Goal: Information Seeking & Learning: Learn about a topic

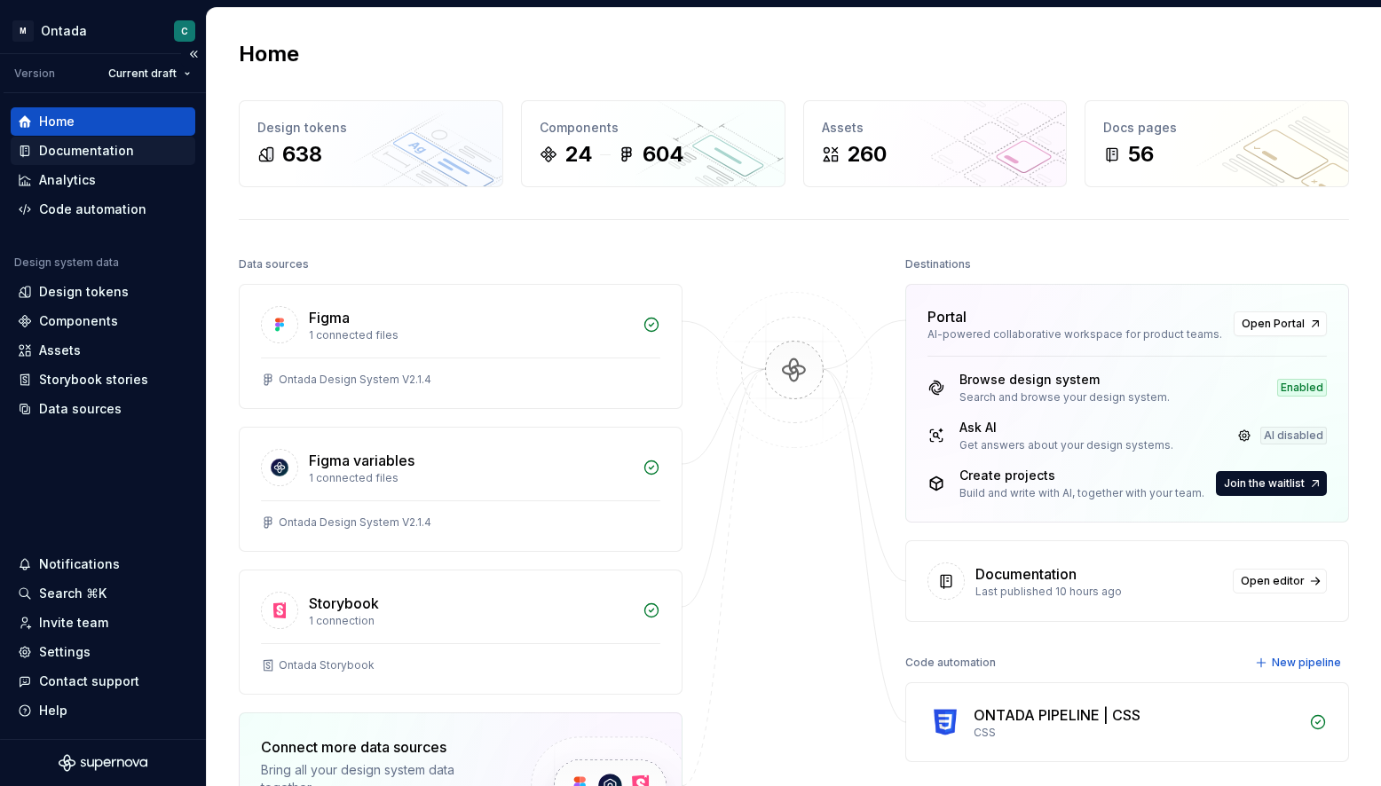
click at [53, 154] on div "Documentation" at bounding box center [86, 151] width 95 height 18
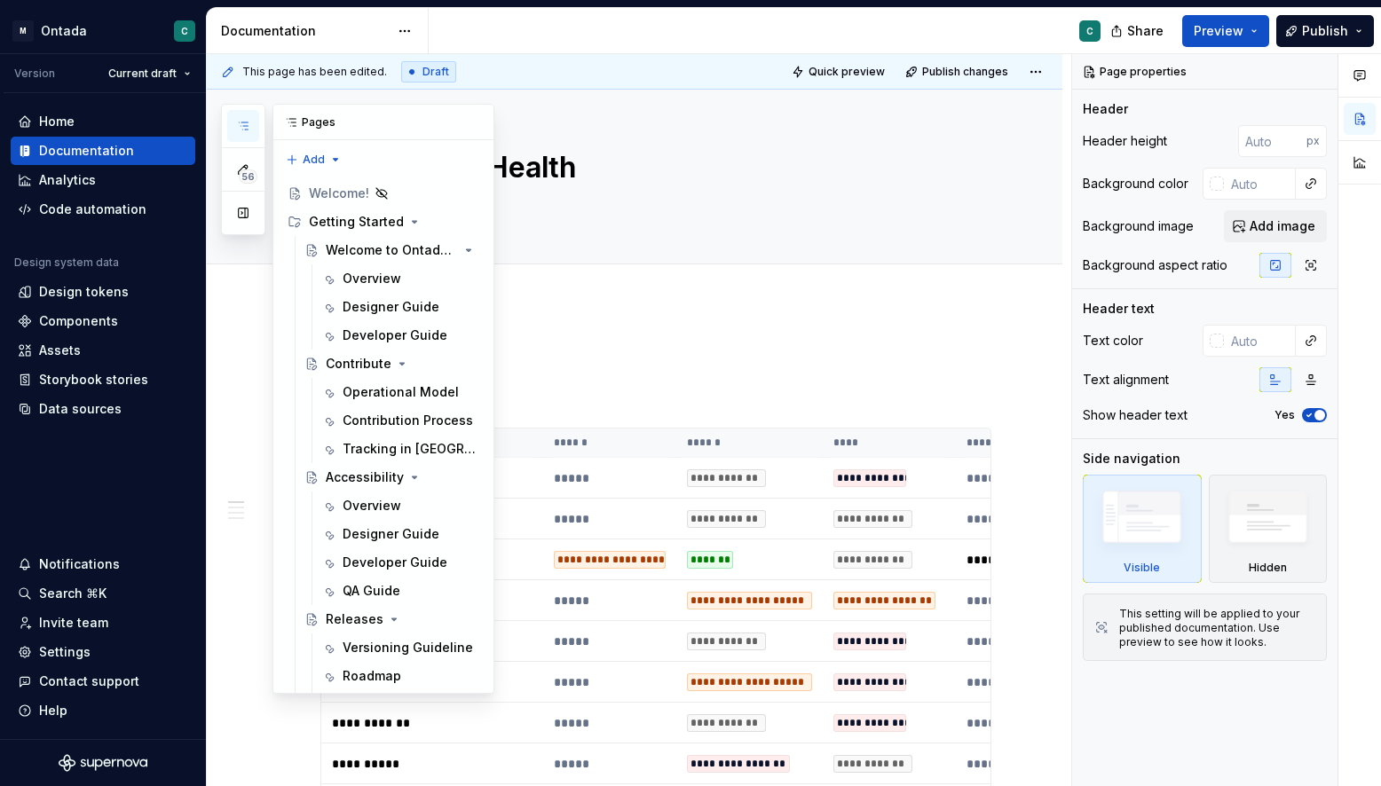
click at [241, 140] on button "button" at bounding box center [243, 126] width 32 height 32
click at [385, 255] on div "Welcome to Ontada Design System" at bounding box center [367, 250] width 83 height 18
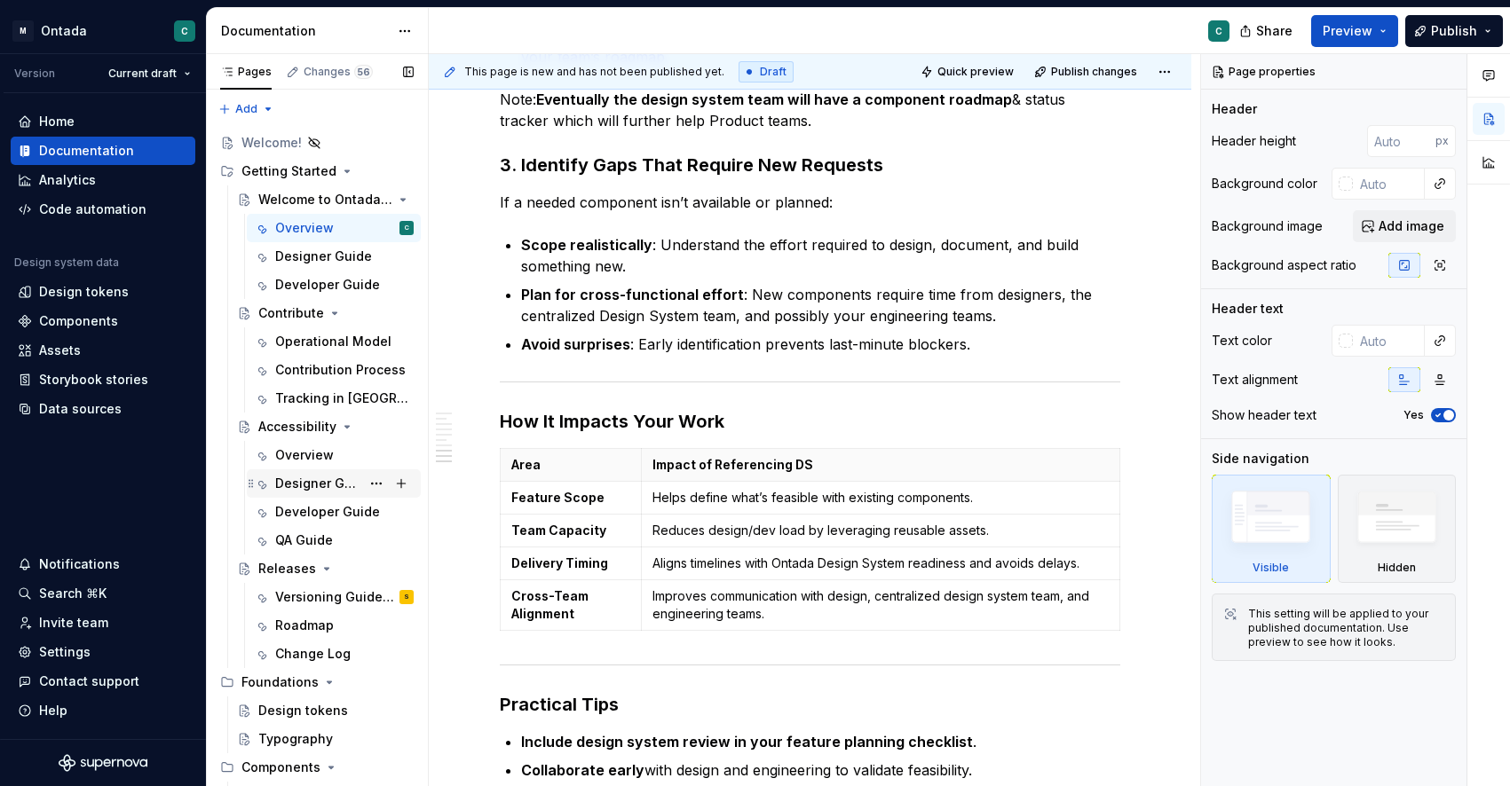
click at [304, 479] on div "Designer Guide" at bounding box center [317, 484] width 85 height 18
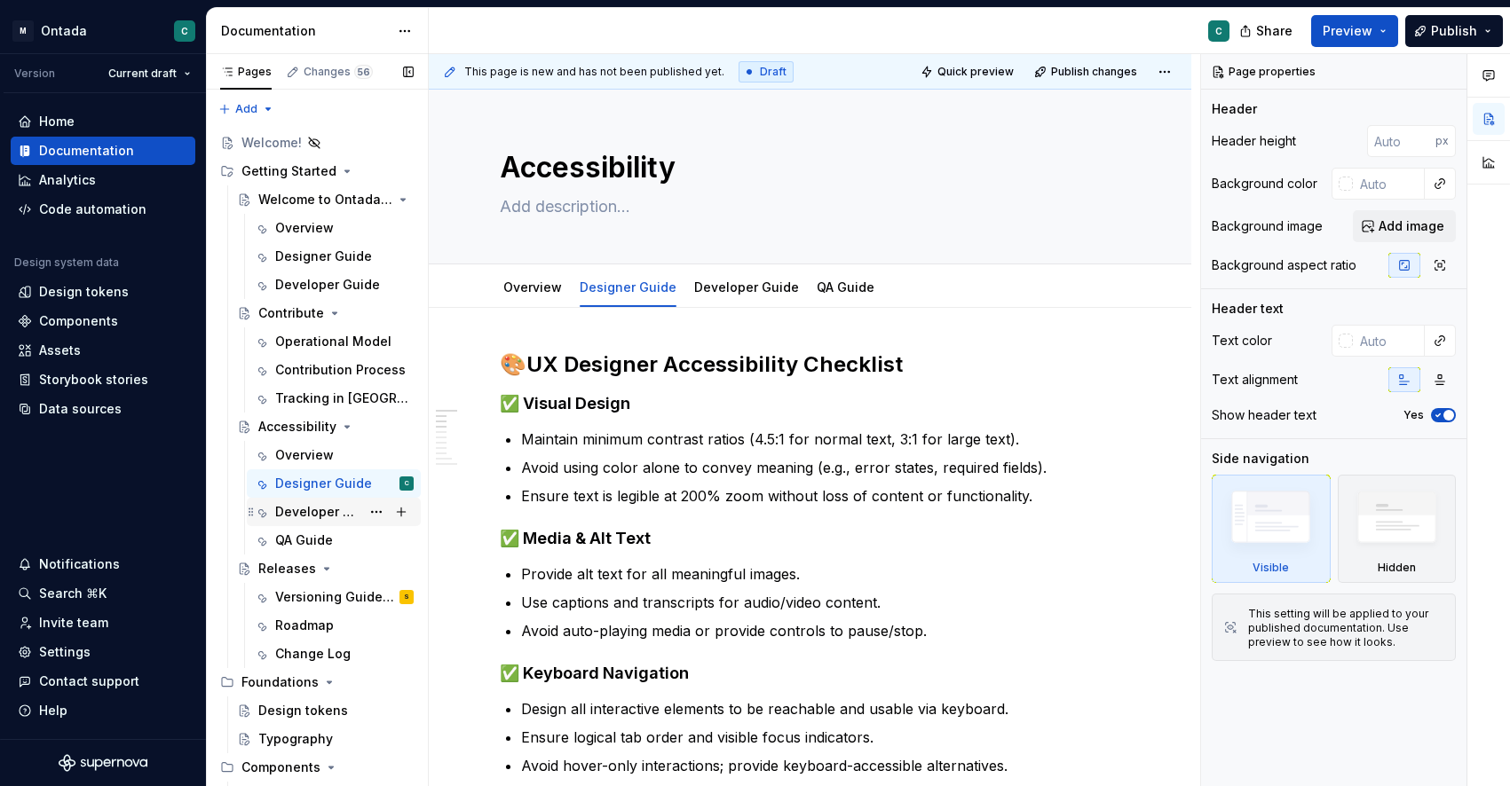
click at [288, 522] on div "Developer Guide" at bounding box center [344, 512] width 138 height 25
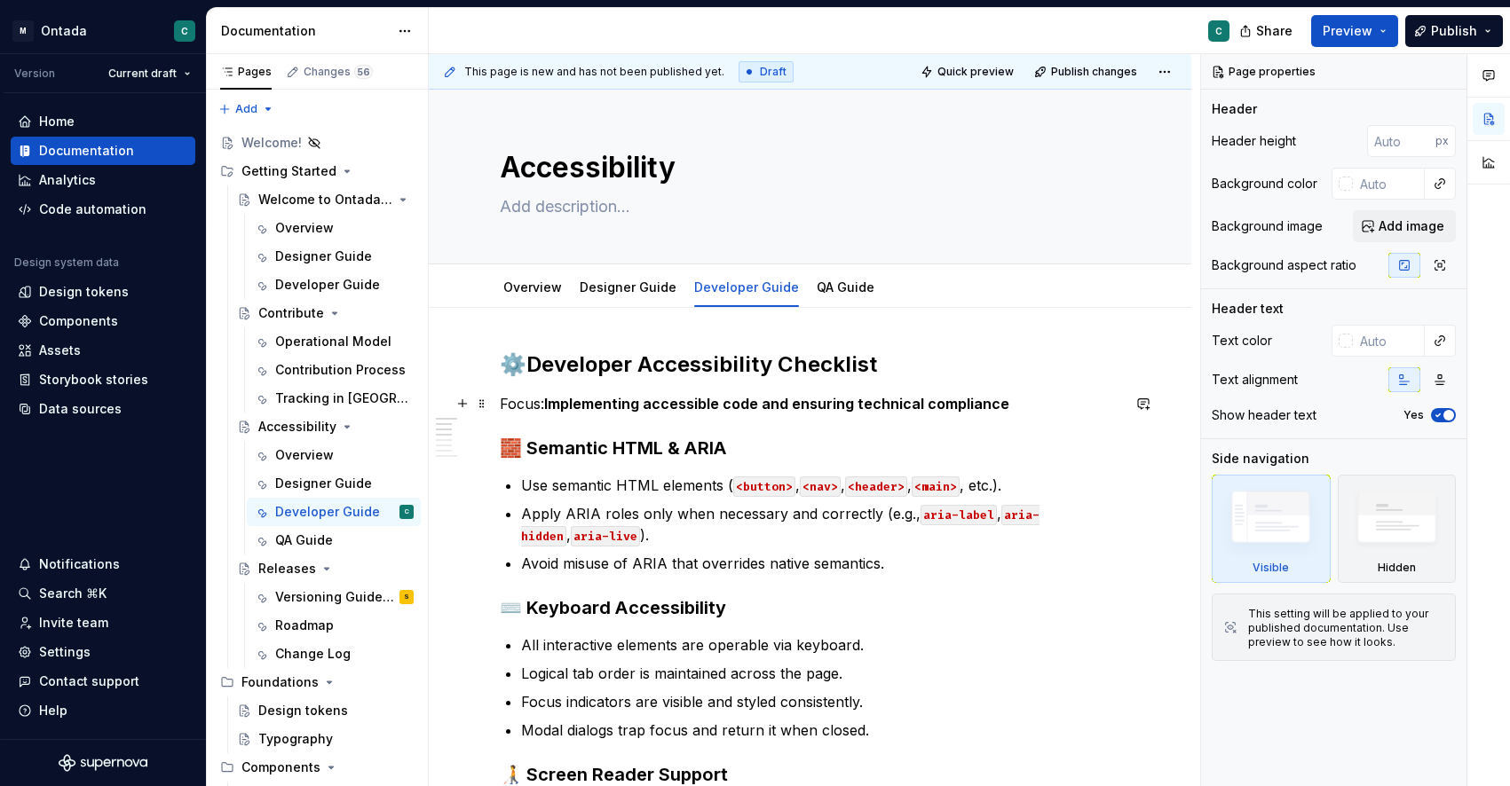
scroll to position [132, 0]
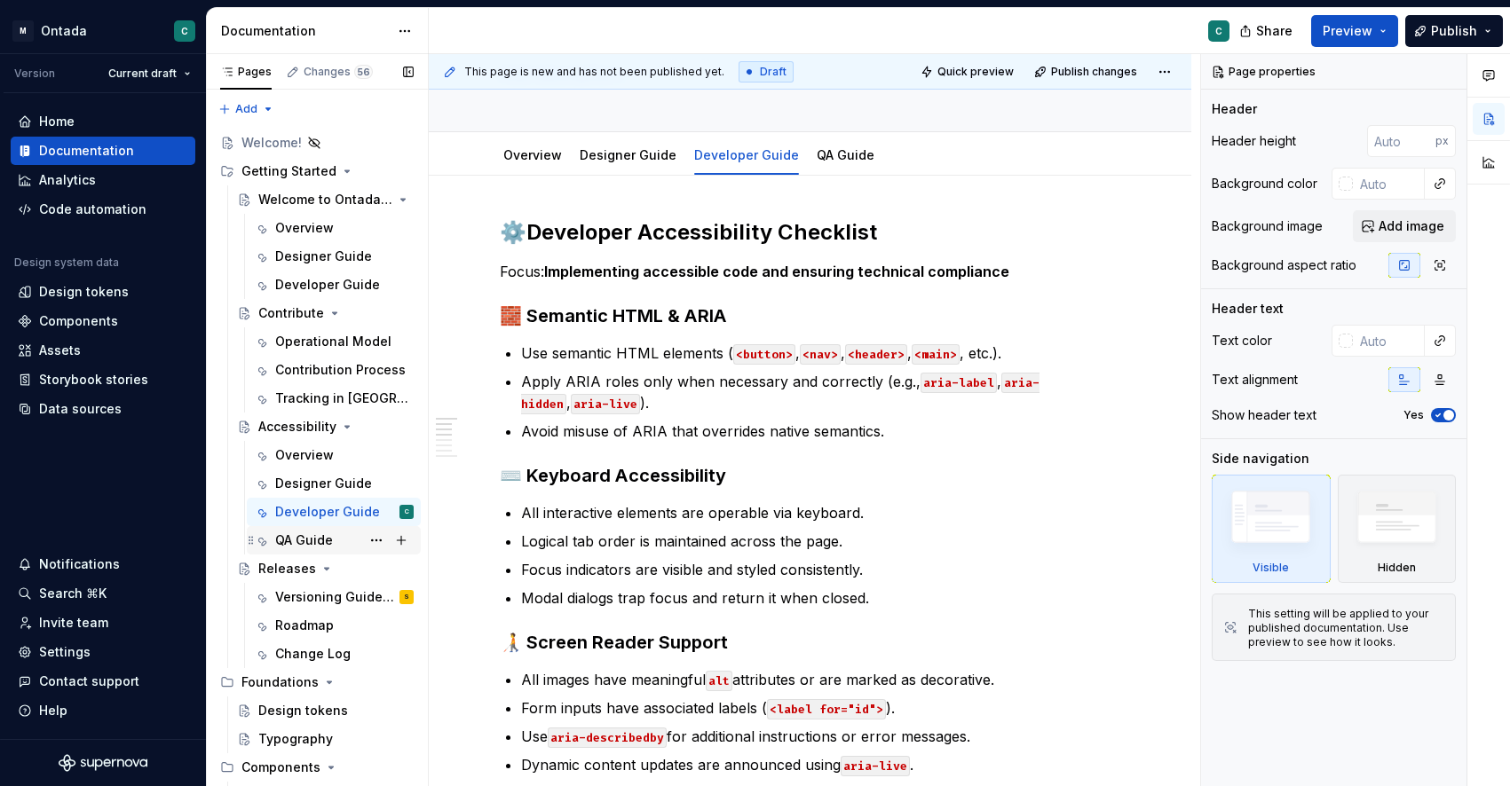
click at [297, 537] on div "QA Guide" at bounding box center [304, 541] width 58 height 18
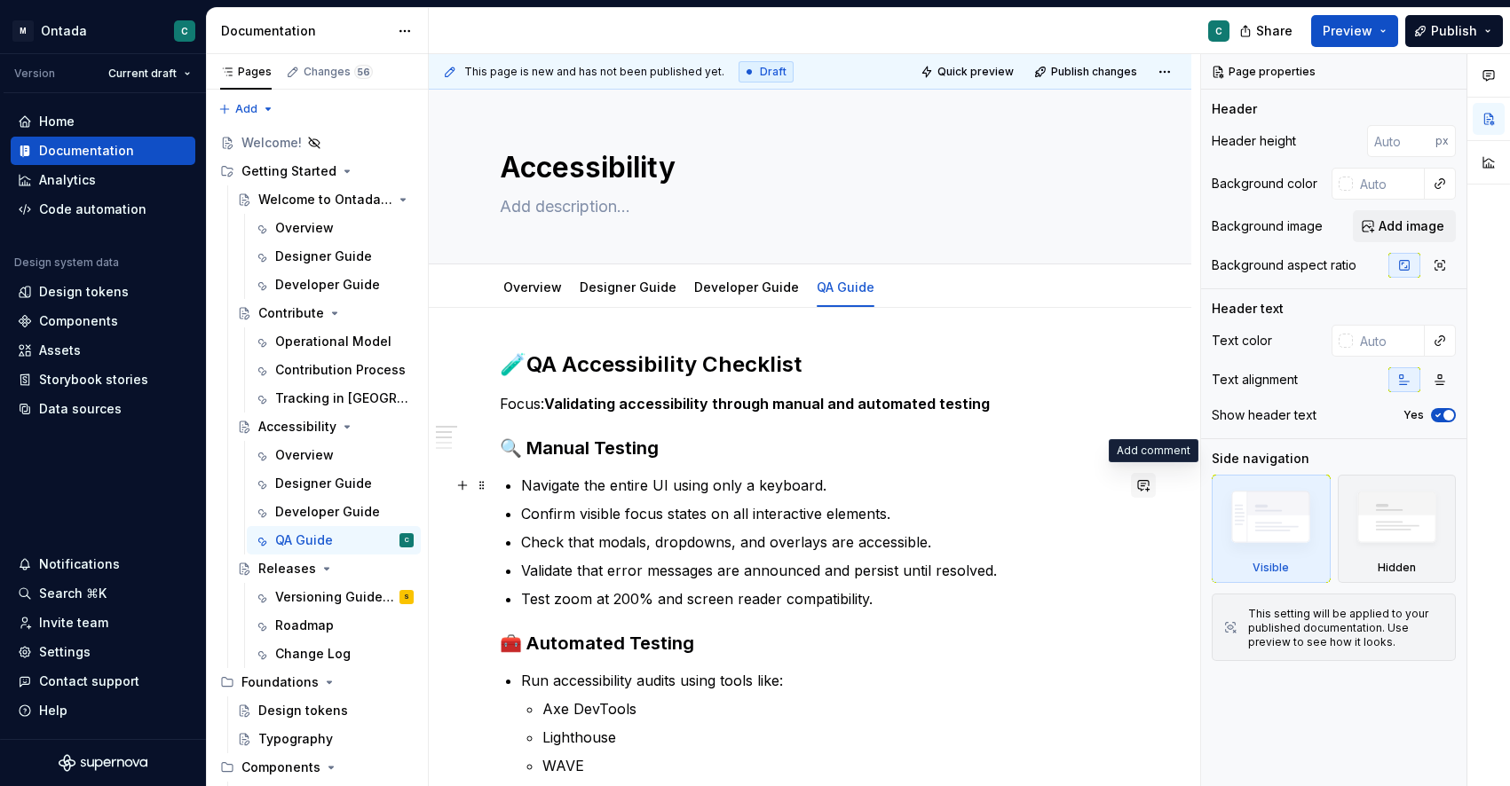
click at [1156, 484] on button "button" at bounding box center [1143, 485] width 25 height 25
click at [290, 517] on div "Developer Guide" at bounding box center [317, 512] width 85 height 18
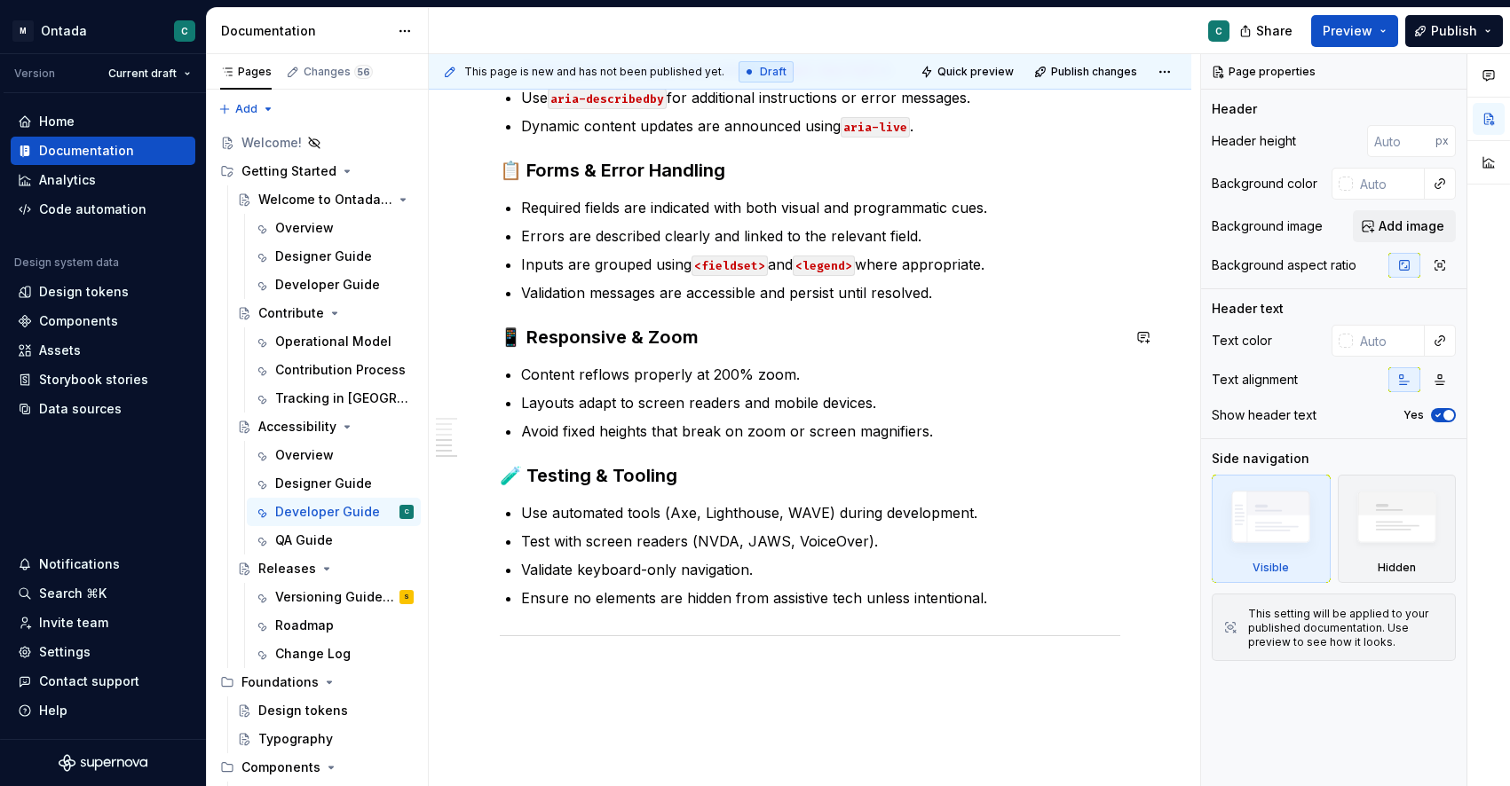
scroll to position [777, 0]
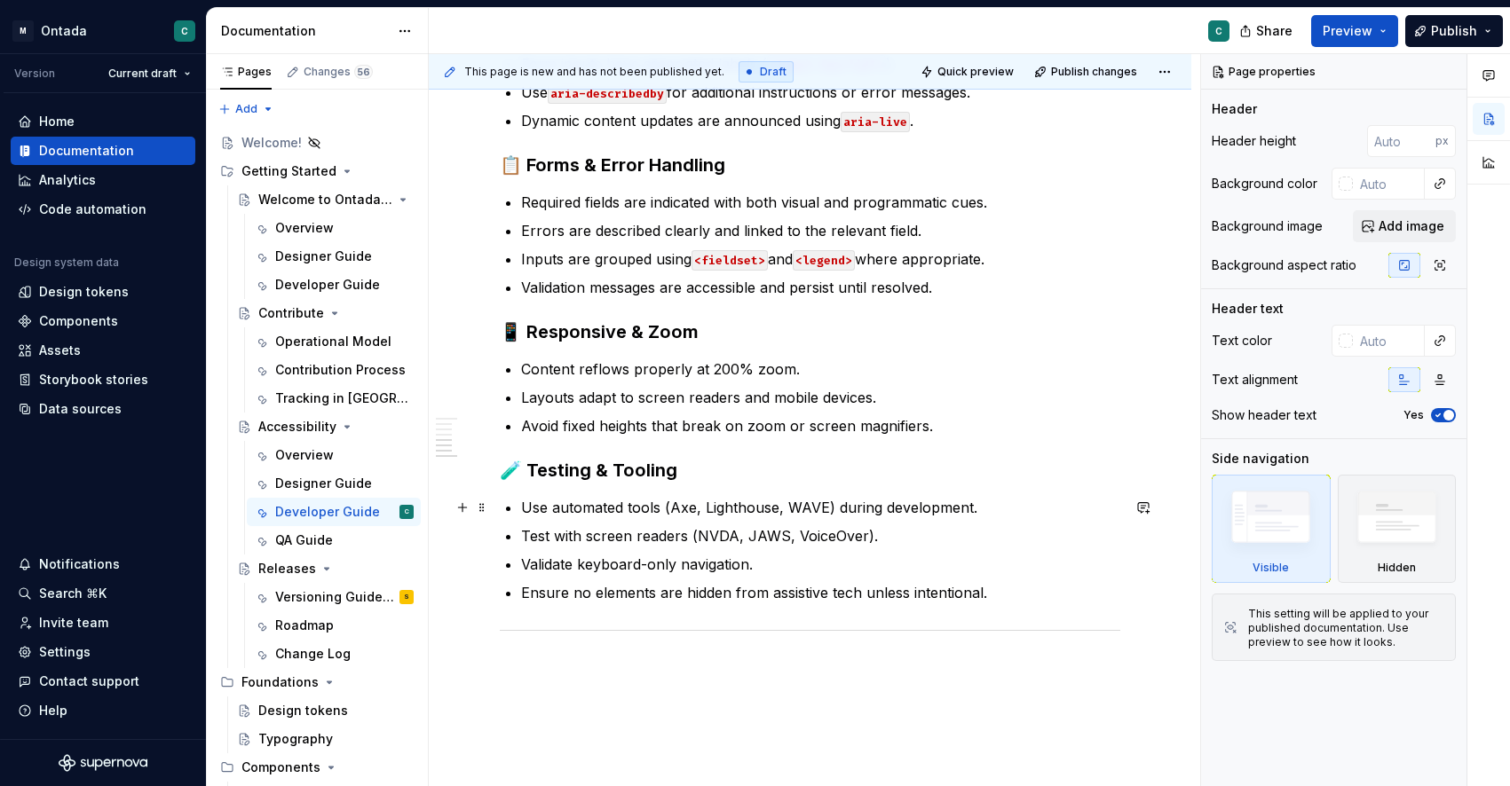
type textarea "*"
click at [730, 513] on p "Use automated tools (Axe, Lighthouse, WAVE) during development." at bounding box center [820, 507] width 599 height 21
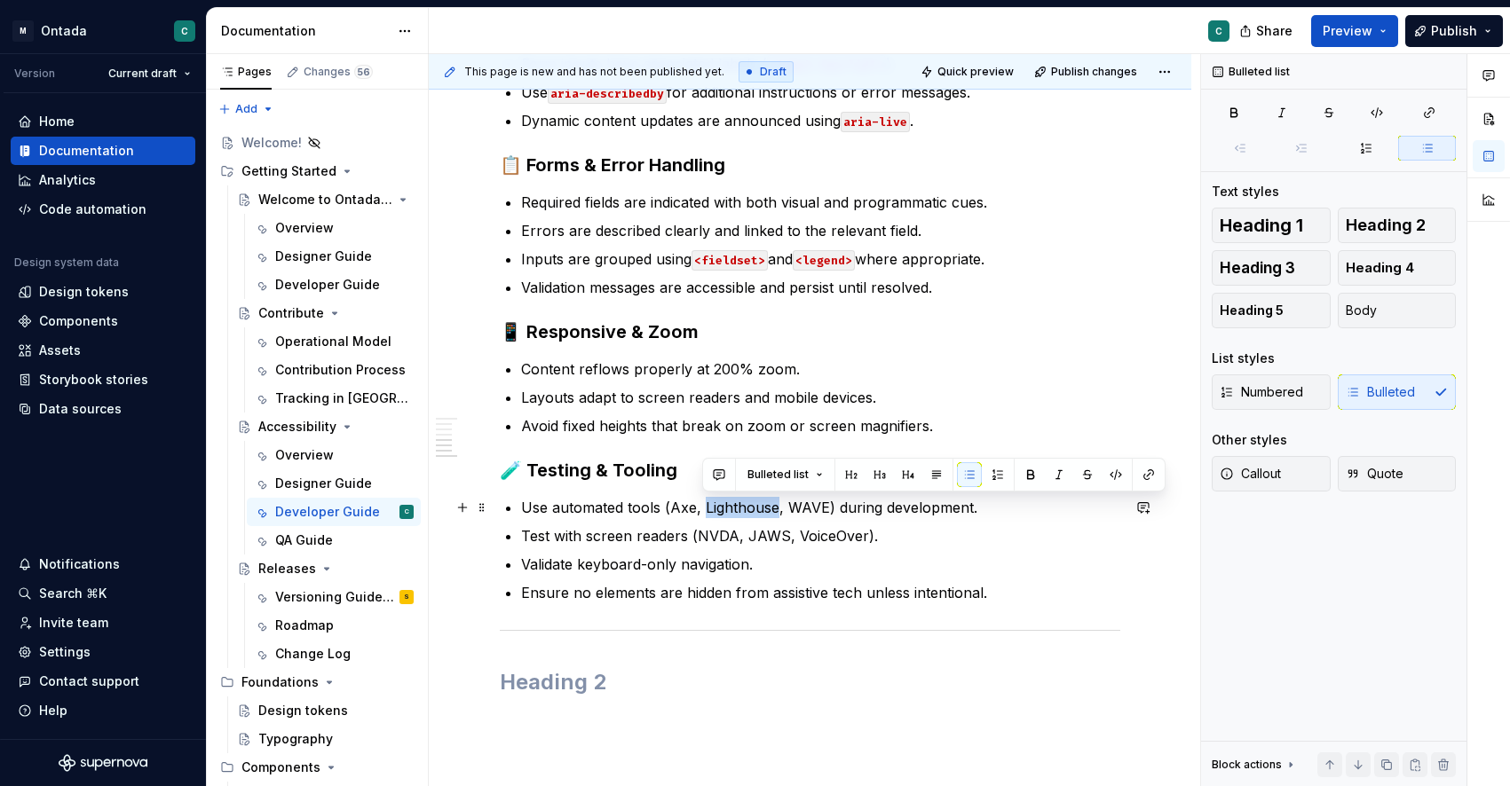
click at [730, 513] on p "Use automated tools (Axe, Lighthouse, WAVE) during development." at bounding box center [820, 507] width 599 height 21
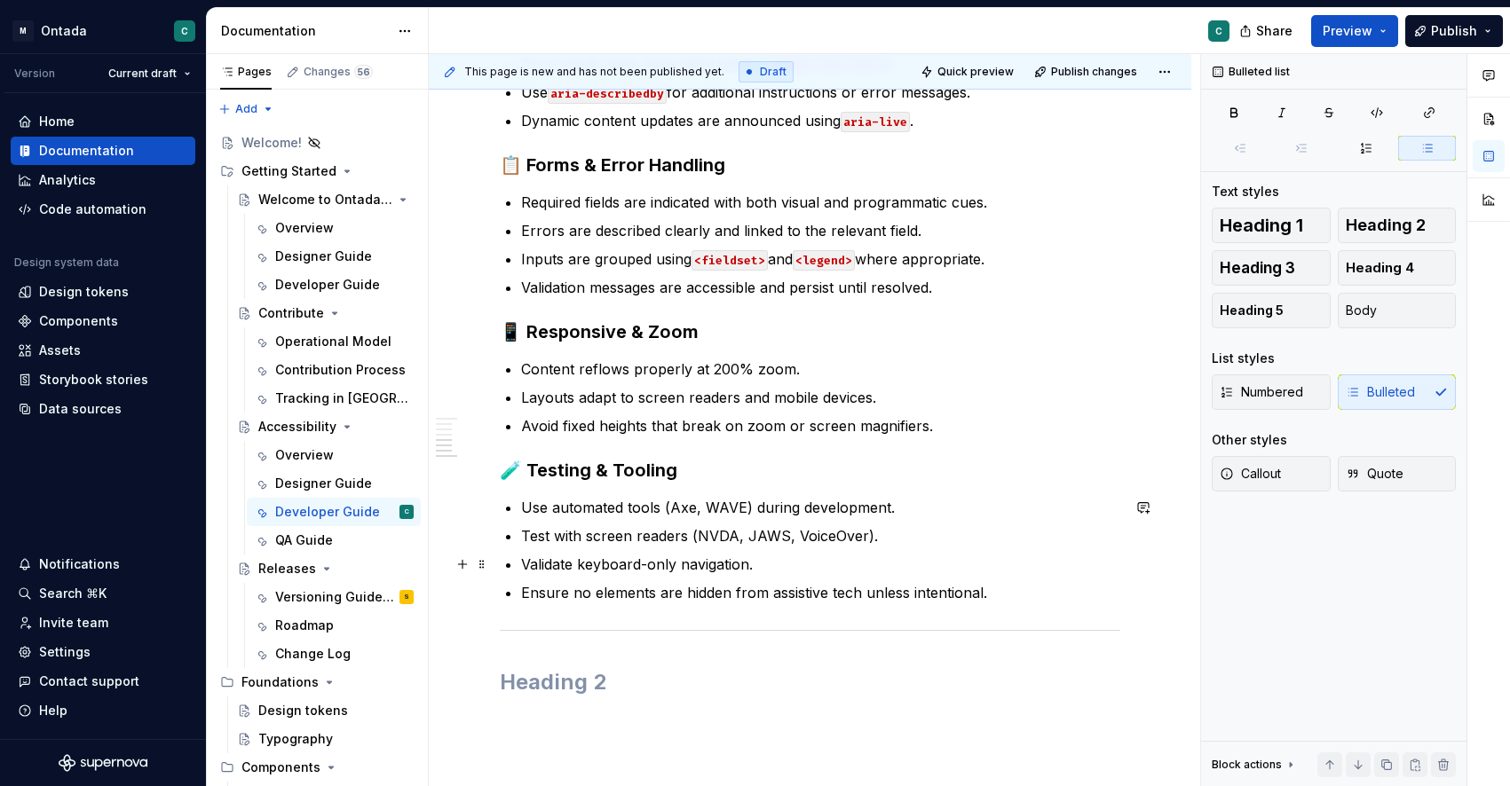
click at [947, 557] on p "Validate keyboard-only navigation." at bounding box center [820, 564] width 599 height 21
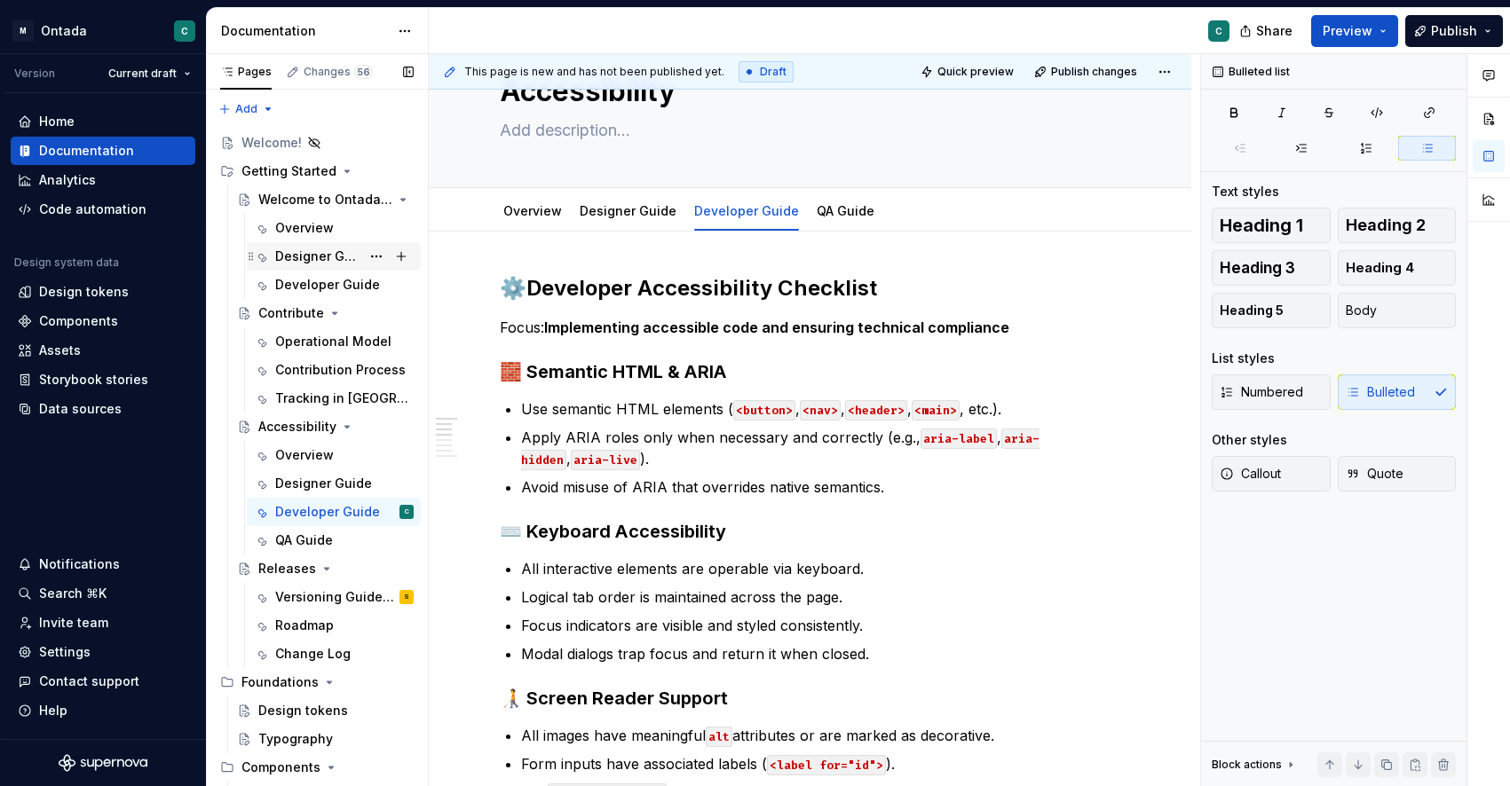
scroll to position [75, 0]
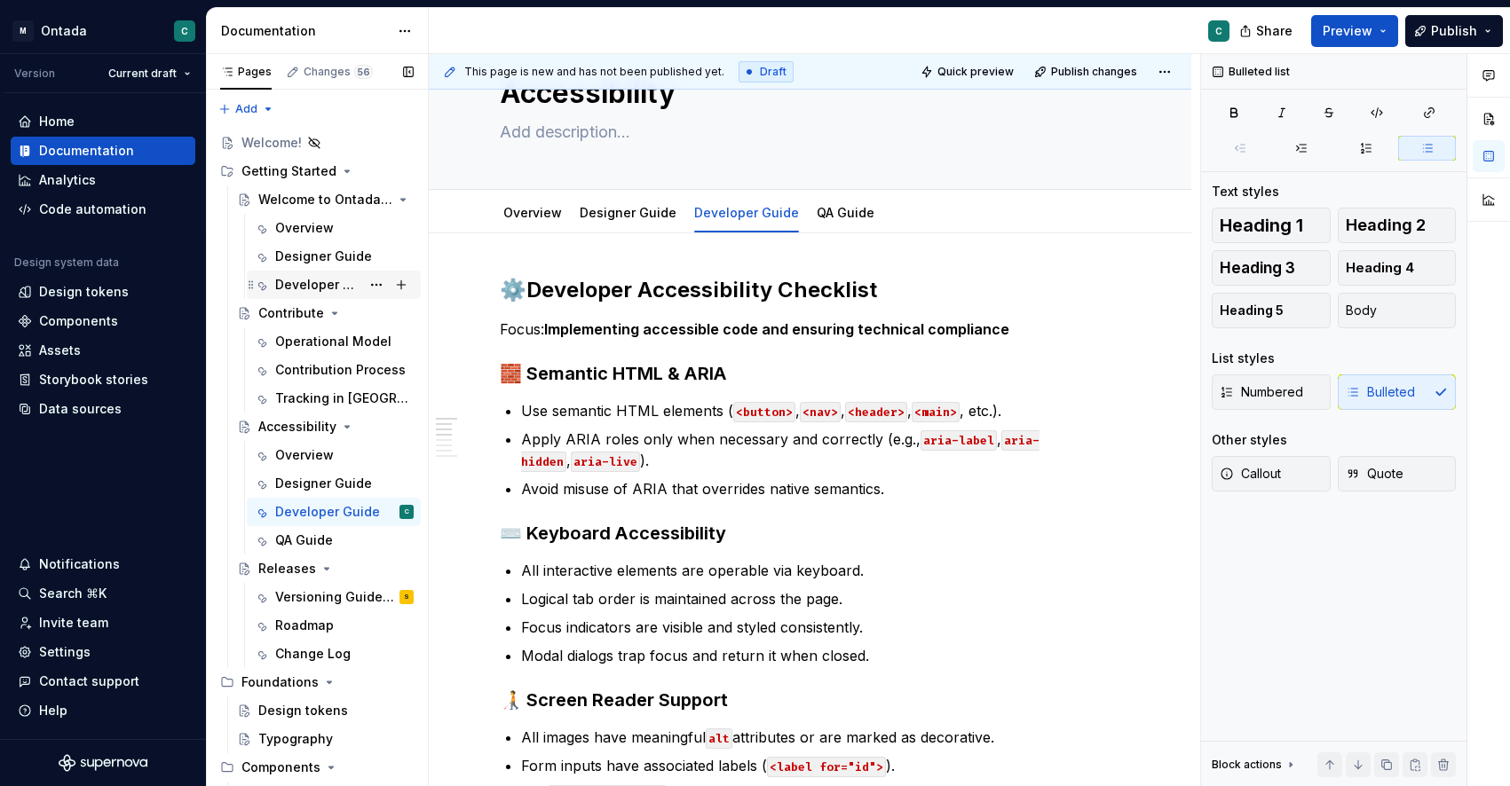
click at [300, 283] on div "Developer Guide" at bounding box center [317, 285] width 85 height 18
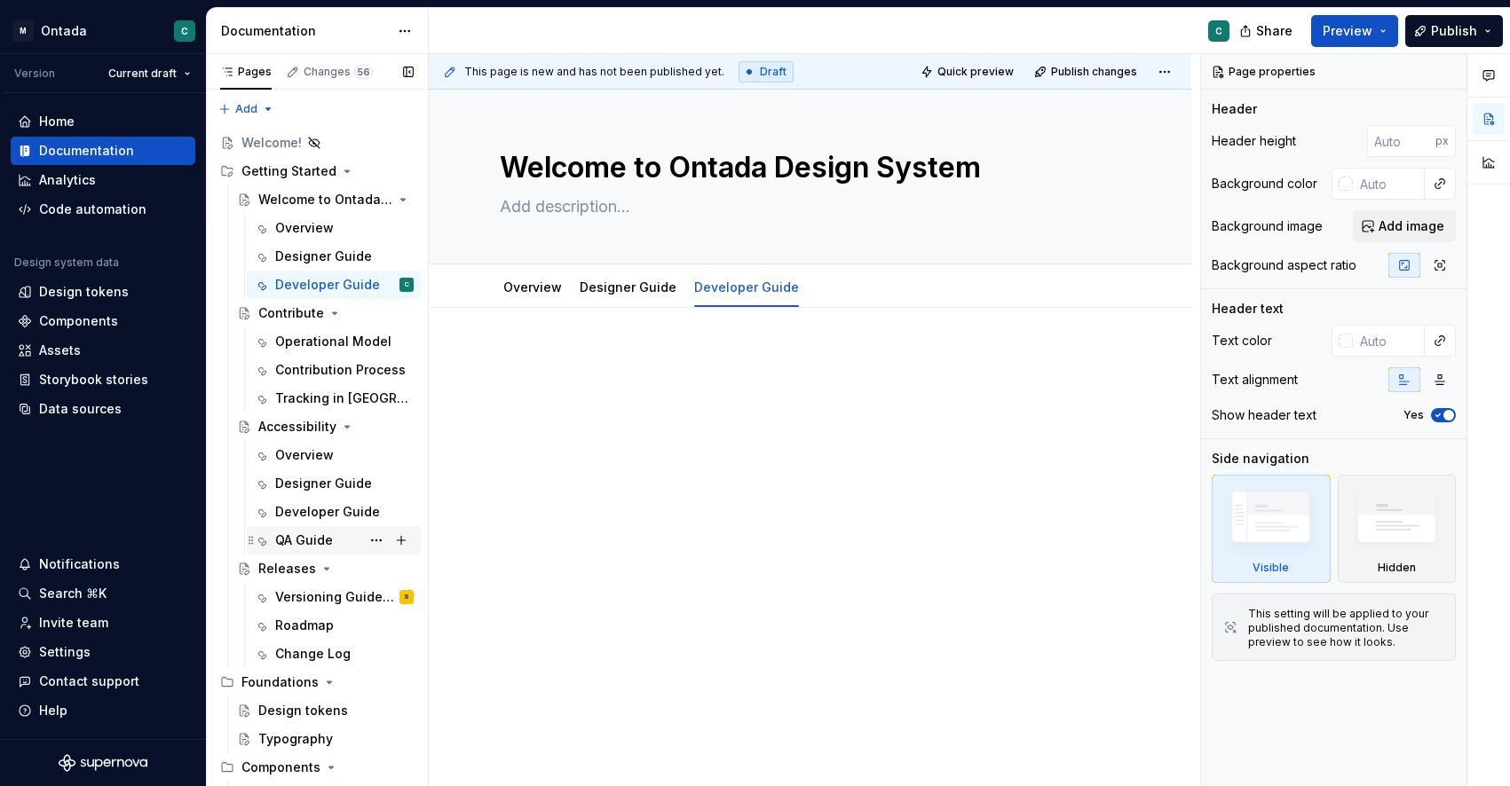
scroll to position [60, 0]
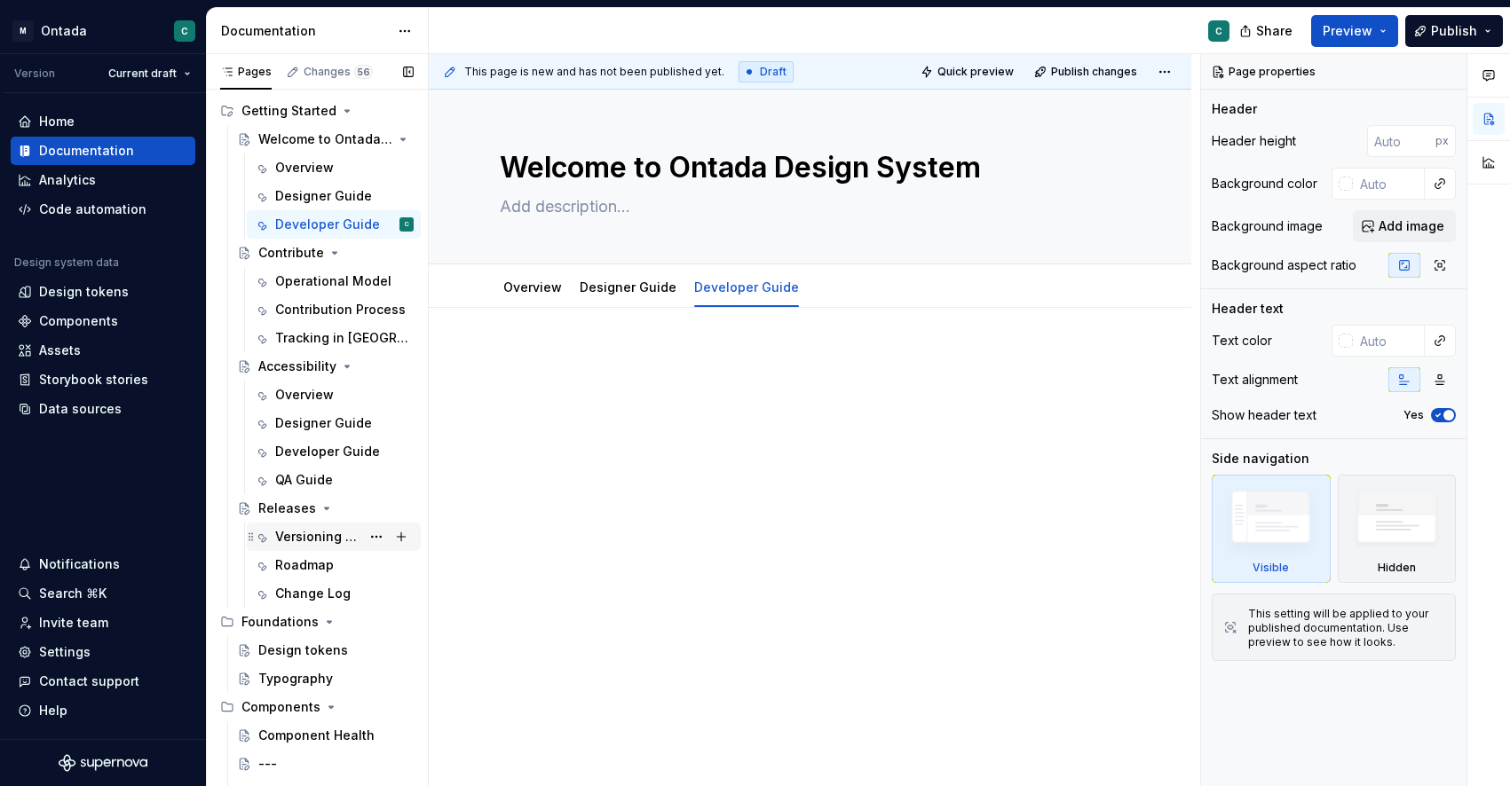
click at [306, 528] on div "Versioning Guideline" at bounding box center [317, 537] width 85 height 18
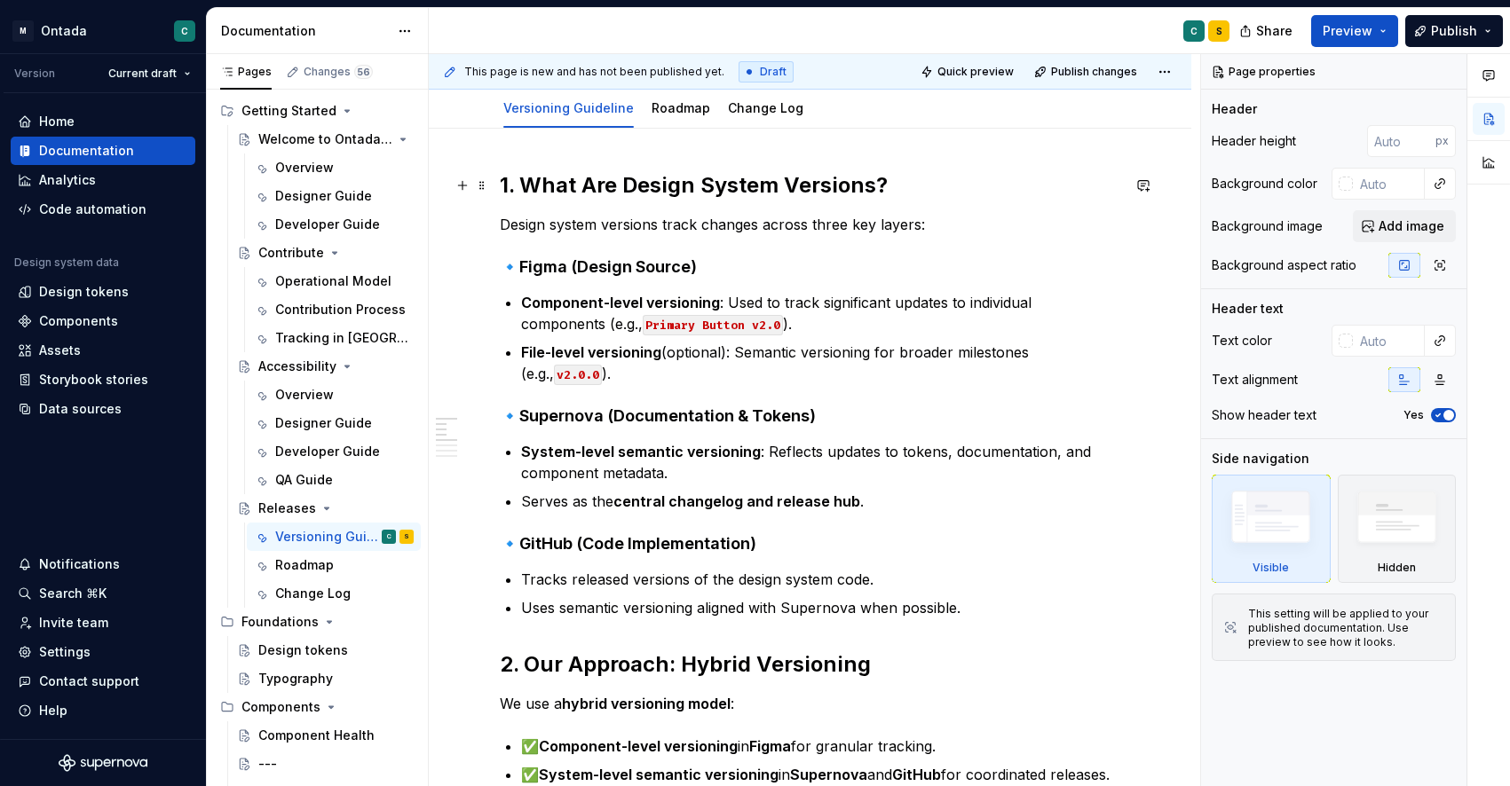
scroll to position [224, 0]
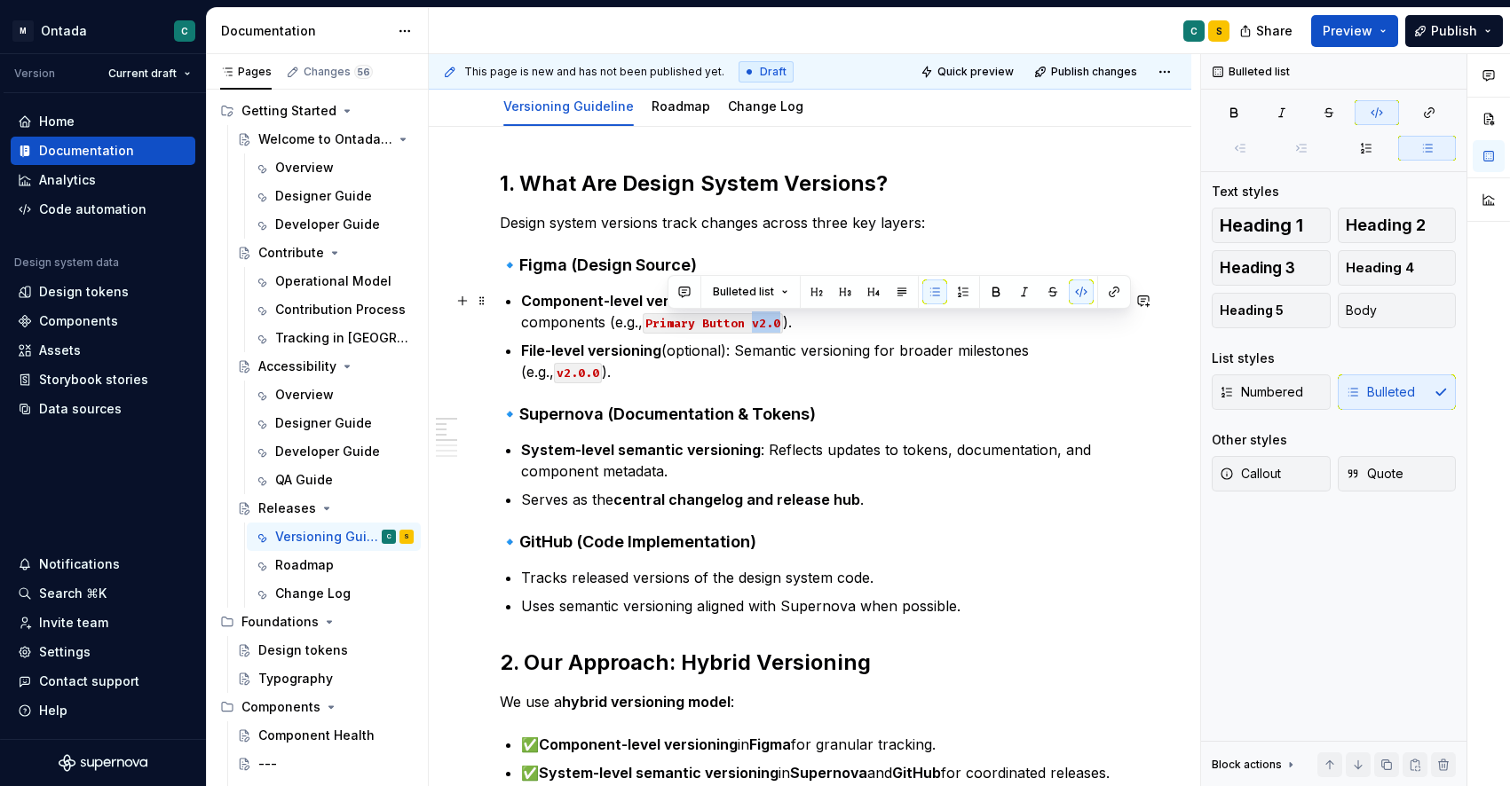
drag, startPoint x: 667, startPoint y: 324, endPoint x: 717, endPoint y: 322, distance: 49.7
click at [700, 323] on p "Component-level versioning : Used to track significant updates to individual co…" at bounding box center [820, 311] width 599 height 43
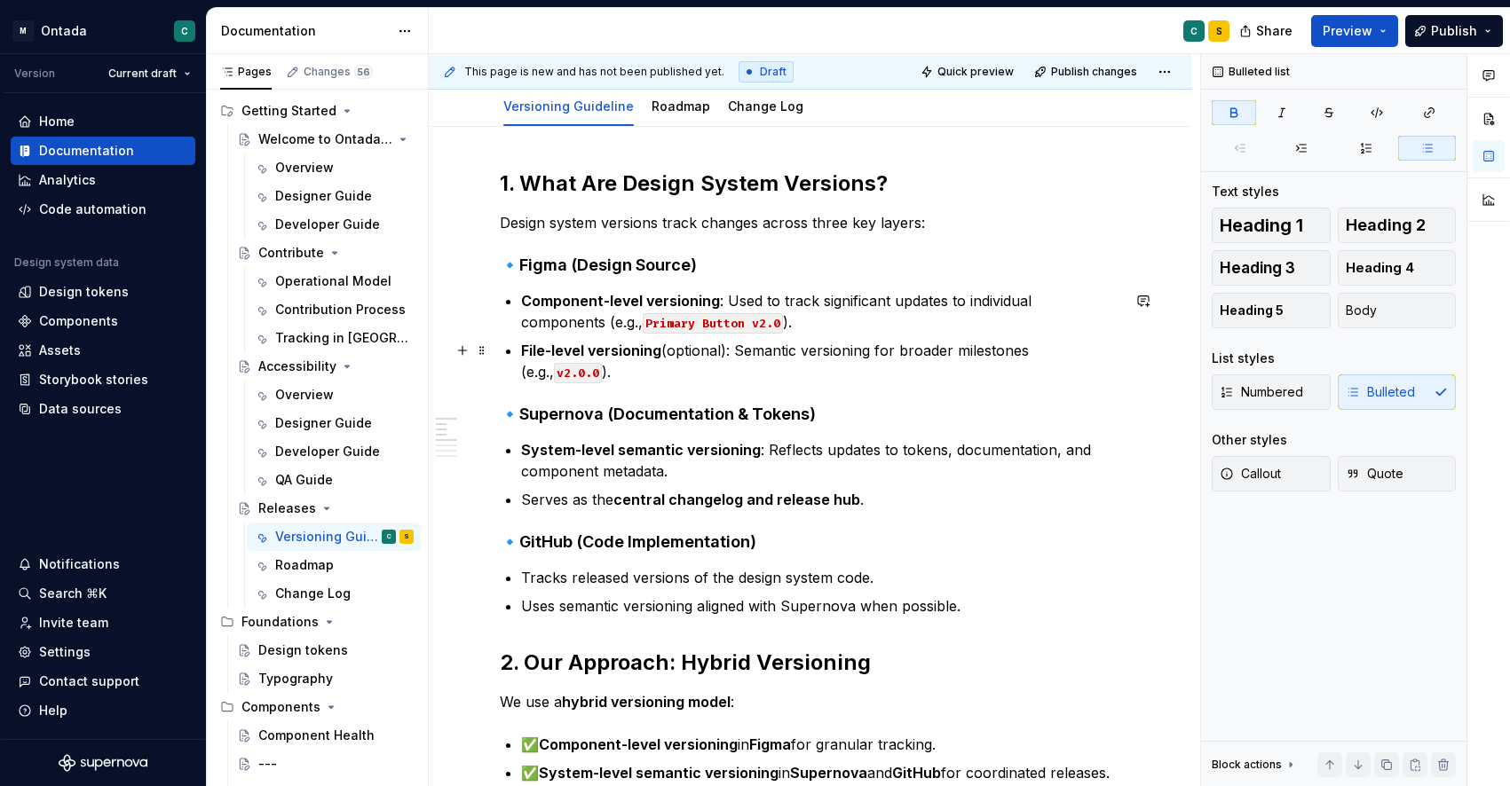
click at [871, 336] on ul "Component-level versioning : Used to track significant updates to individual co…" at bounding box center [820, 336] width 599 height 92
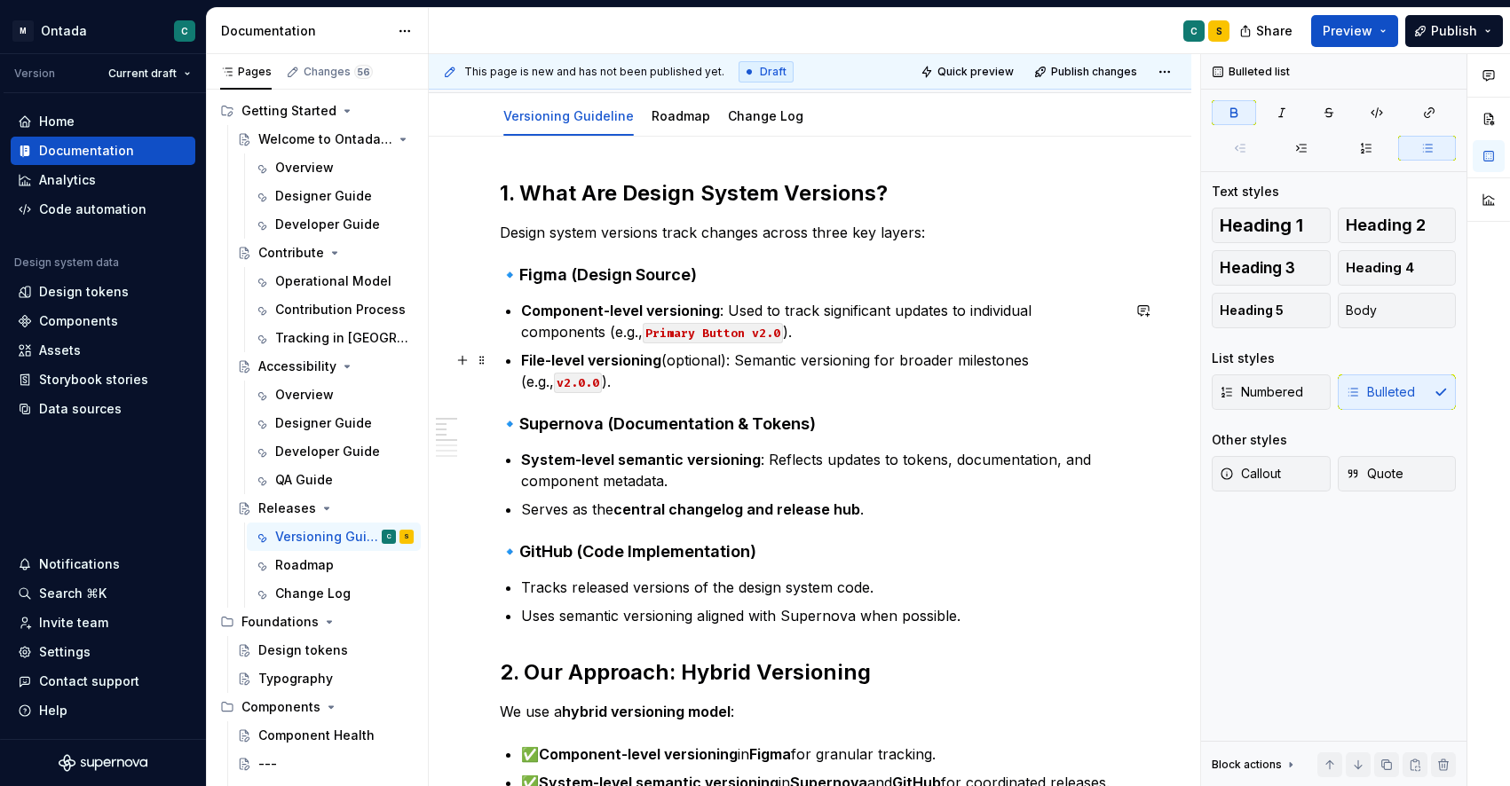
scroll to position [210, 0]
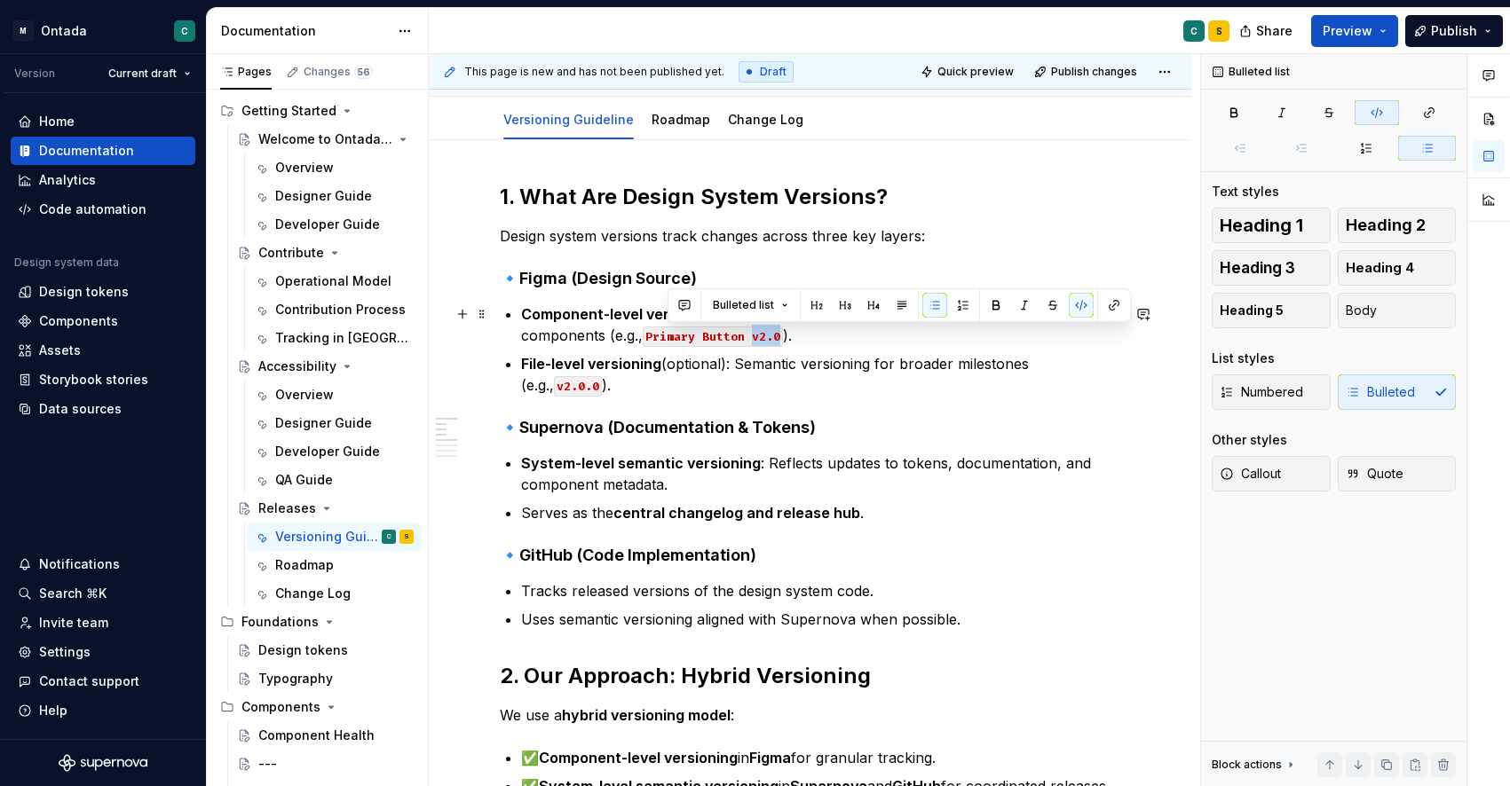
drag, startPoint x: 668, startPoint y: 336, endPoint x: 711, endPoint y: 337, distance: 42.6
click at [699, 334] on p "Component-level versioning : Used to track significant updates to individual co…" at bounding box center [820, 325] width 599 height 43
click at [780, 363] on p "File-level versioning (optional): Semantic versioning for broader milestones (e…" at bounding box center [820, 374] width 599 height 43
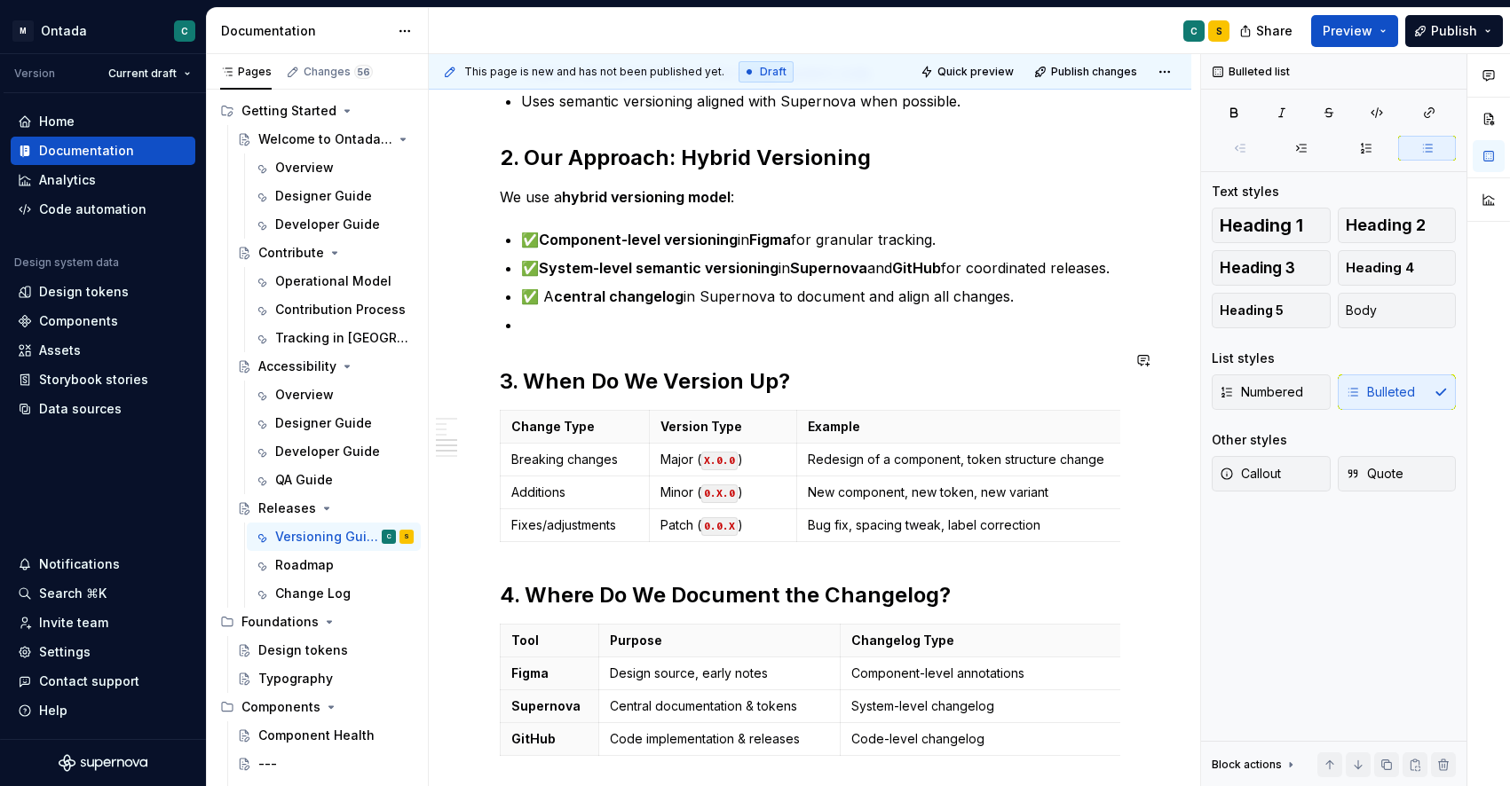
scroll to position [737, 0]
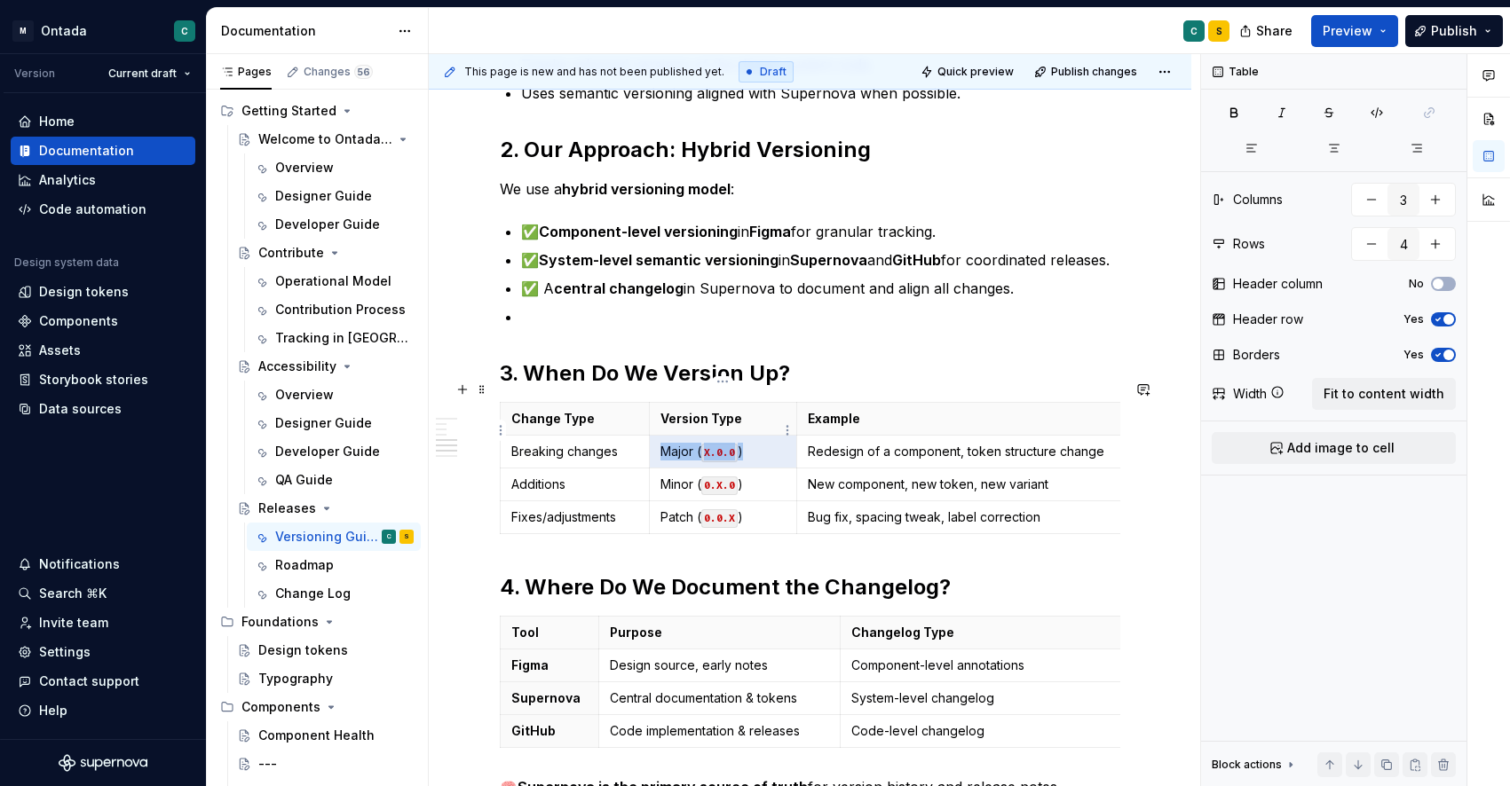
drag, startPoint x: 660, startPoint y: 433, endPoint x: 758, endPoint y: 432, distance: 97.6
click at [758, 443] on p "Major ( X.0.0 )" at bounding box center [722, 452] width 125 height 18
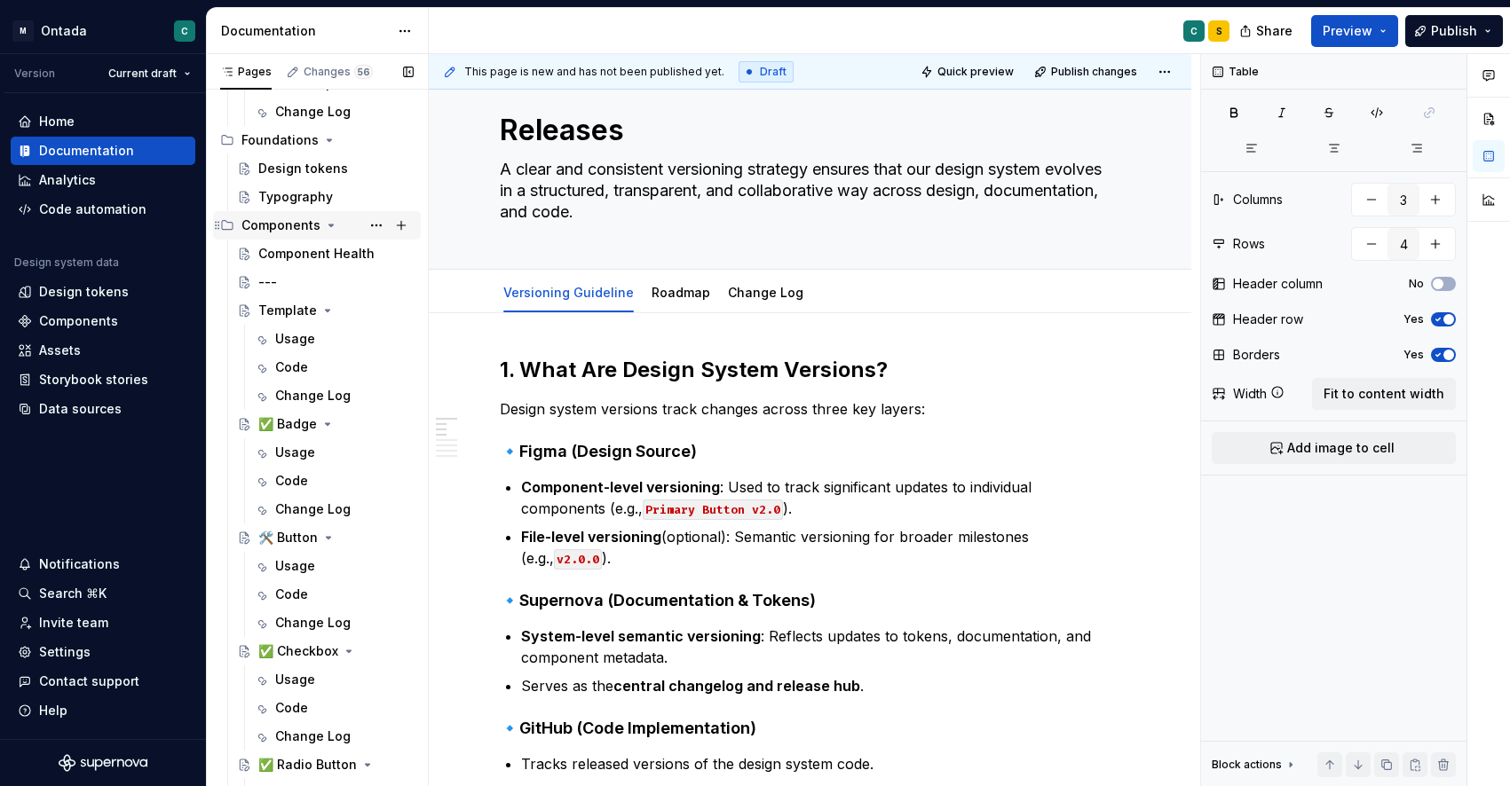
scroll to position [569, 0]
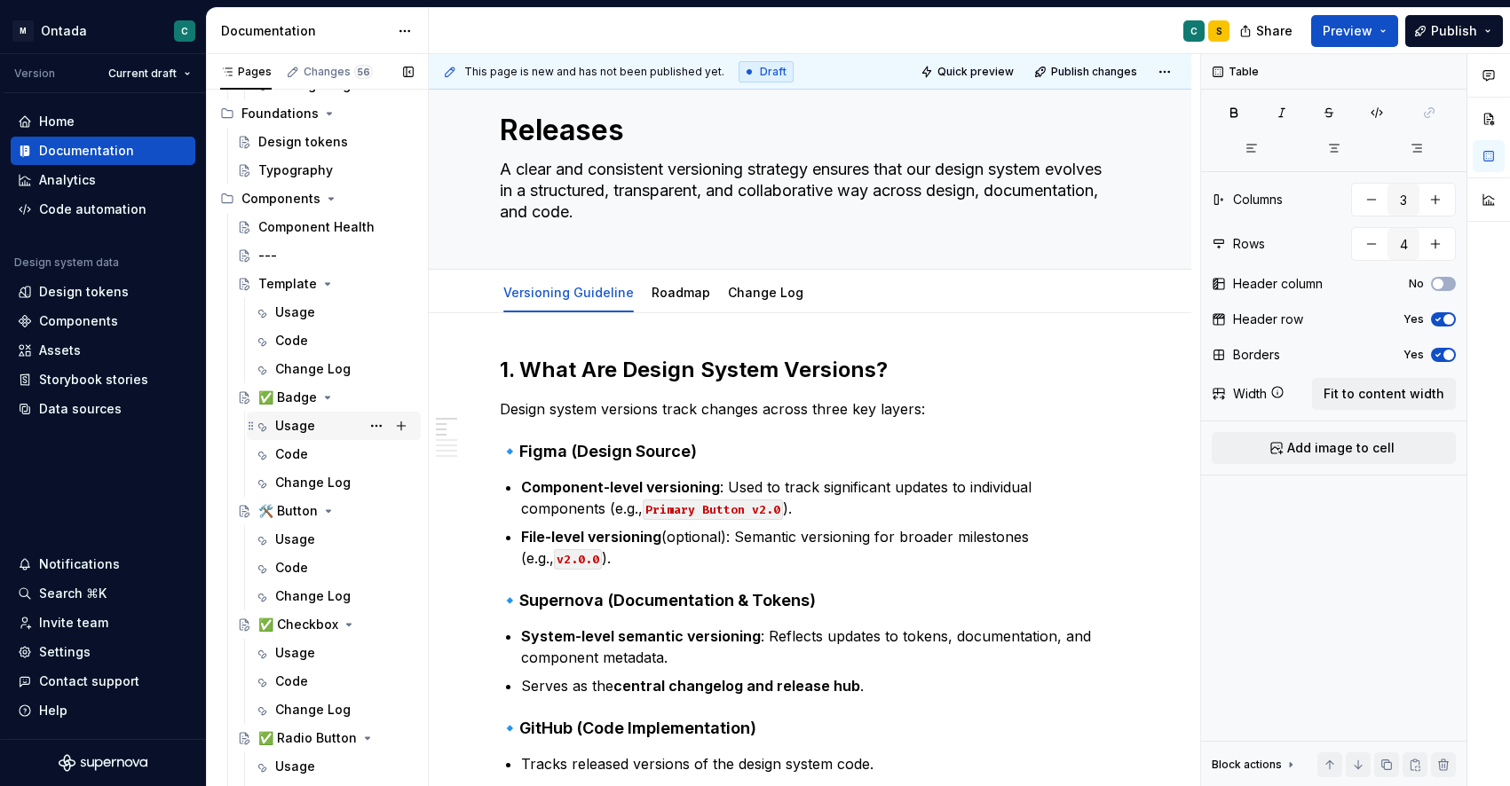
click at [304, 422] on div "Usage" at bounding box center [295, 426] width 40 height 18
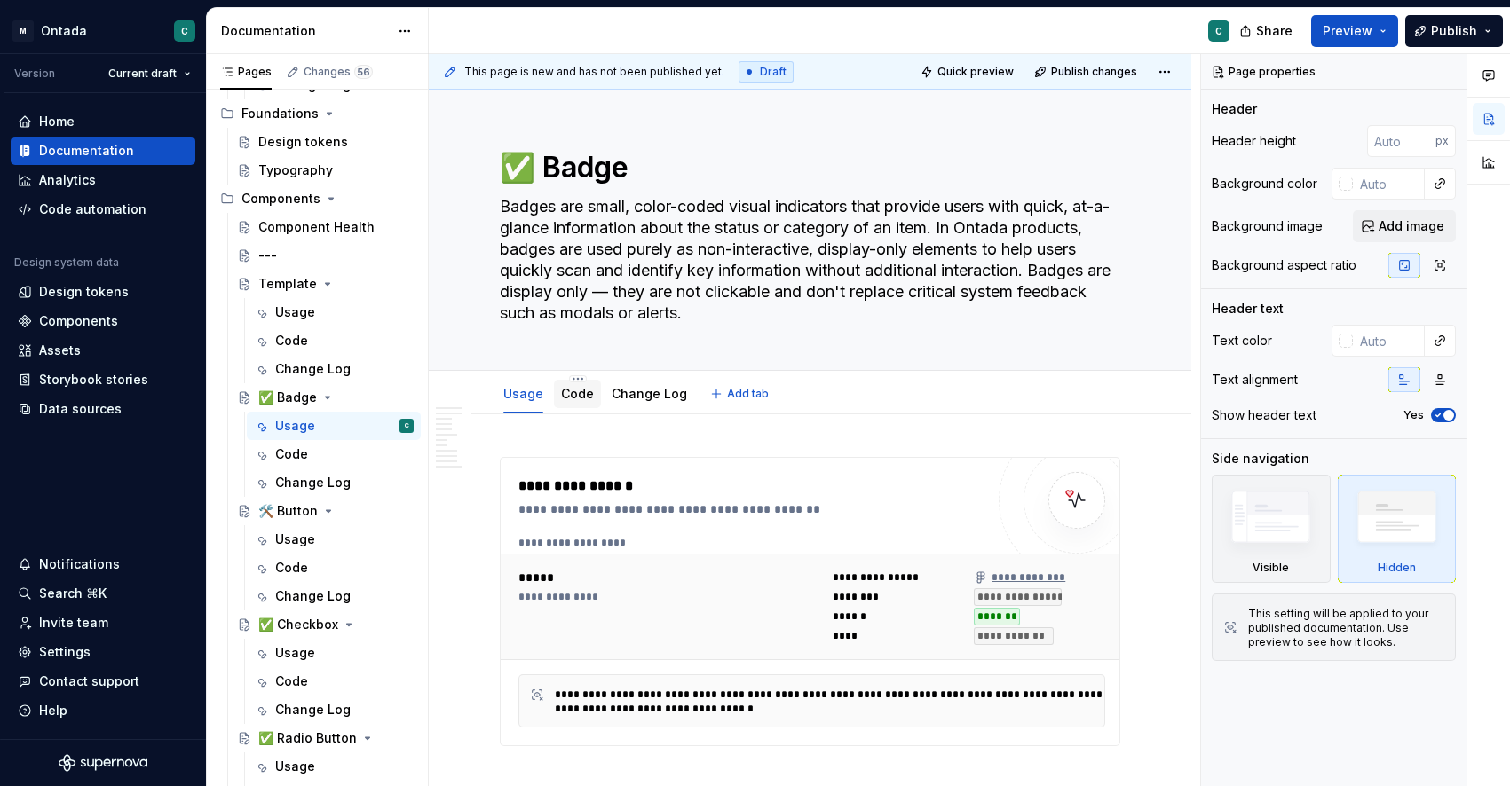
click at [569, 397] on link "Code" at bounding box center [577, 393] width 33 height 15
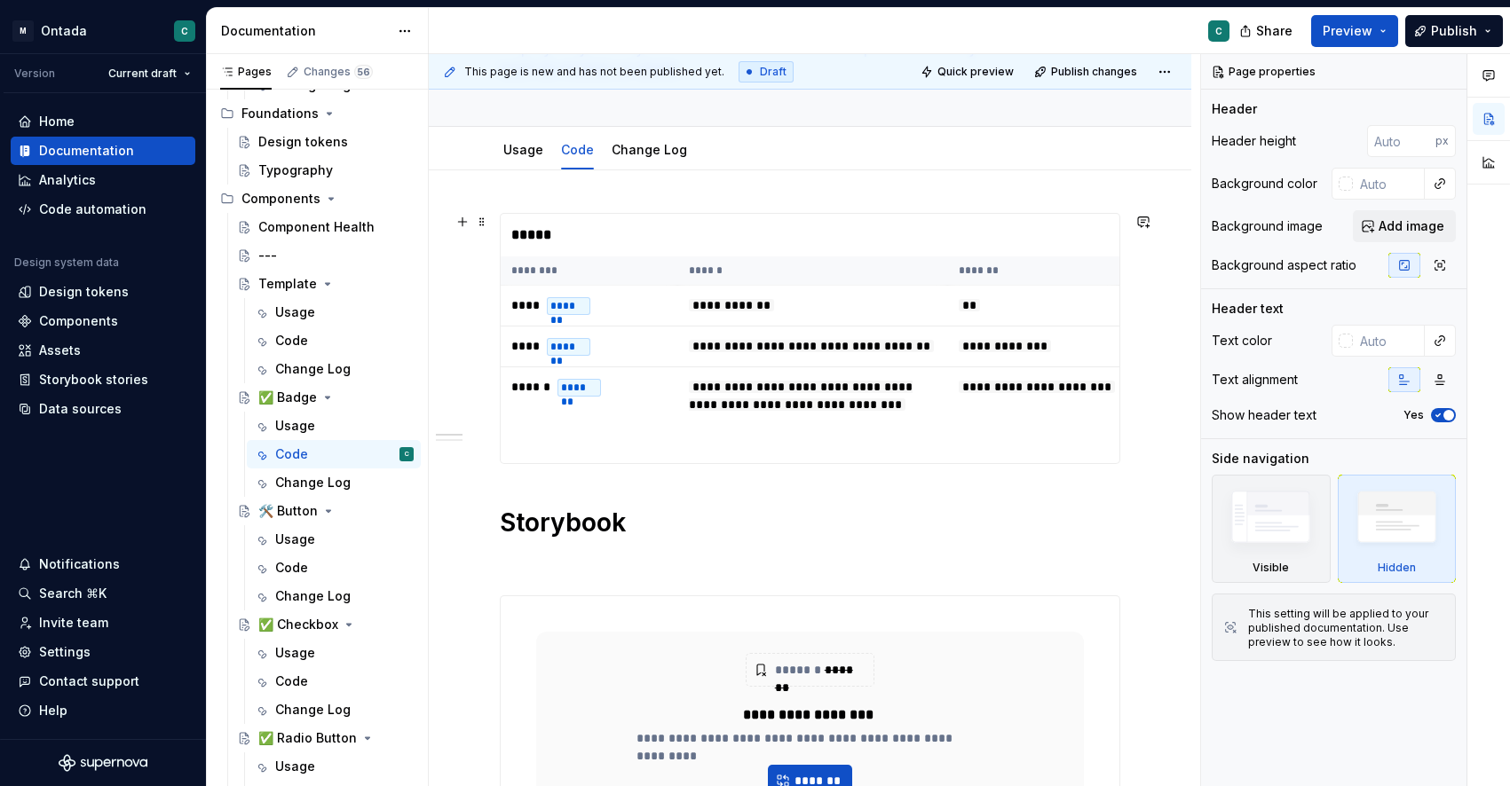
scroll to position [226, 0]
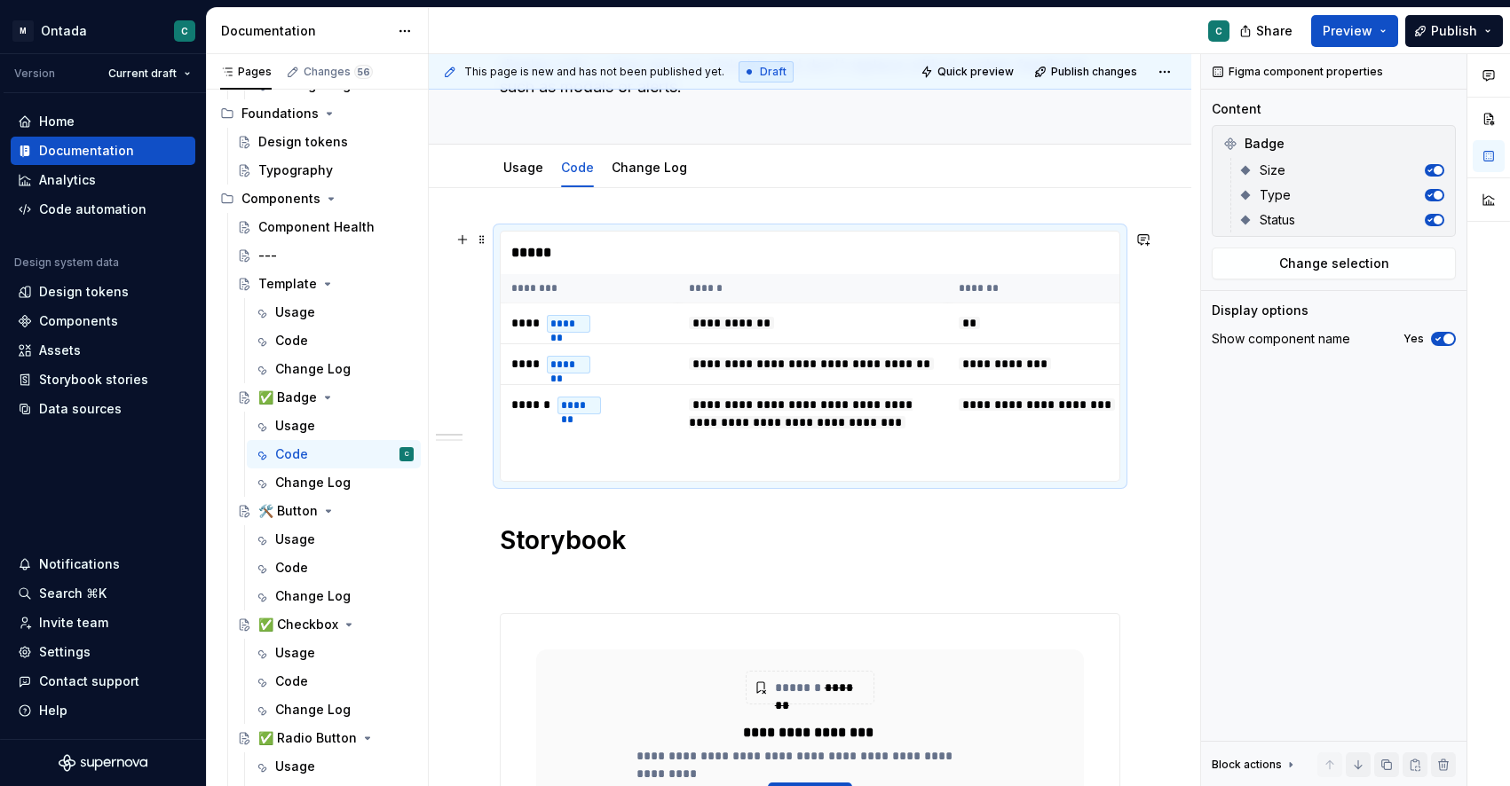
click at [557, 254] on div "*****" at bounding box center [815, 253] width 628 height 43
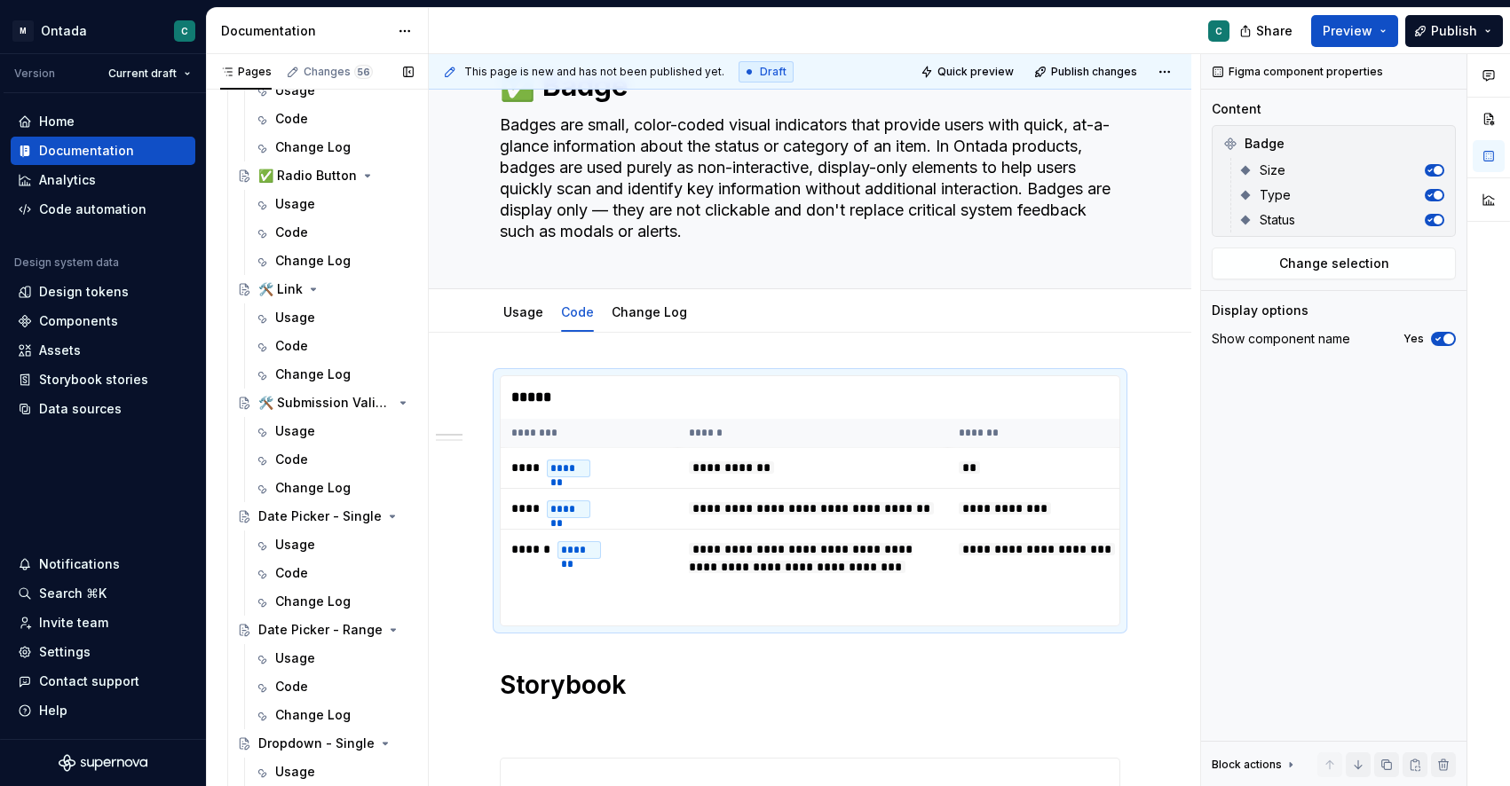
scroll to position [0, 0]
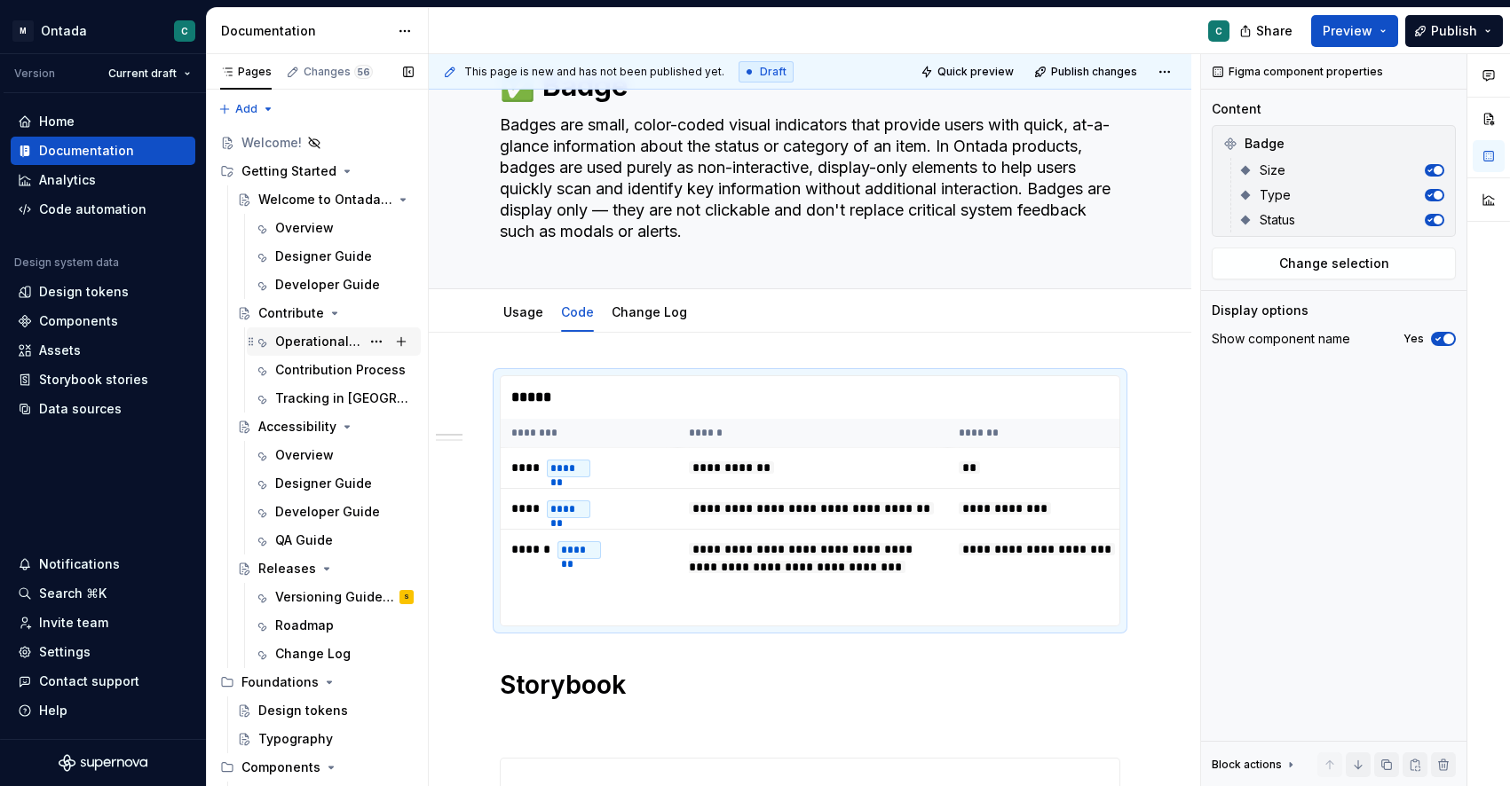
click at [303, 339] on div "Operational Model" at bounding box center [317, 342] width 85 height 18
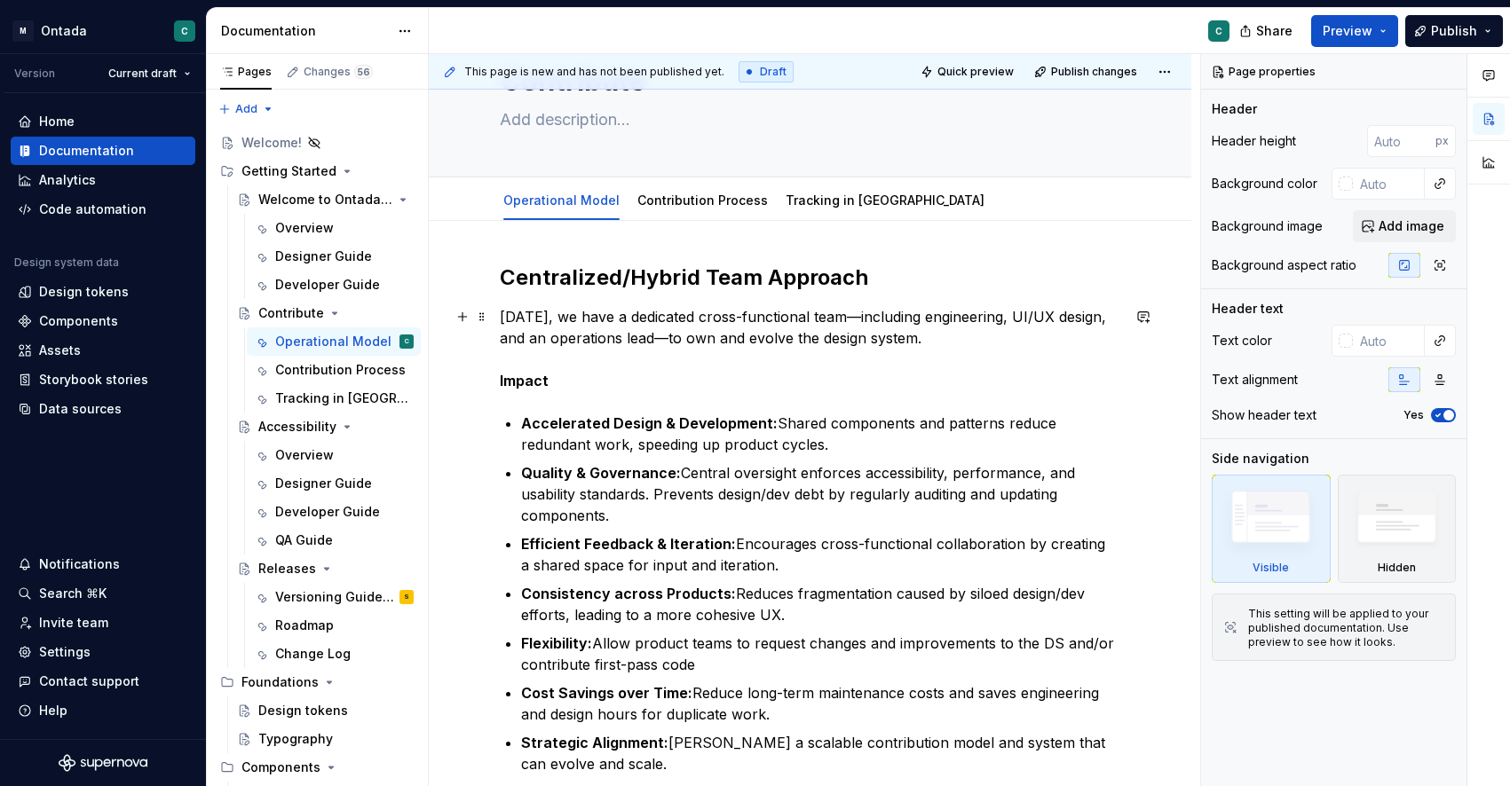
scroll to position [83, 0]
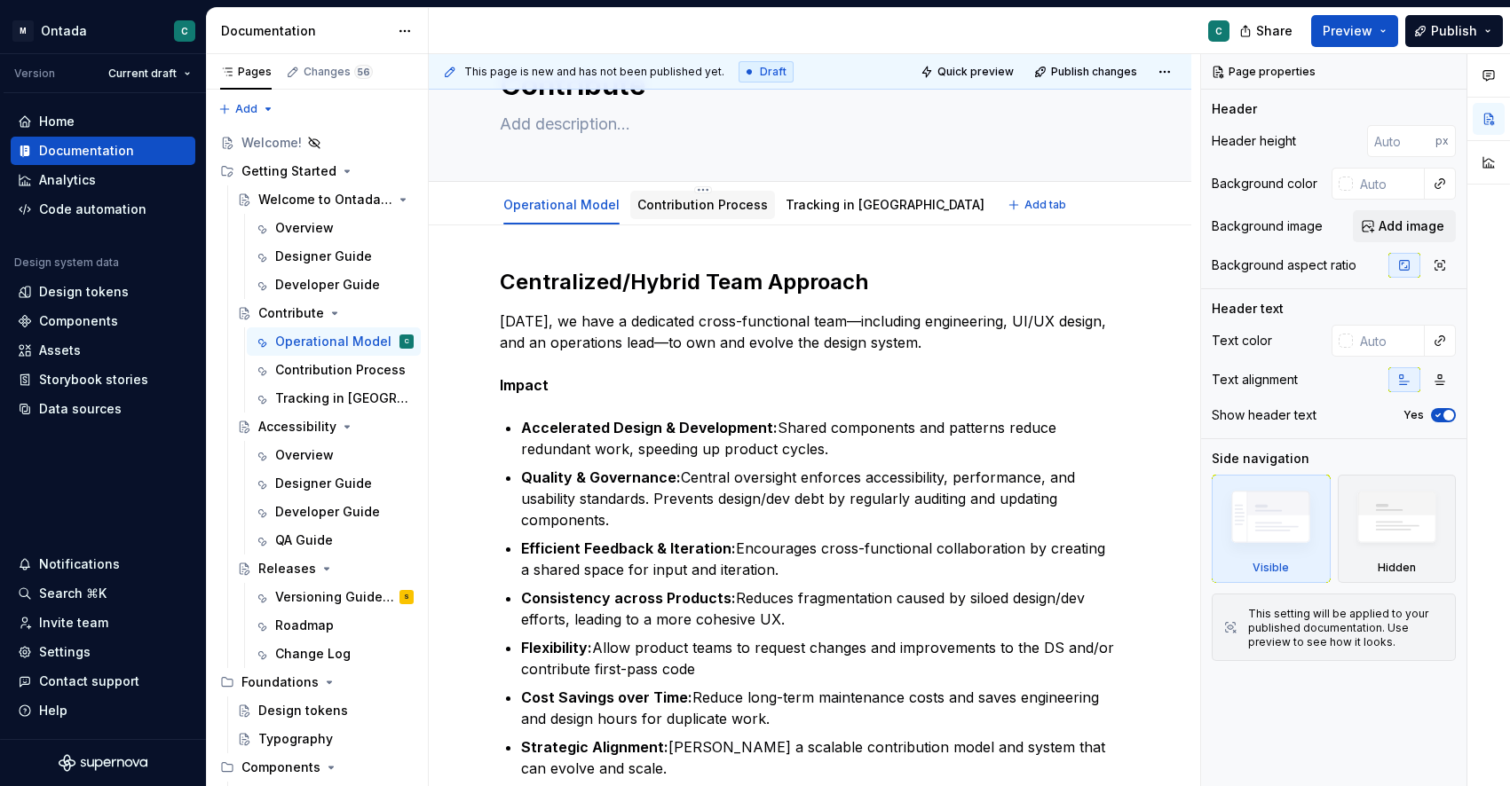
click at [687, 206] on link "Contribution Process" at bounding box center [702, 204] width 130 height 15
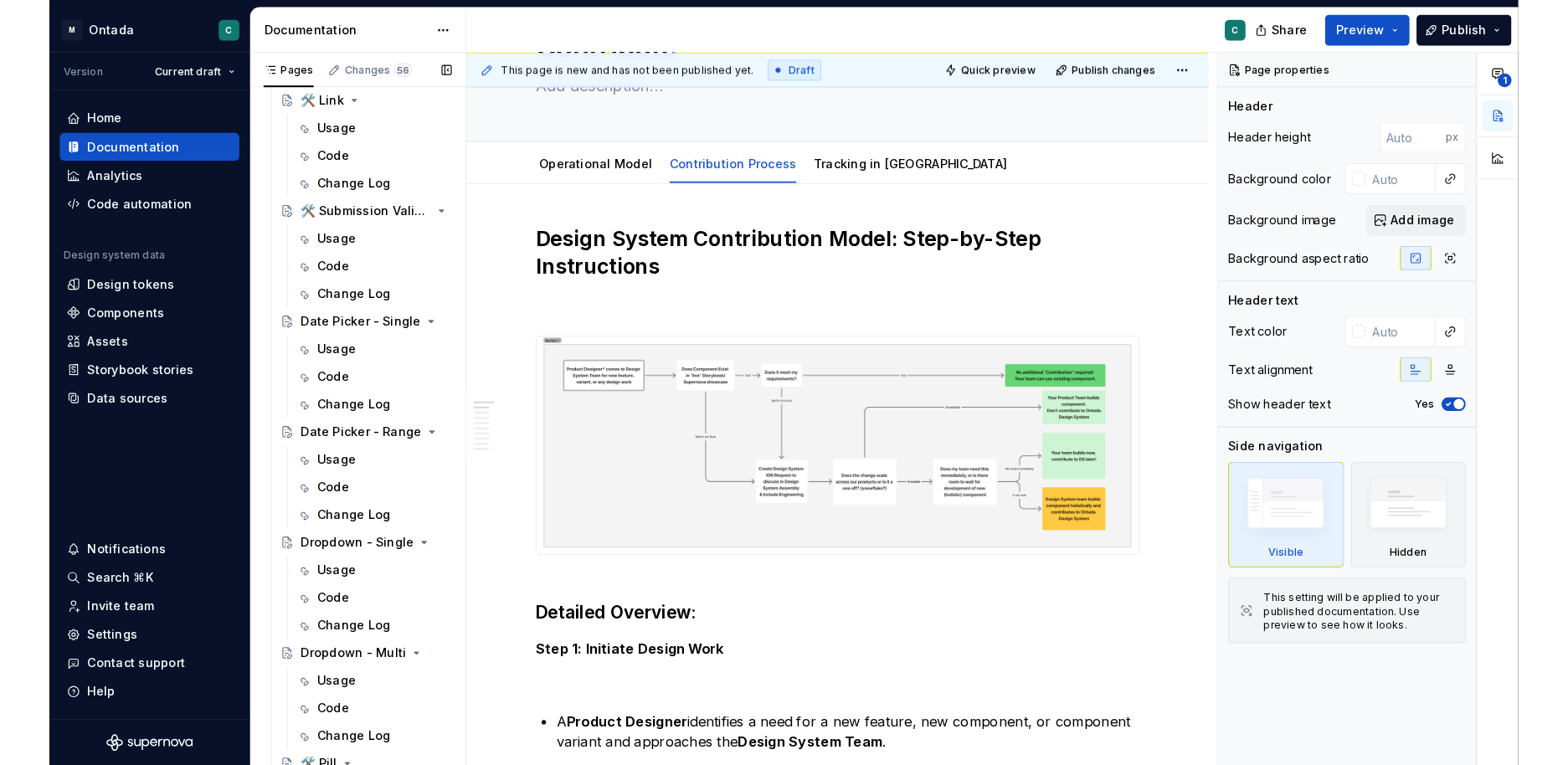
scroll to position [1411, 0]
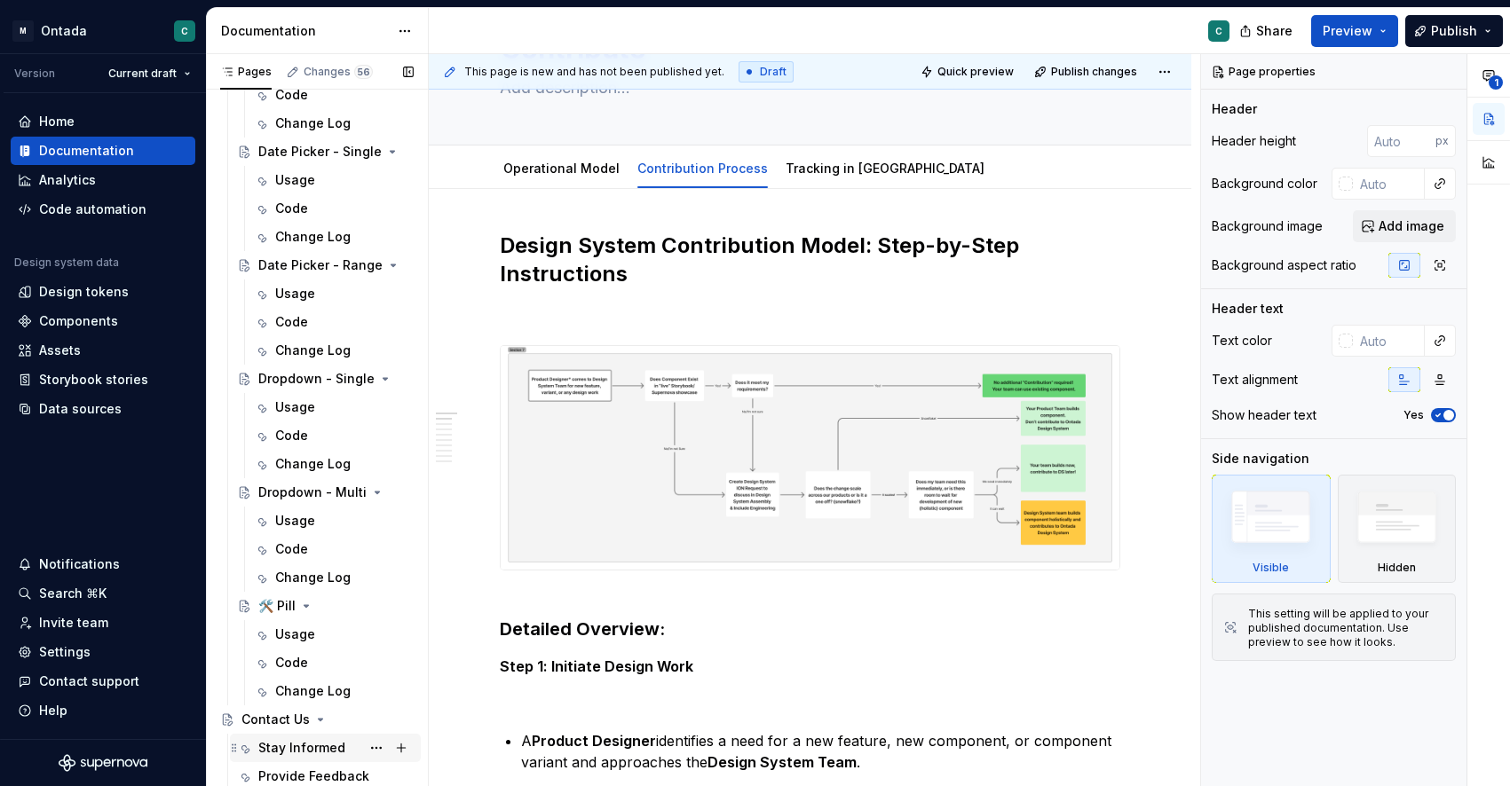
click at [280, 753] on div "Stay Informed" at bounding box center [301, 748] width 87 height 18
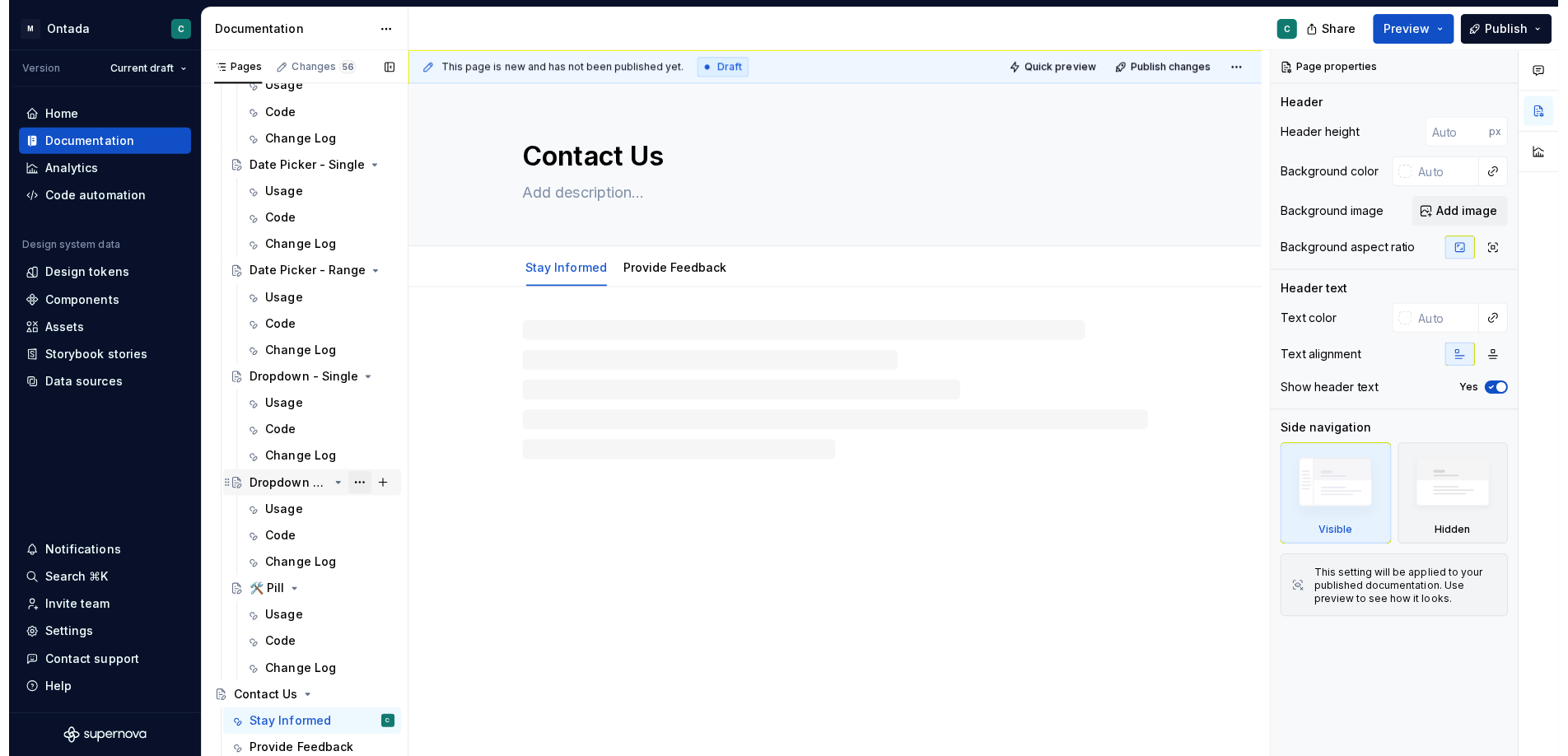
scroll to position [1362, 0]
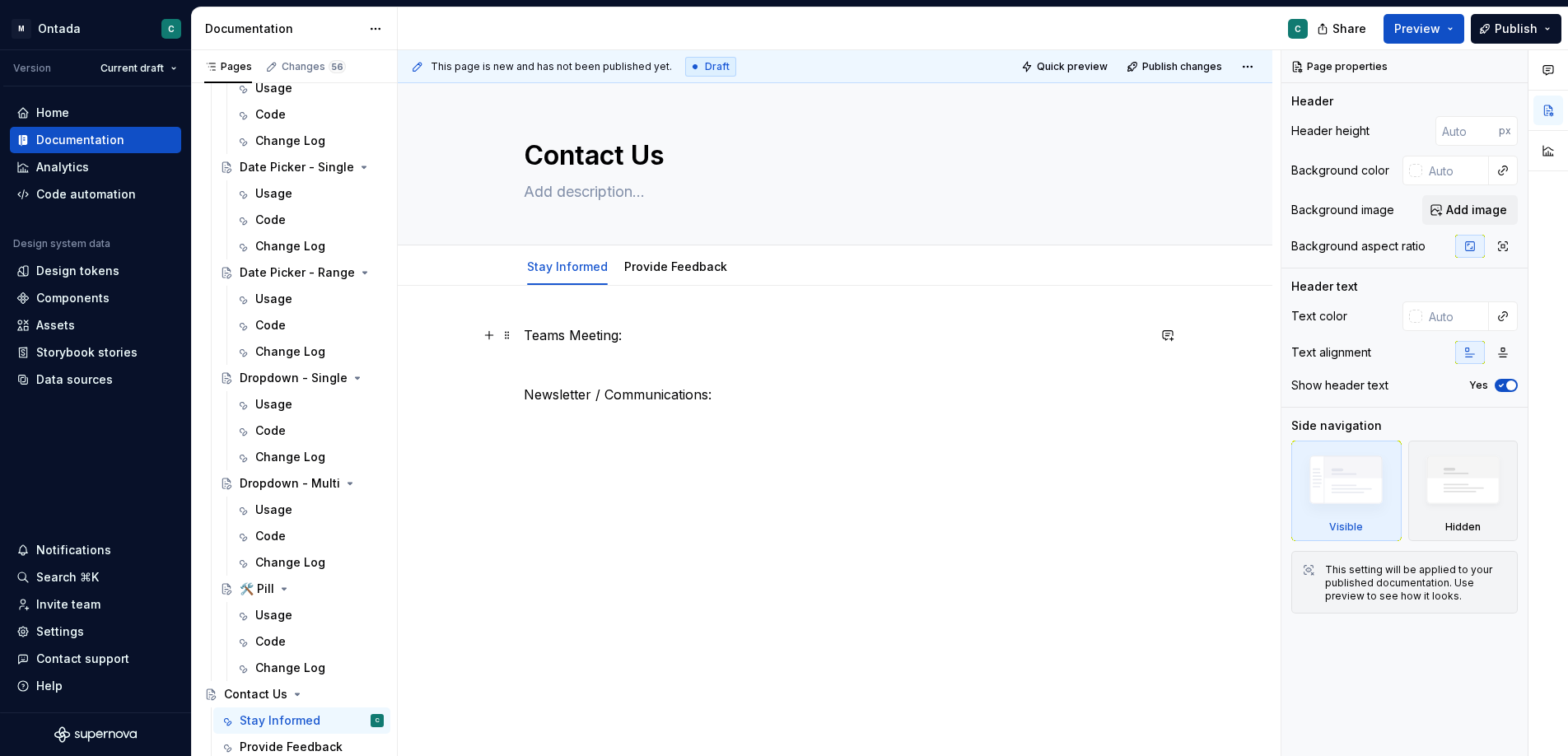
click at [647, 336] on p "Teams Meeting:" at bounding box center [834, 335] width 623 height 19
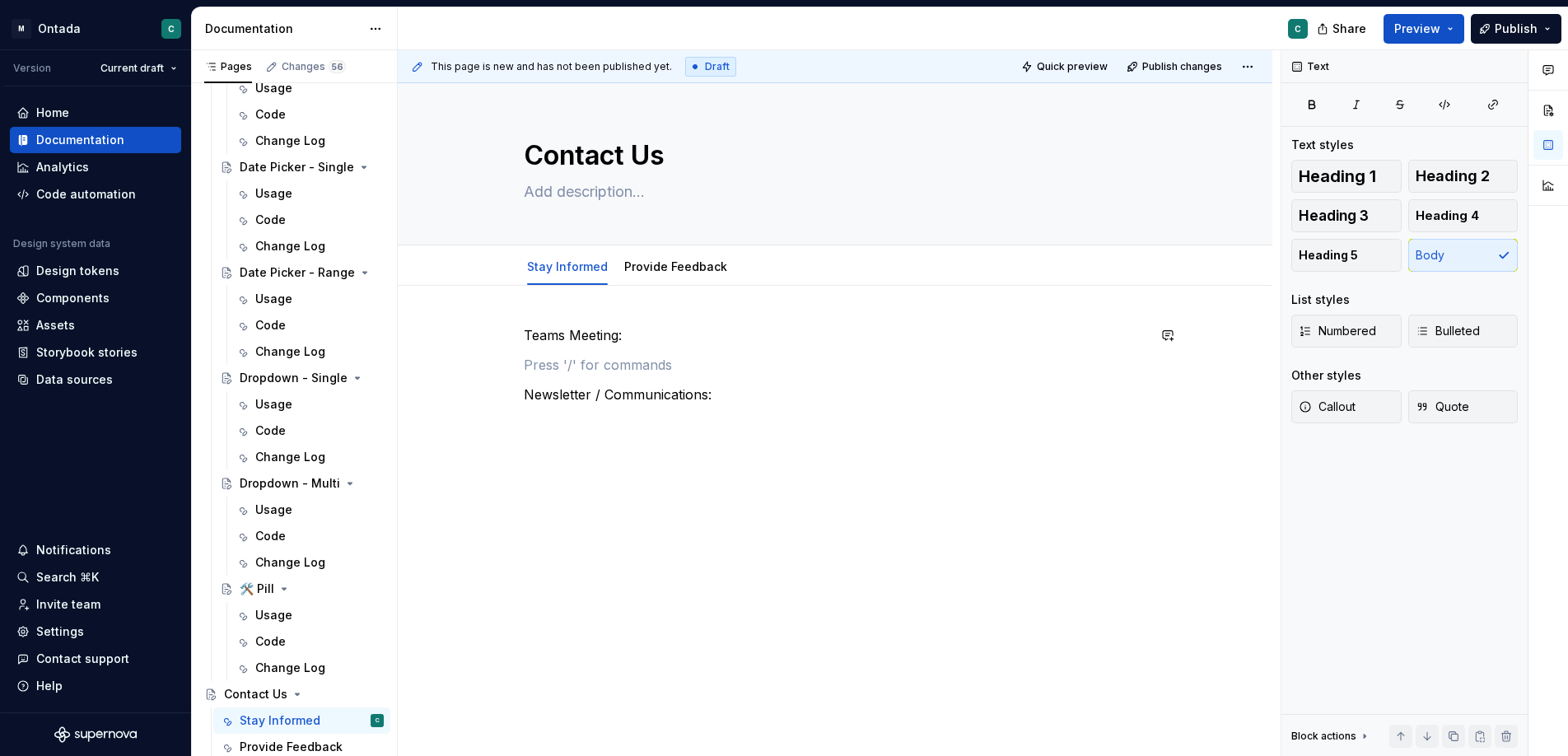
click at [553, 352] on div "Teams Meeting: Newsletter / Communications:" at bounding box center [834, 379] width 623 height 109
click at [647, 267] on link "Provide Feedback" at bounding box center [675, 266] width 103 height 14
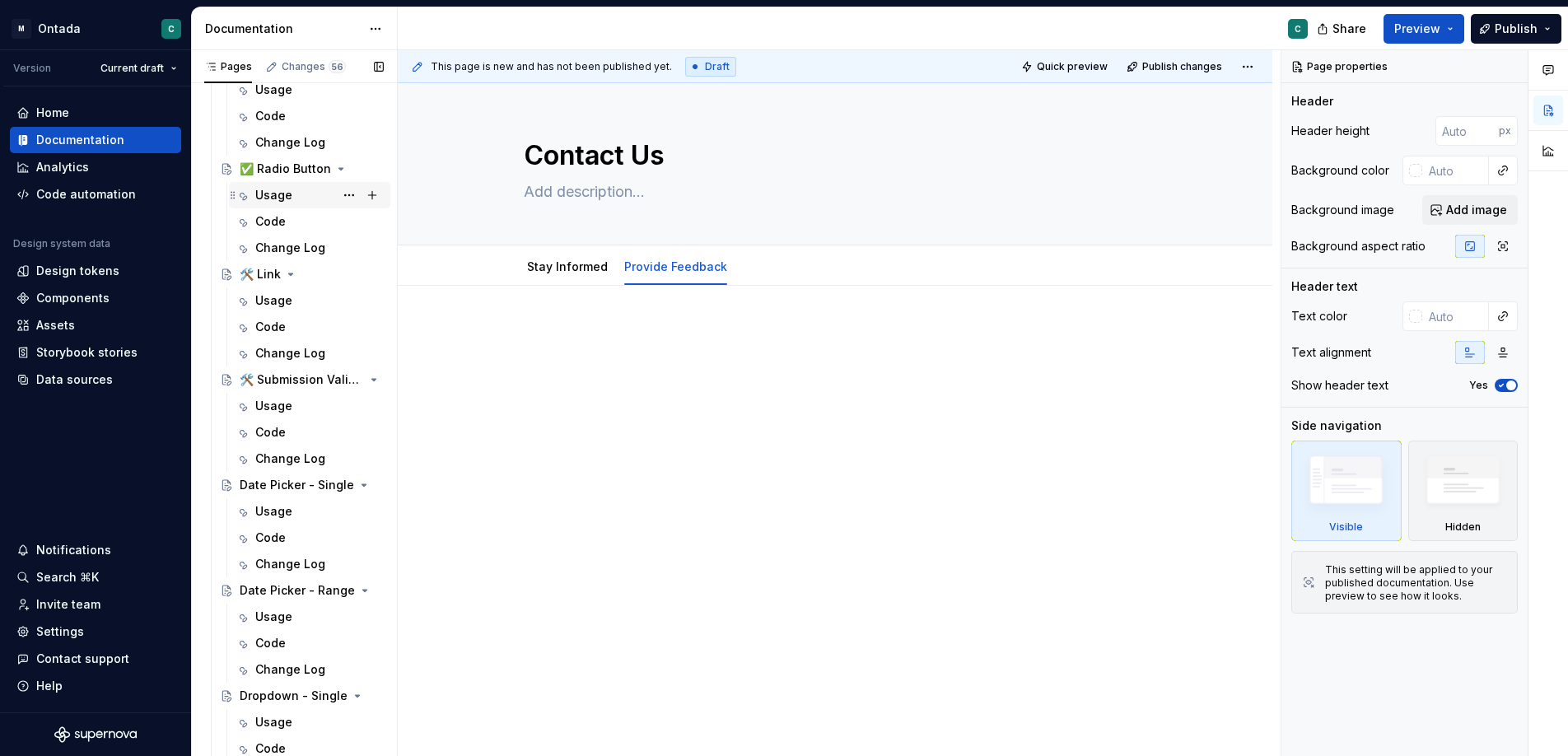
scroll to position [974, 0]
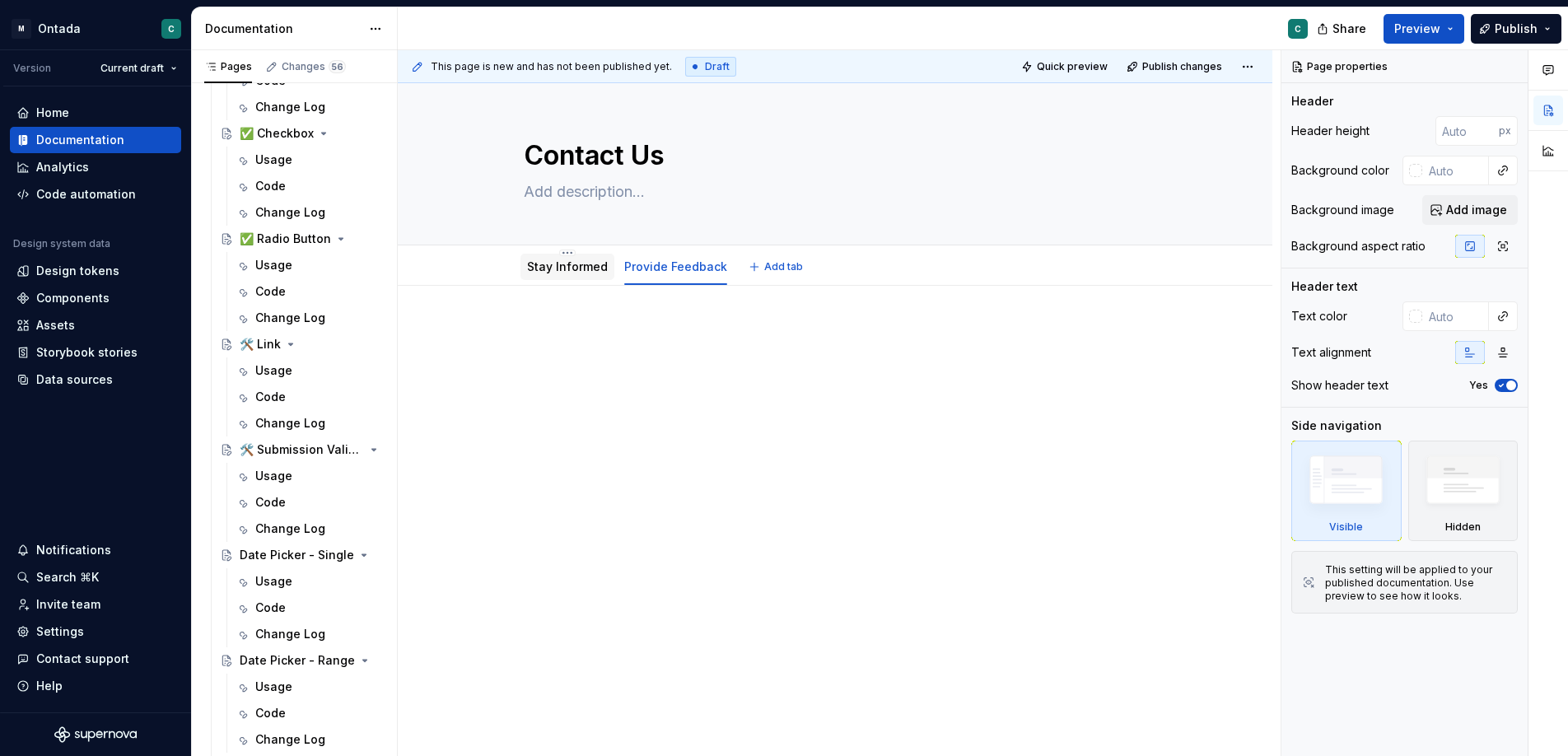
click at [597, 269] on link "Stay Informed" at bounding box center [567, 266] width 81 height 14
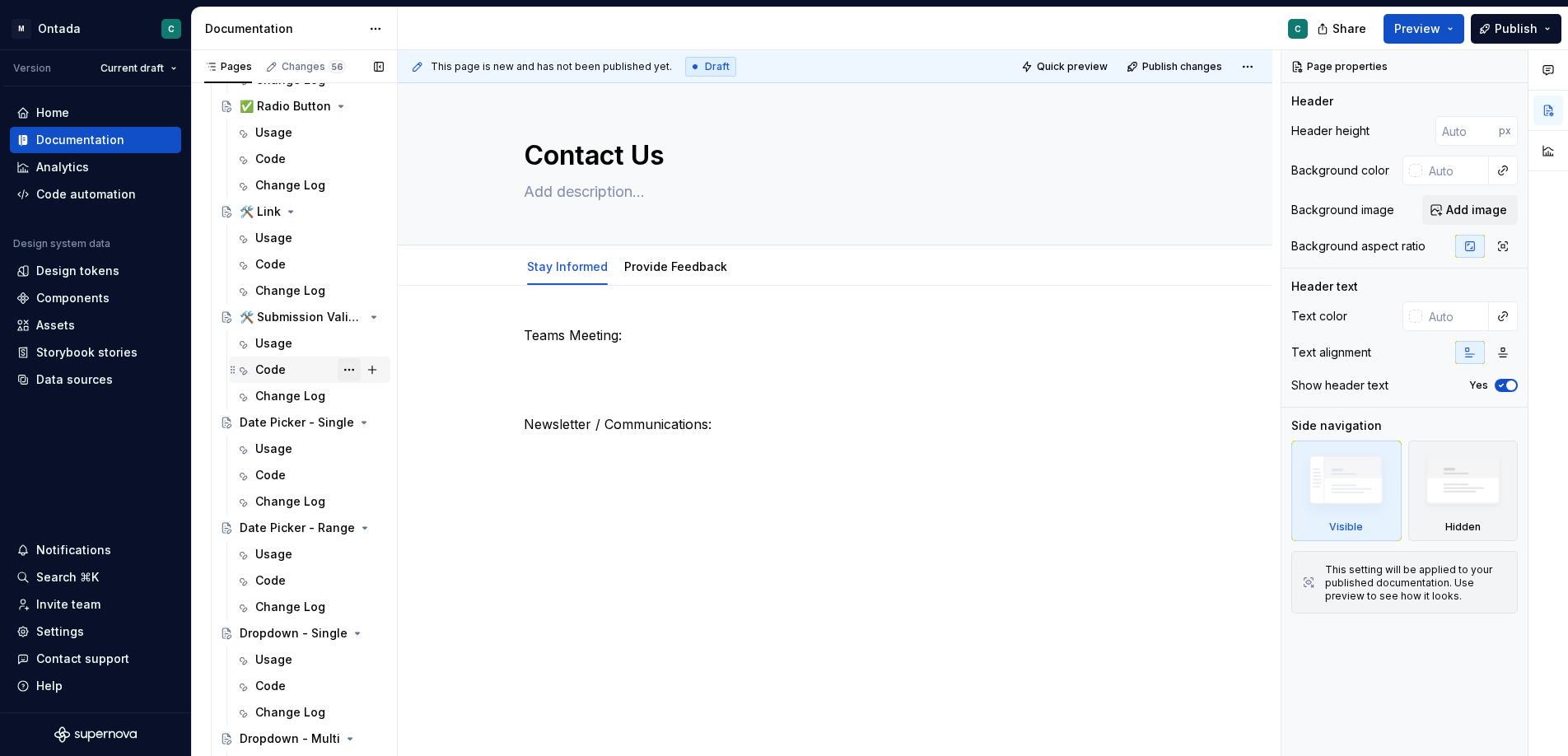
scroll to position [1362, 0]
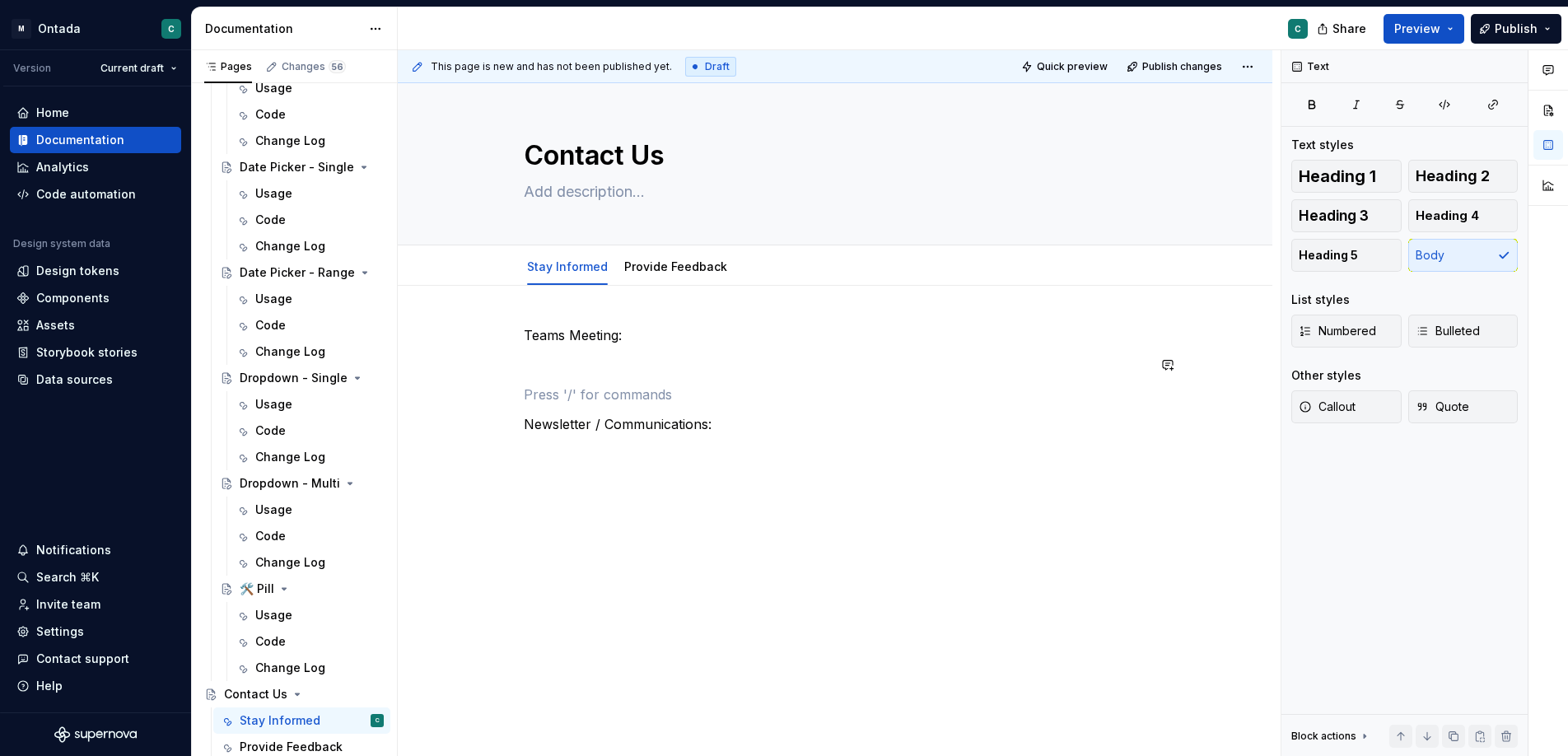
click at [563, 379] on div "Teams Meeting: Newsletter / Communications:" at bounding box center [834, 394] width 623 height 138
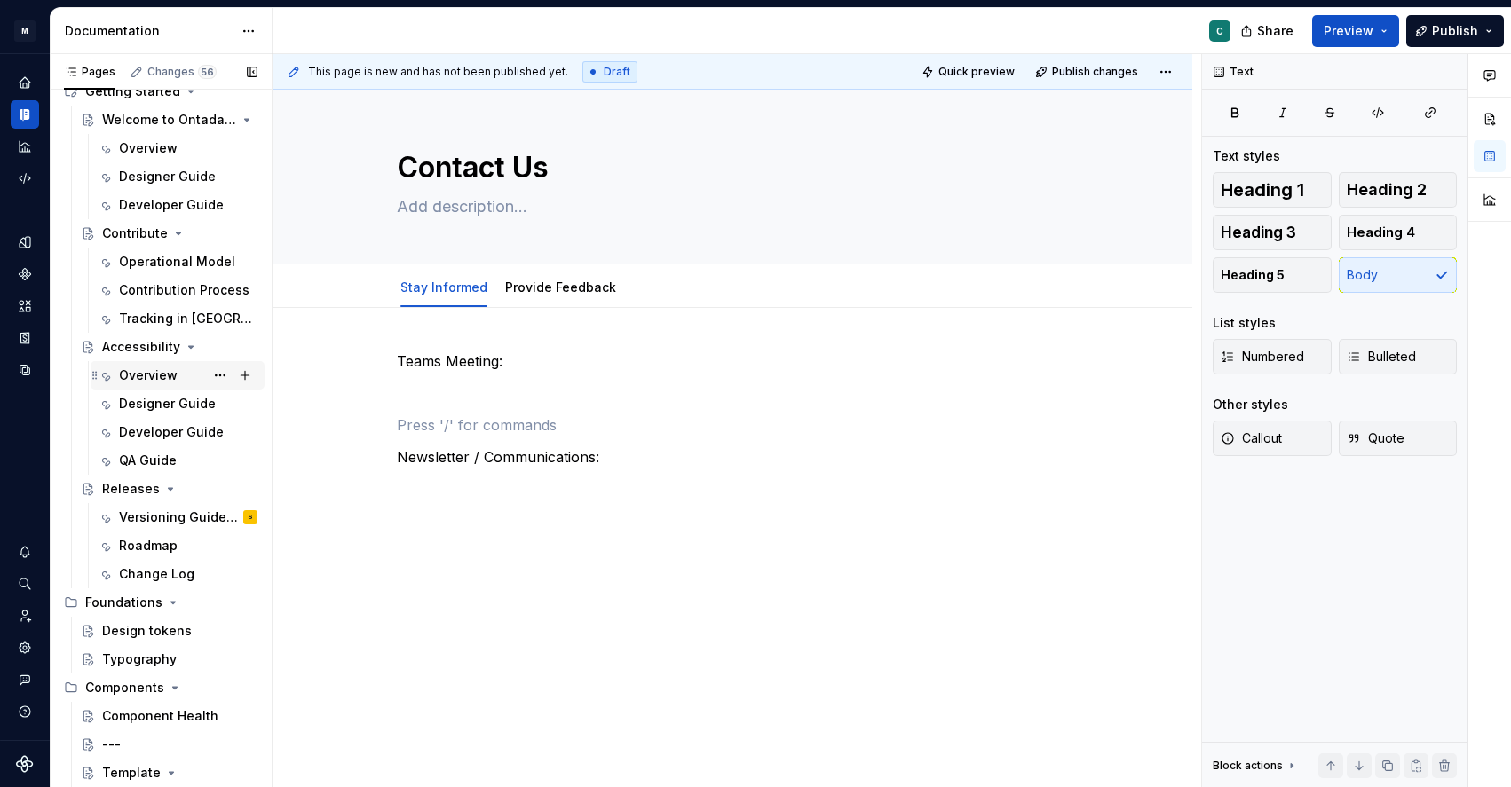
scroll to position [99, 0]
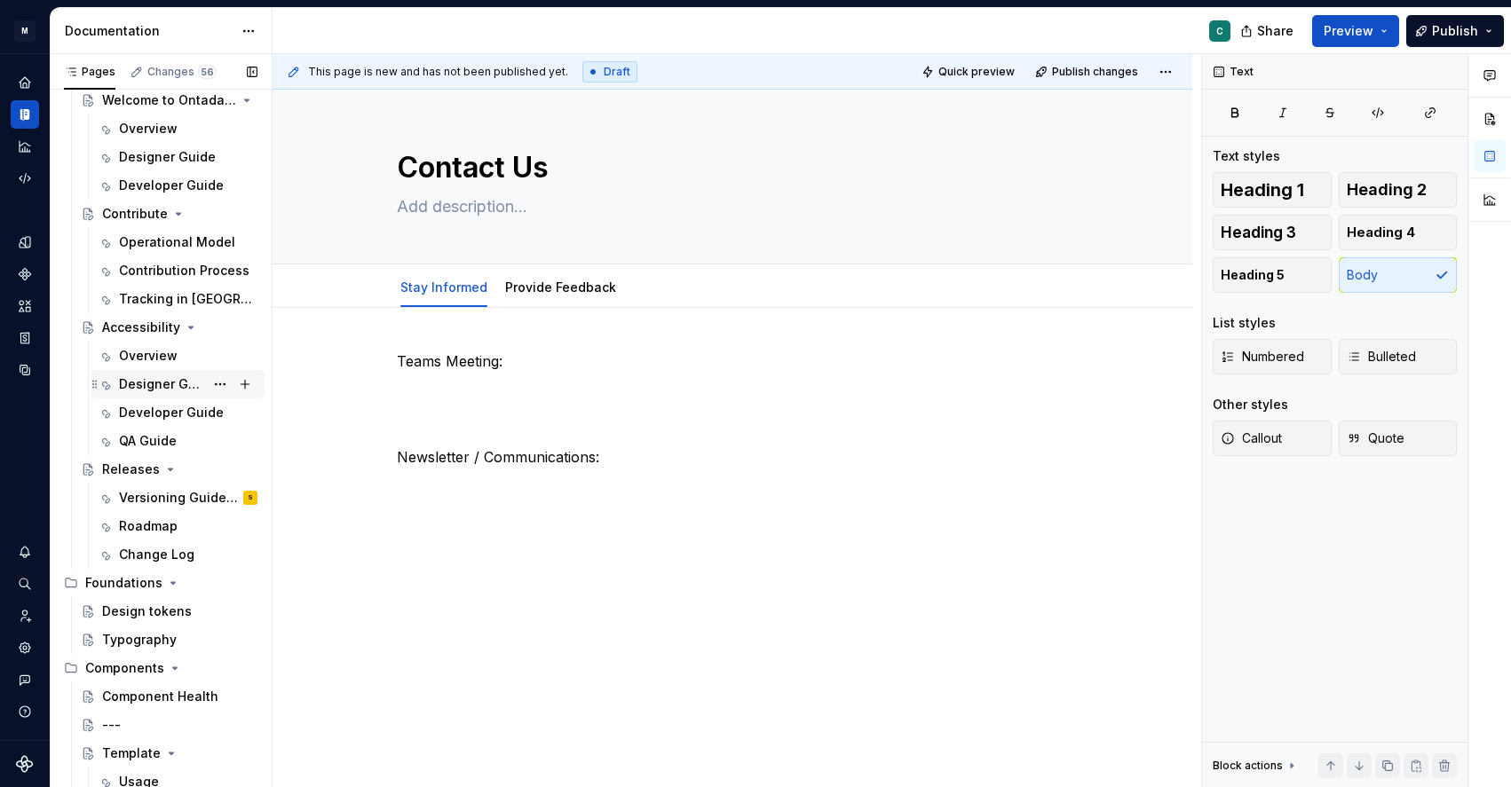
click at [134, 392] on div "Designer Guide" at bounding box center [161, 384] width 85 height 18
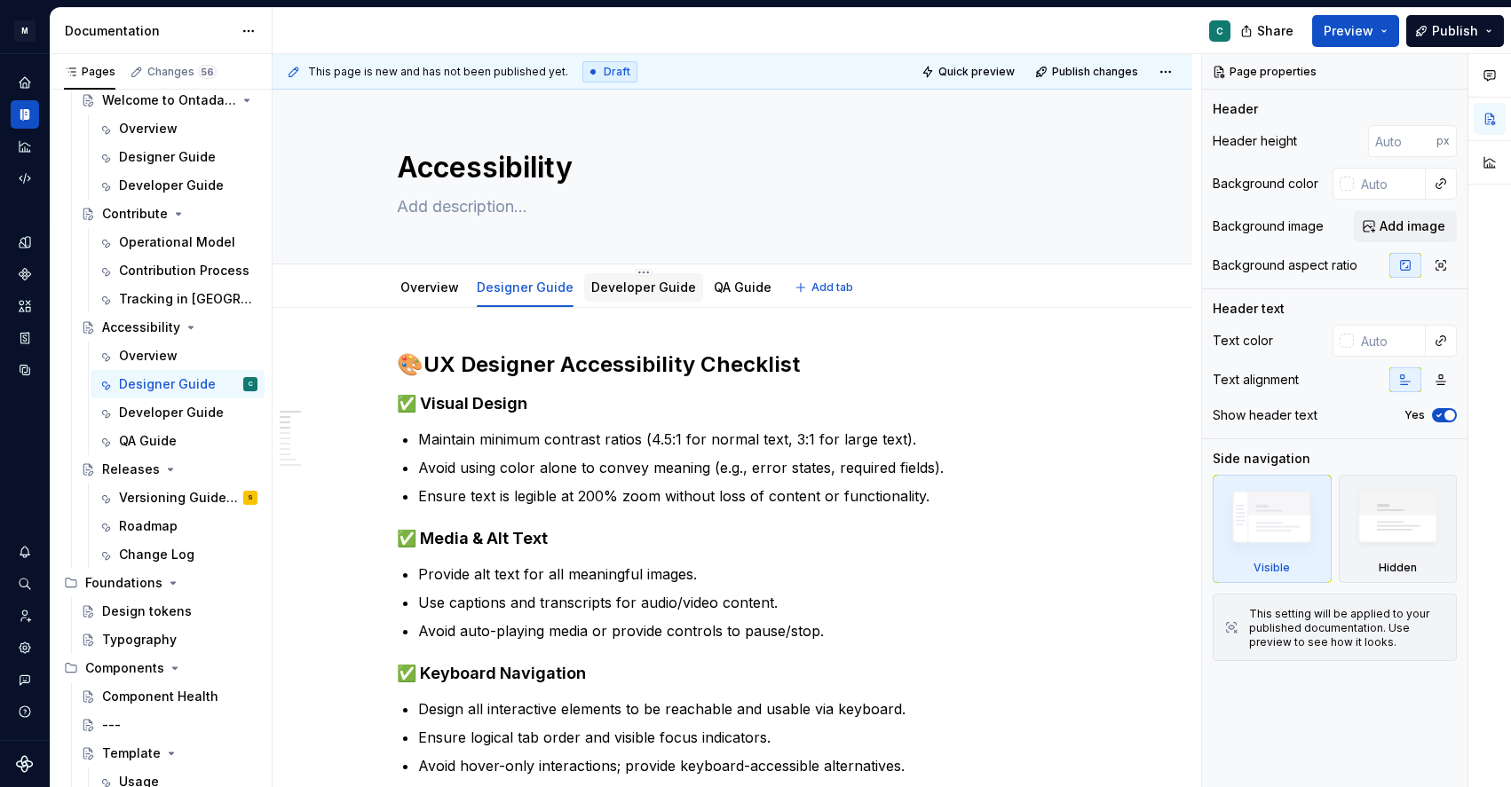
click at [634, 288] on link "Developer Guide" at bounding box center [643, 287] width 105 height 15
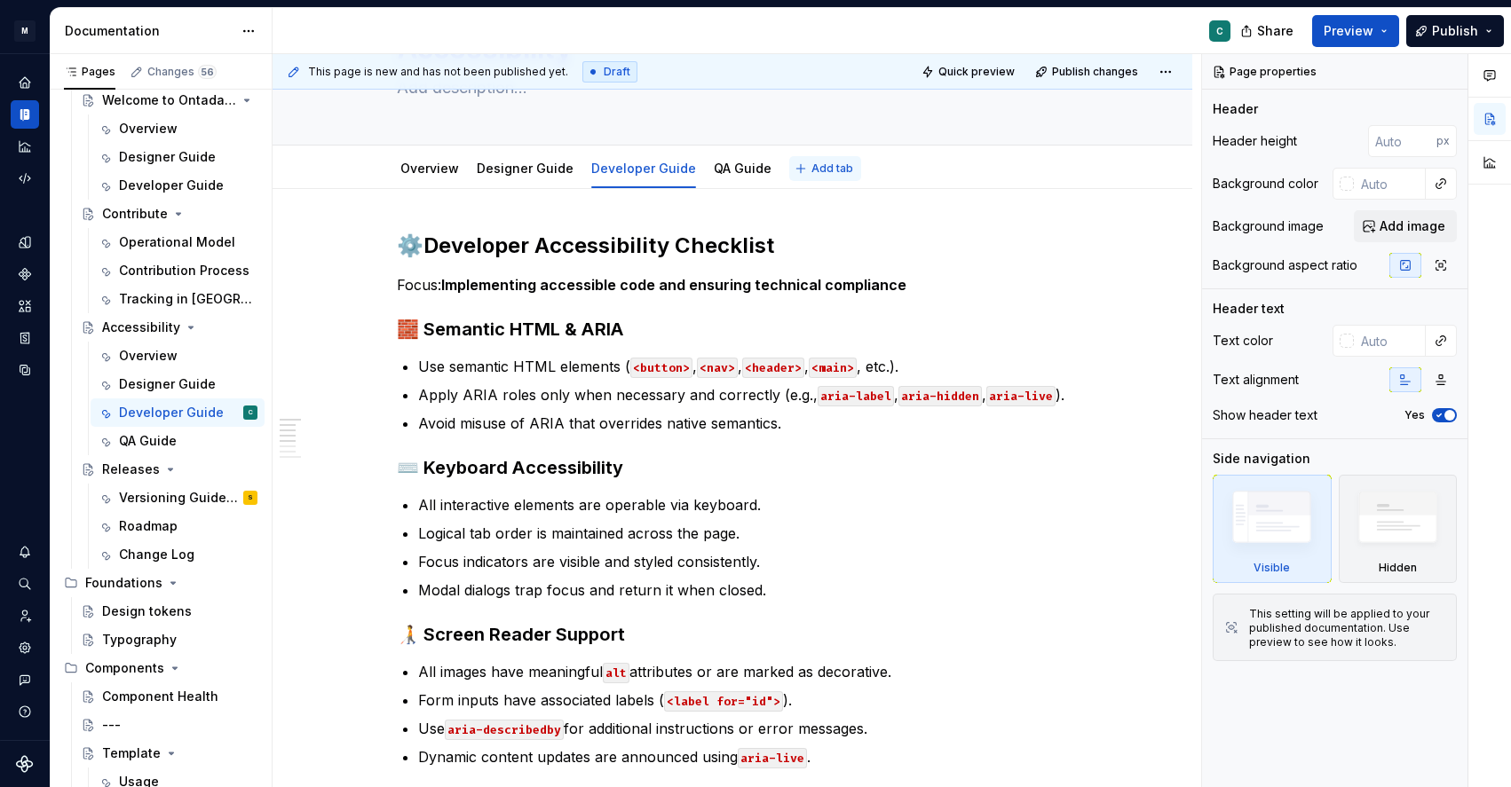
scroll to position [114, 0]
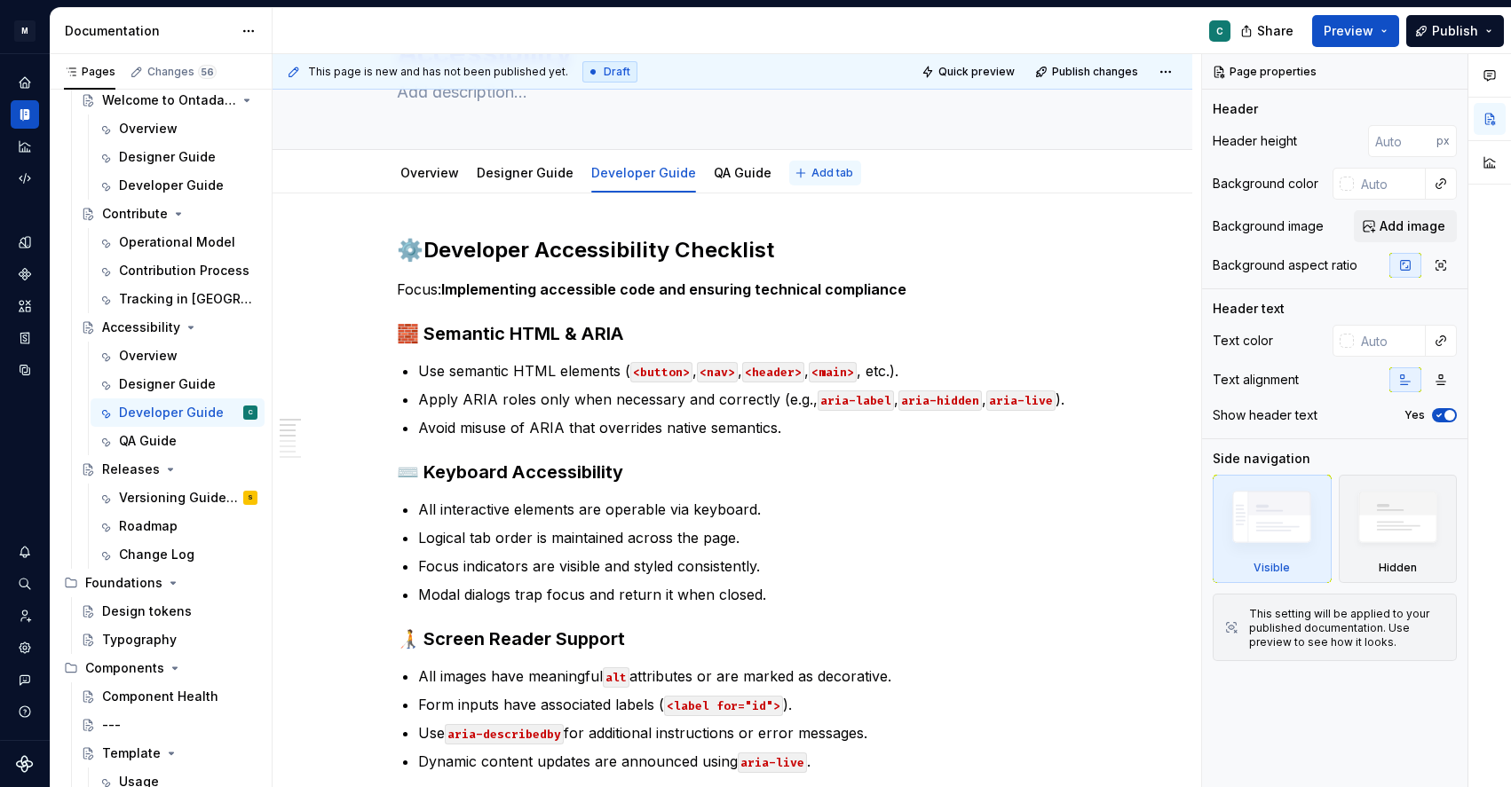
click at [811, 178] on span "Add tab" at bounding box center [832, 173] width 42 height 14
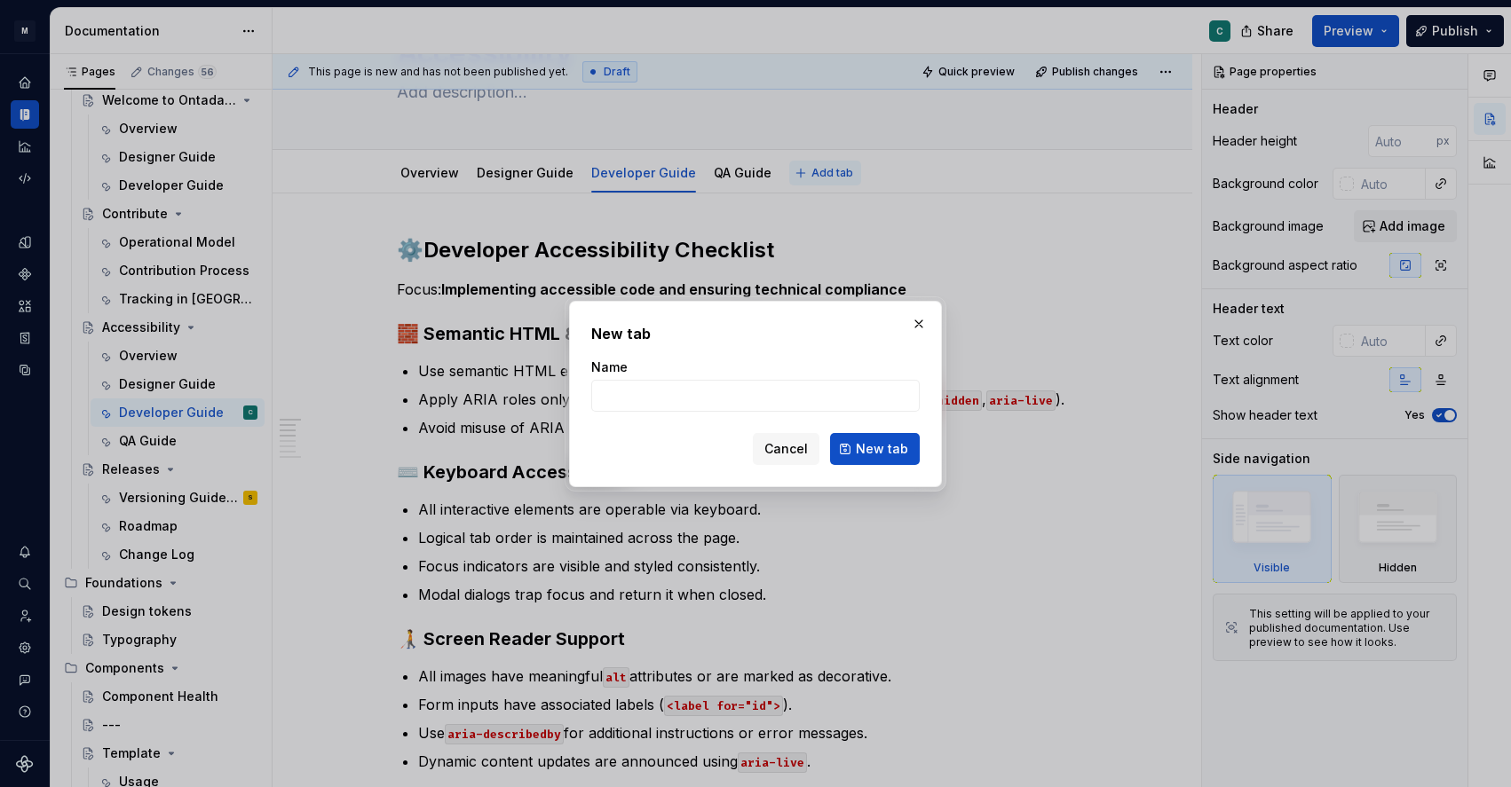
type textarea "*"
type input "Product Guide?"
click at [866, 445] on span "New tab" at bounding box center [882, 449] width 52 height 18
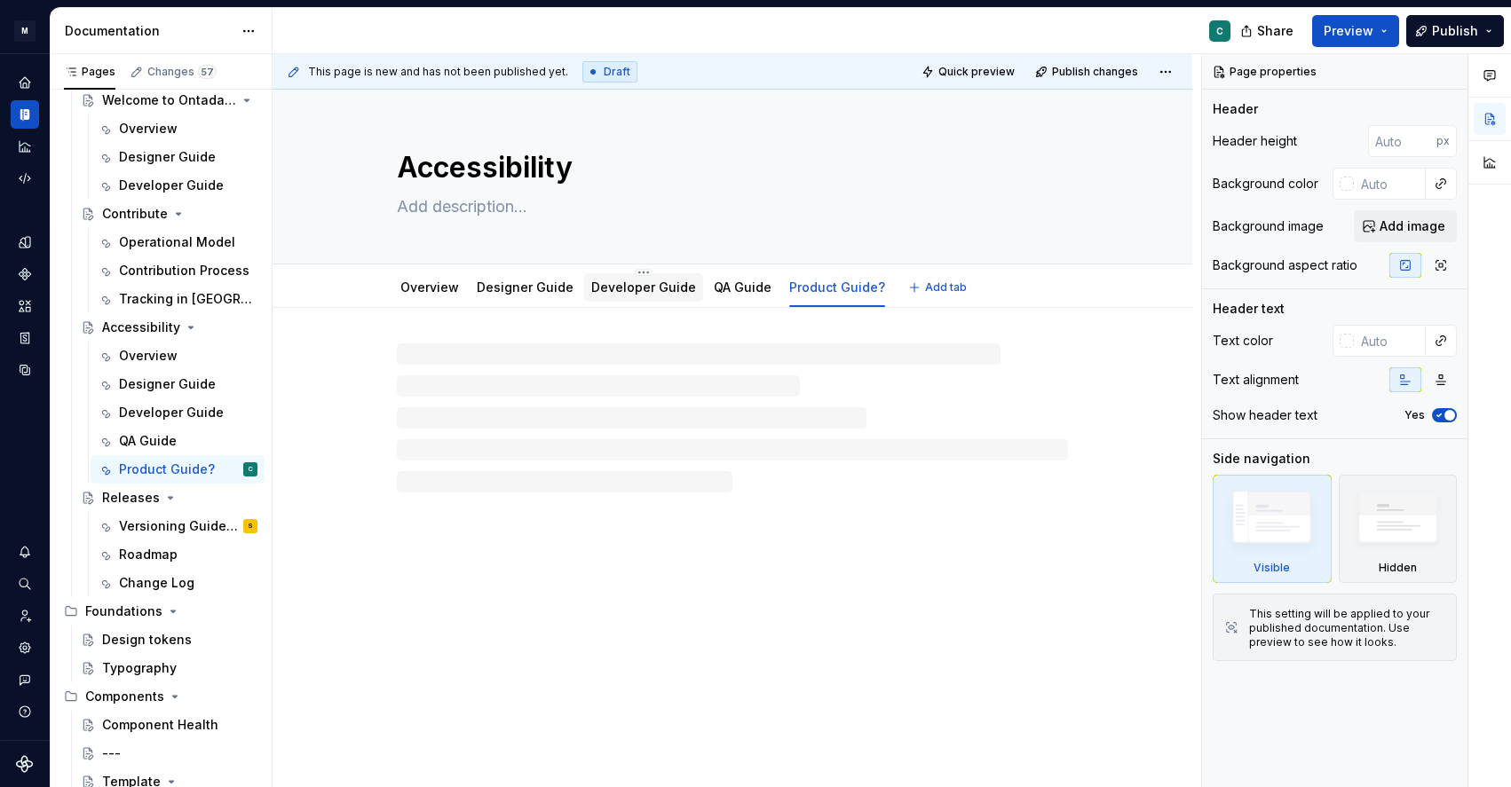
click at [610, 288] on link "Developer Guide" at bounding box center [643, 287] width 105 height 15
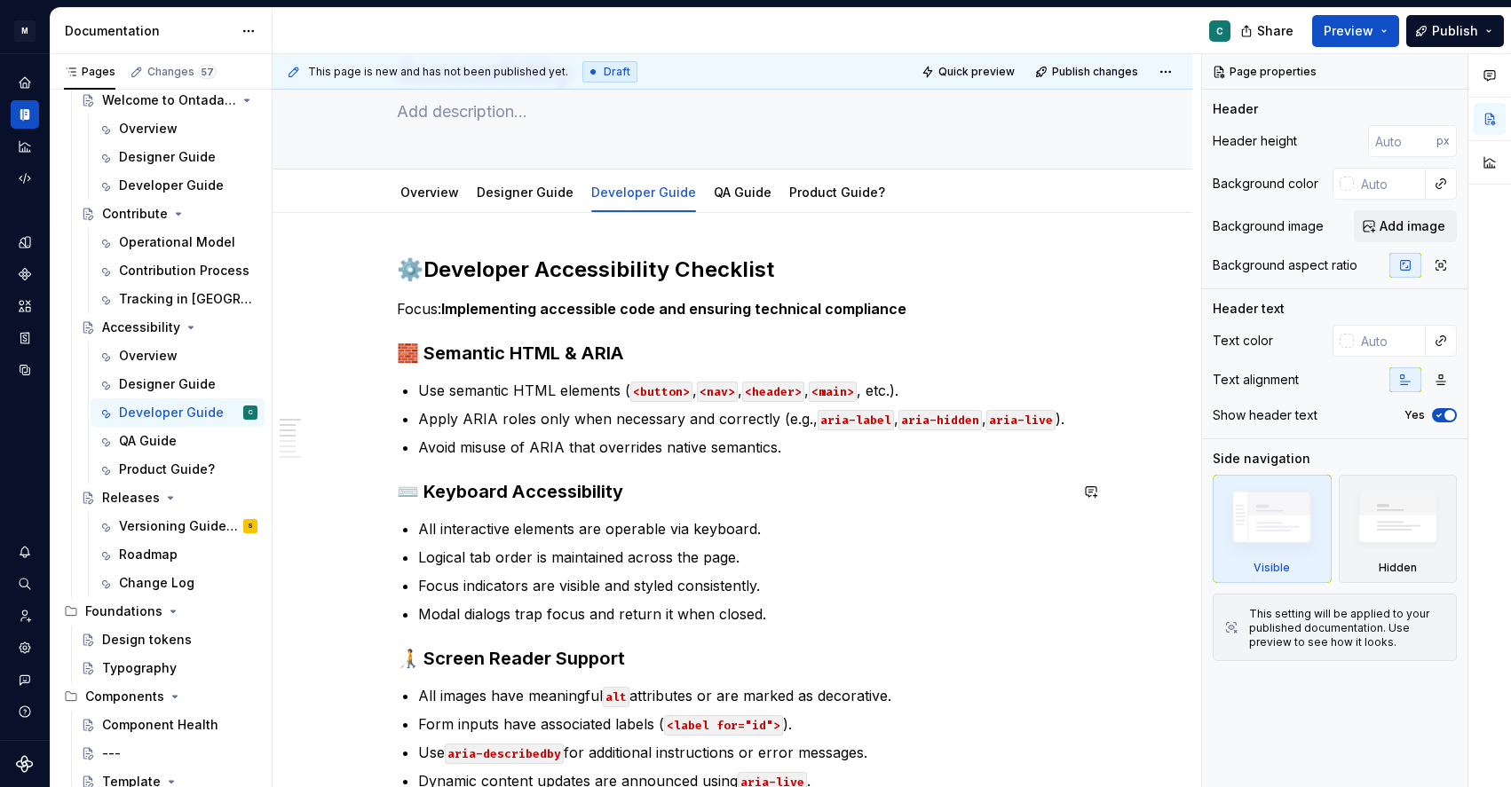
scroll to position [26, 0]
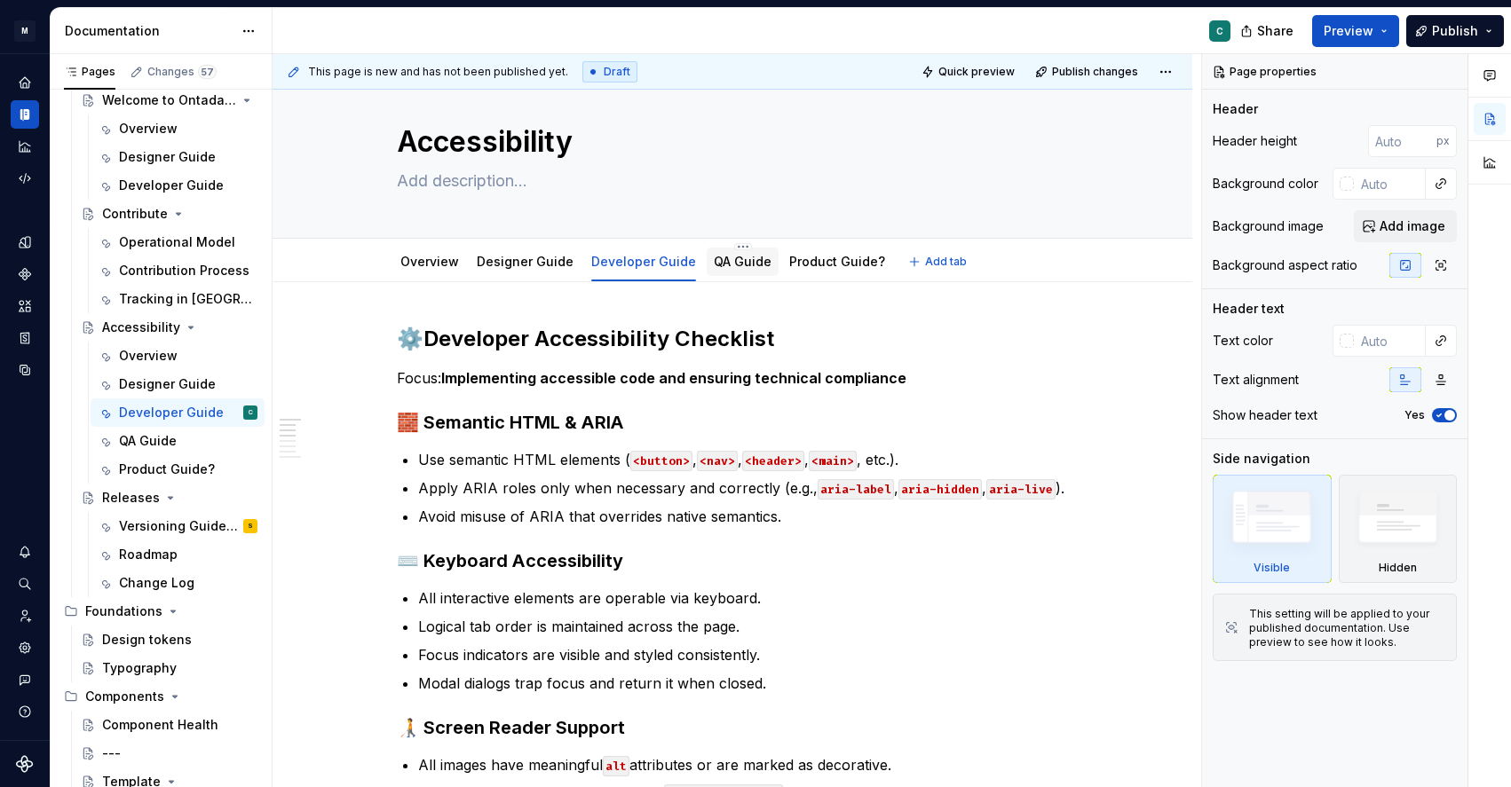
click at [725, 263] on link "QA Guide" at bounding box center [743, 261] width 58 height 15
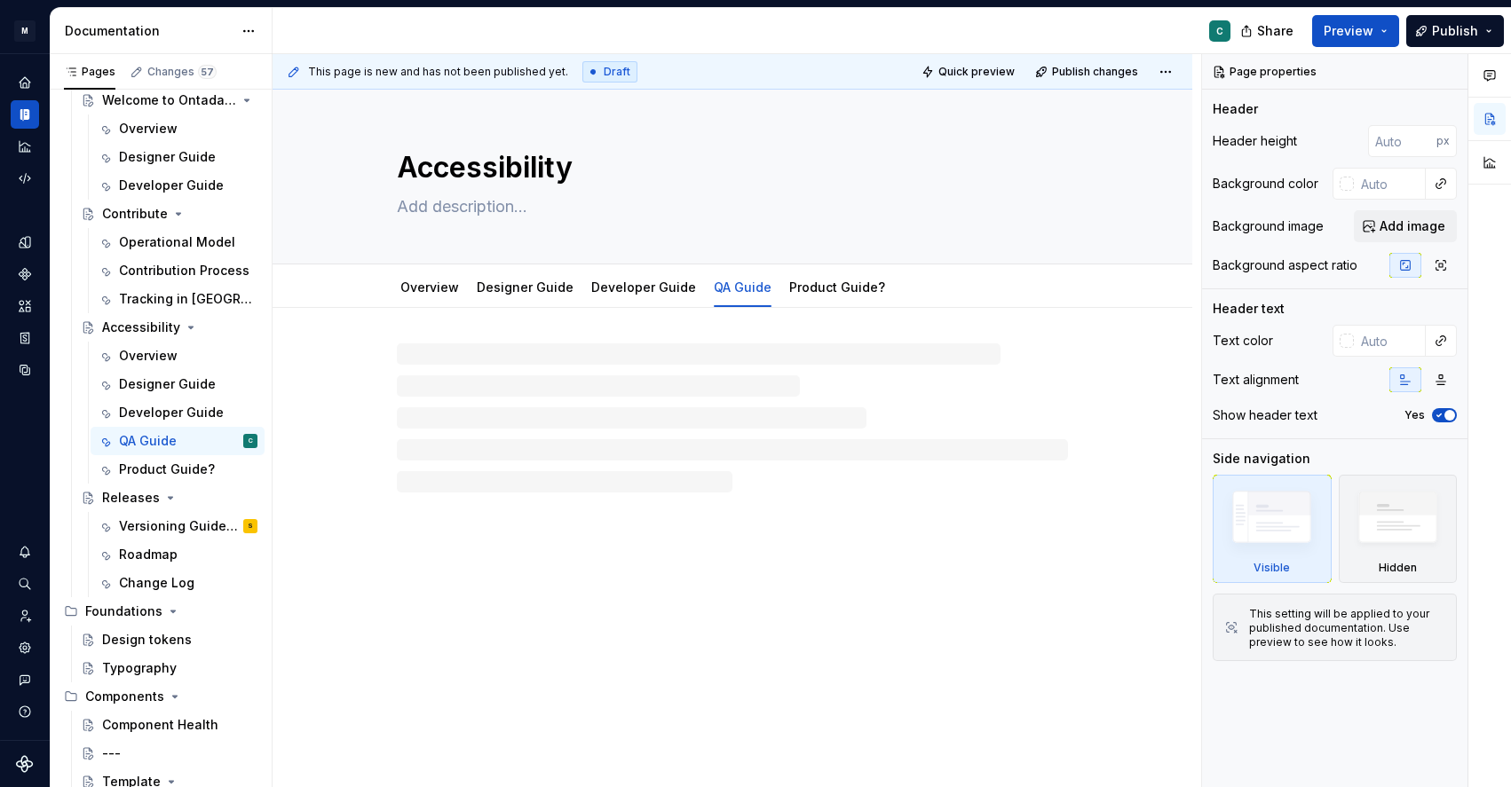
type textarea "*"
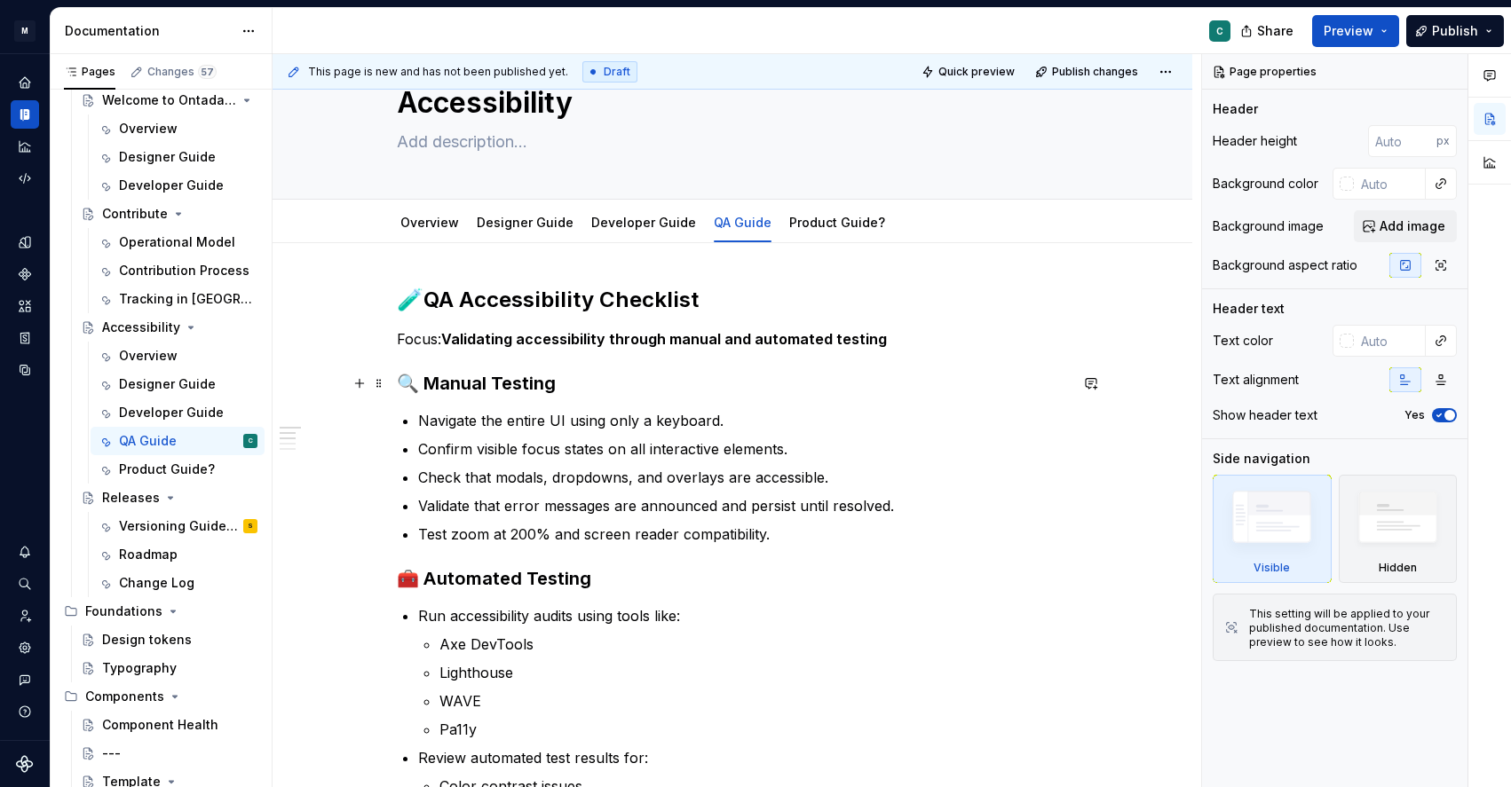
scroll to position [79, 0]
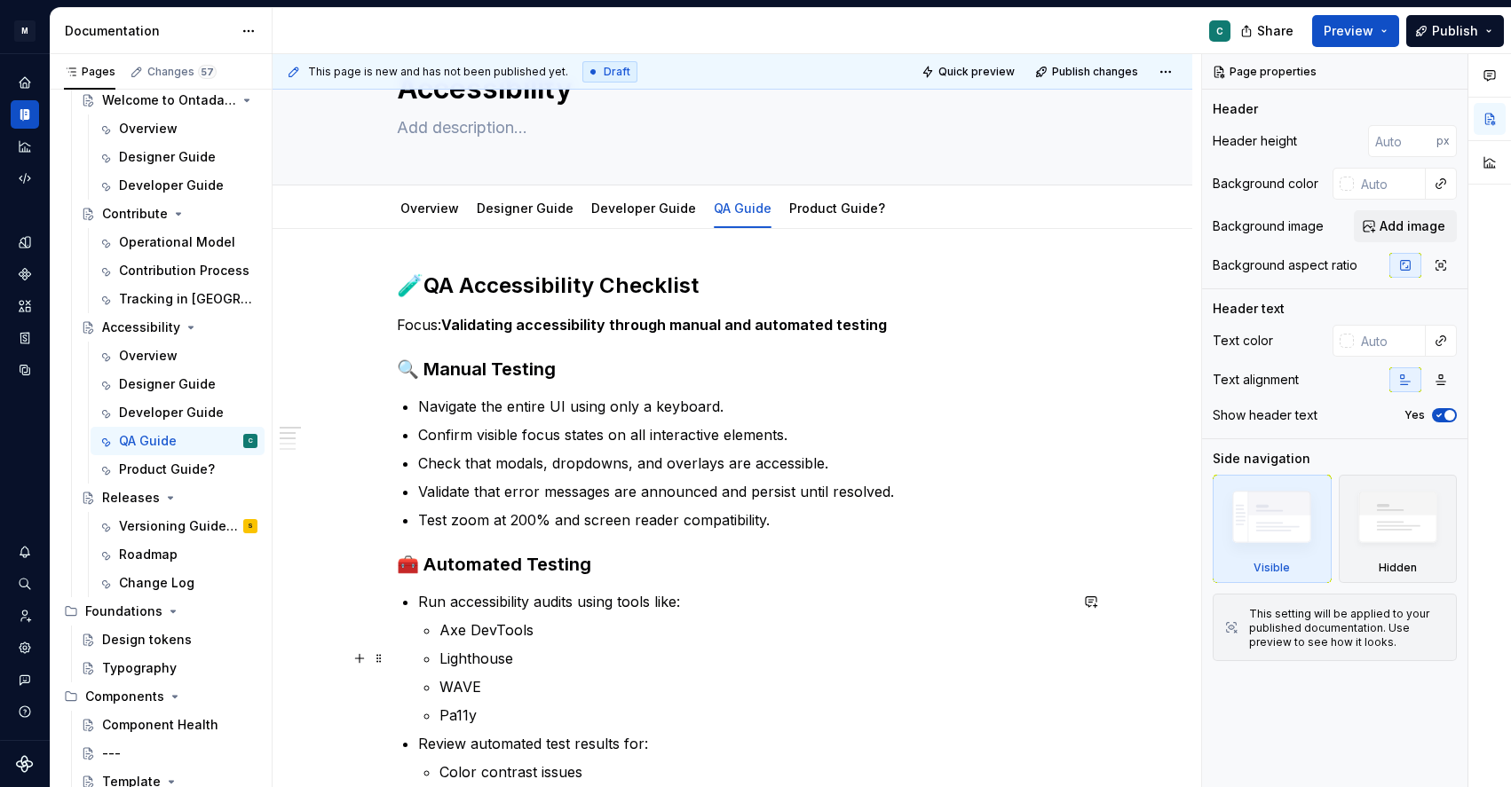
click at [483, 666] on p "Lighthouse" at bounding box center [753, 658] width 628 height 21
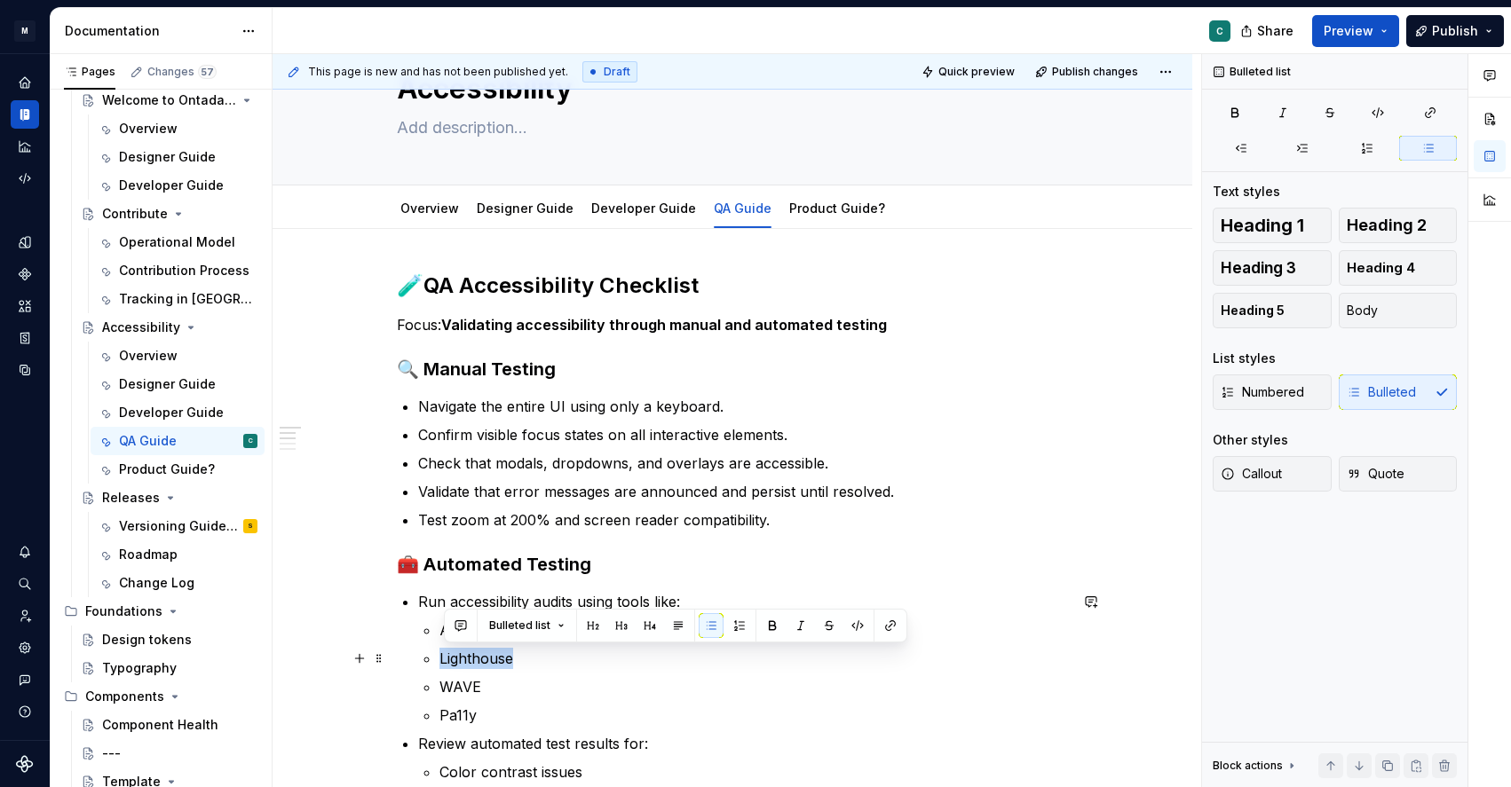
click at [483, 666] on p "Lighthouse" at bounding box center [753, 658] width 628 height 21
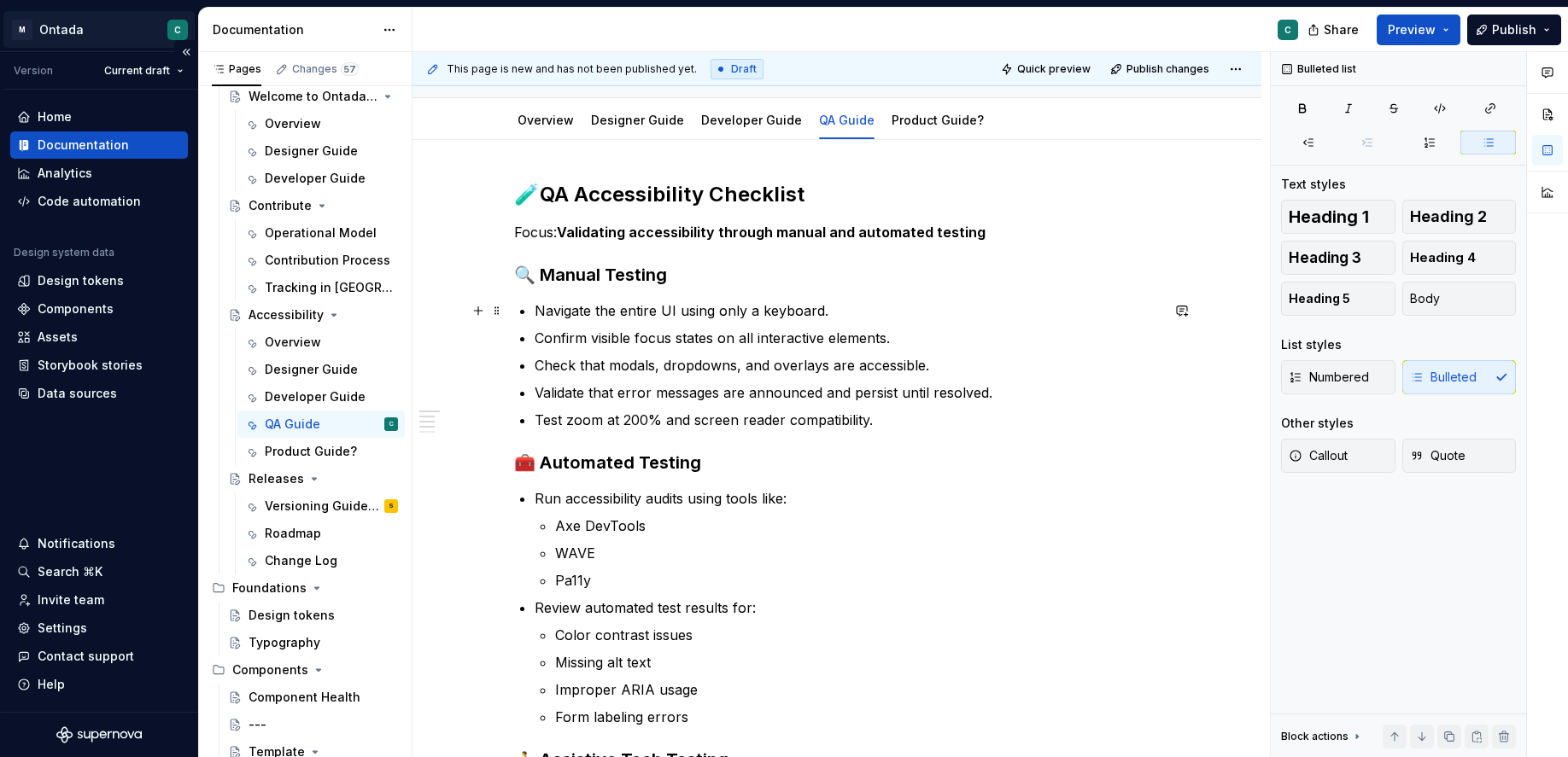
scroll to position [156, 0]
click at [636, 124] on link "Designer Guide" at bounding box center [637, 120] width 93 height 14
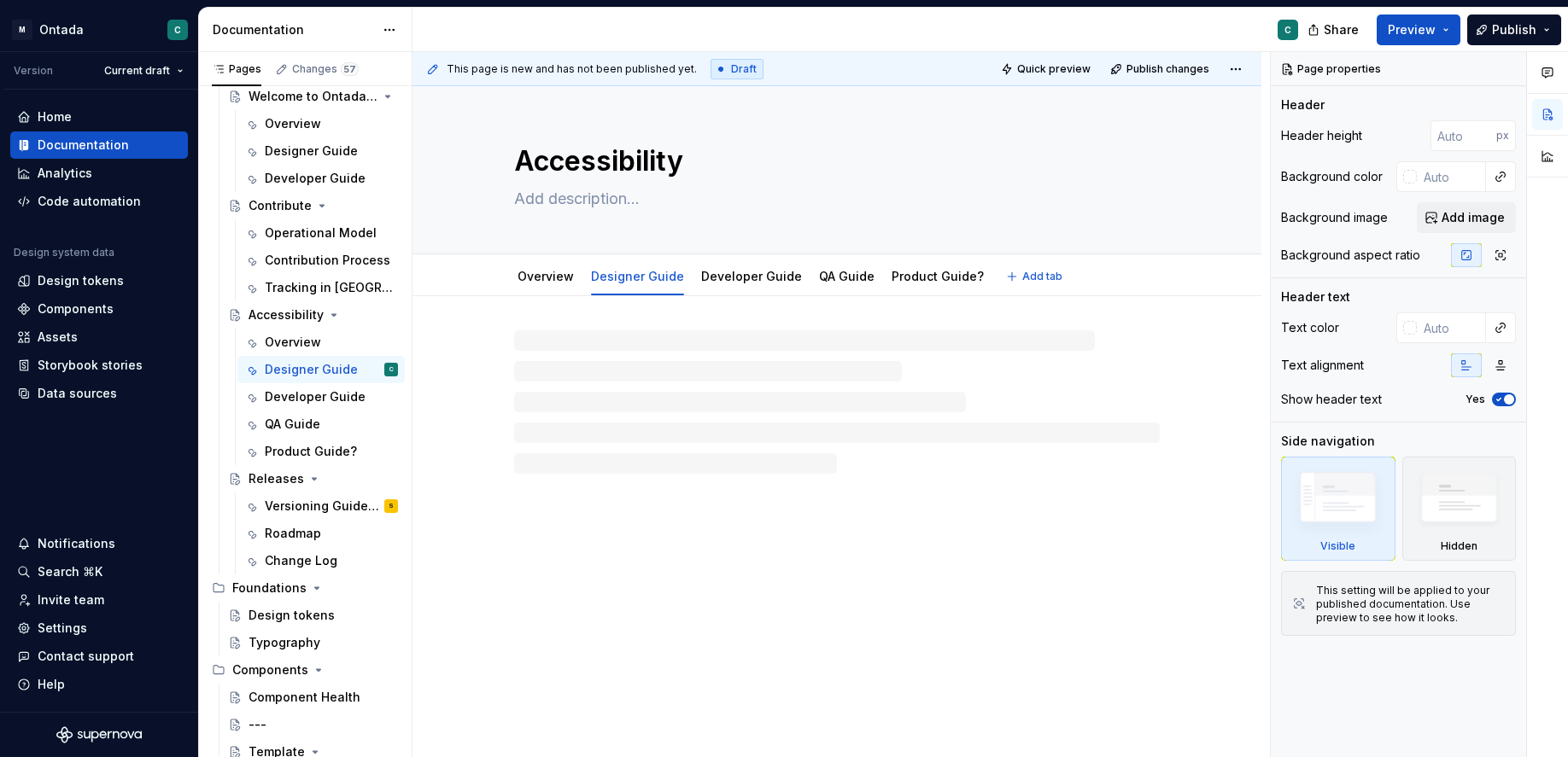
click at [639, 123] on div "Accessibility" at bounding box center [836, 170] width 645 height 167
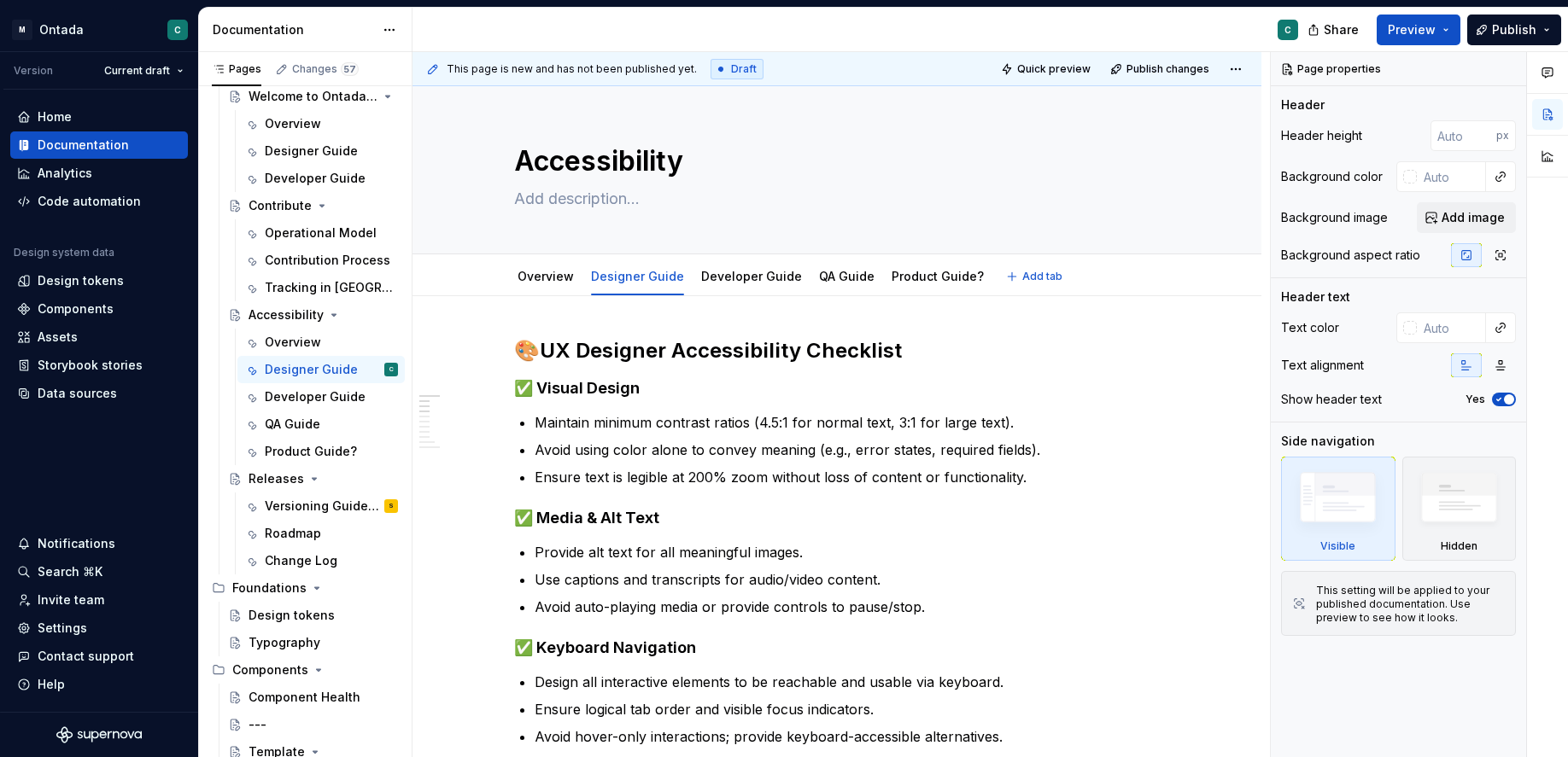
click at [834, 283] on link "QA Guide" at bounding box center [847, 276] width 56 height 14
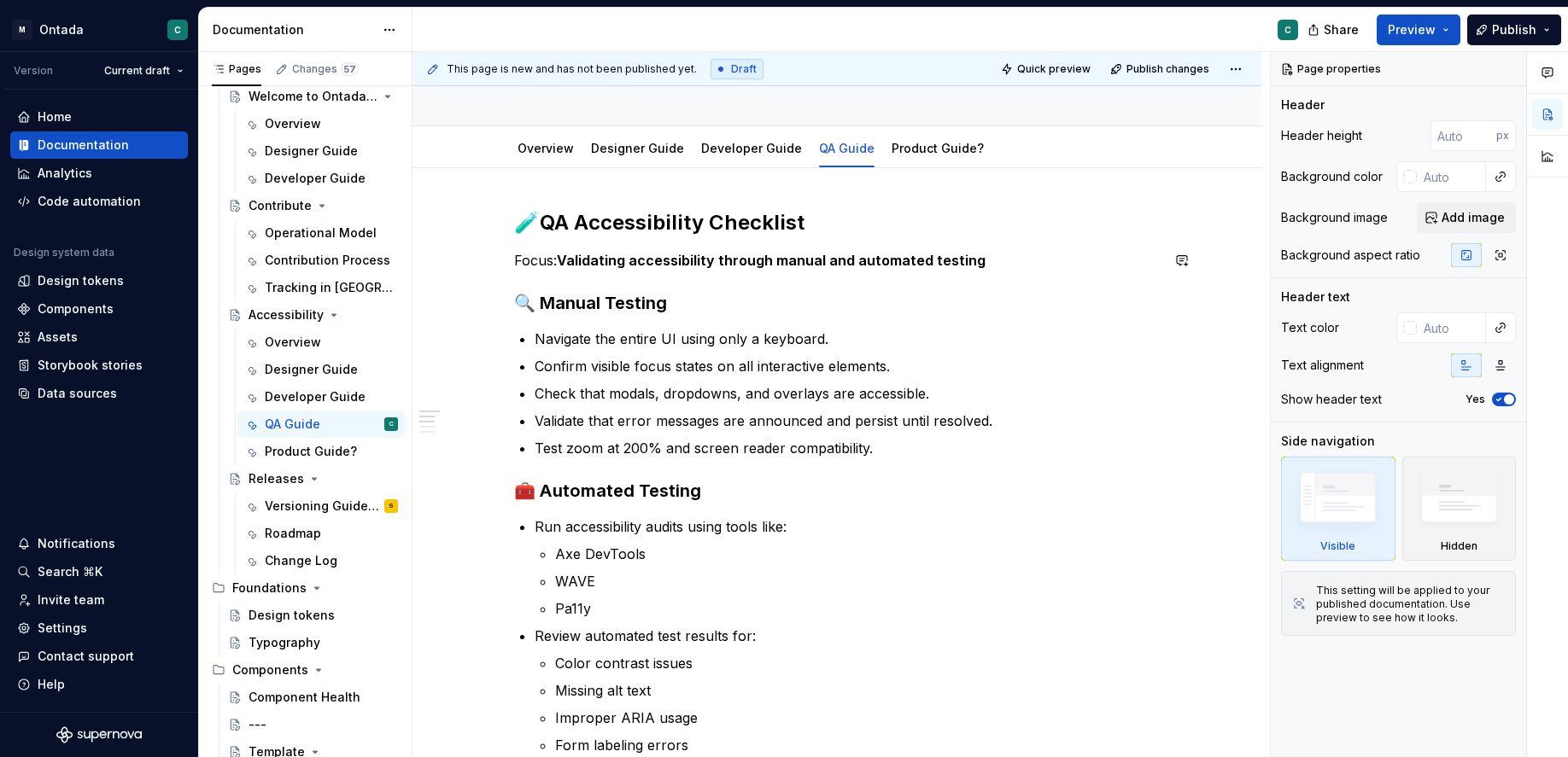
scroll to position [132, 0]
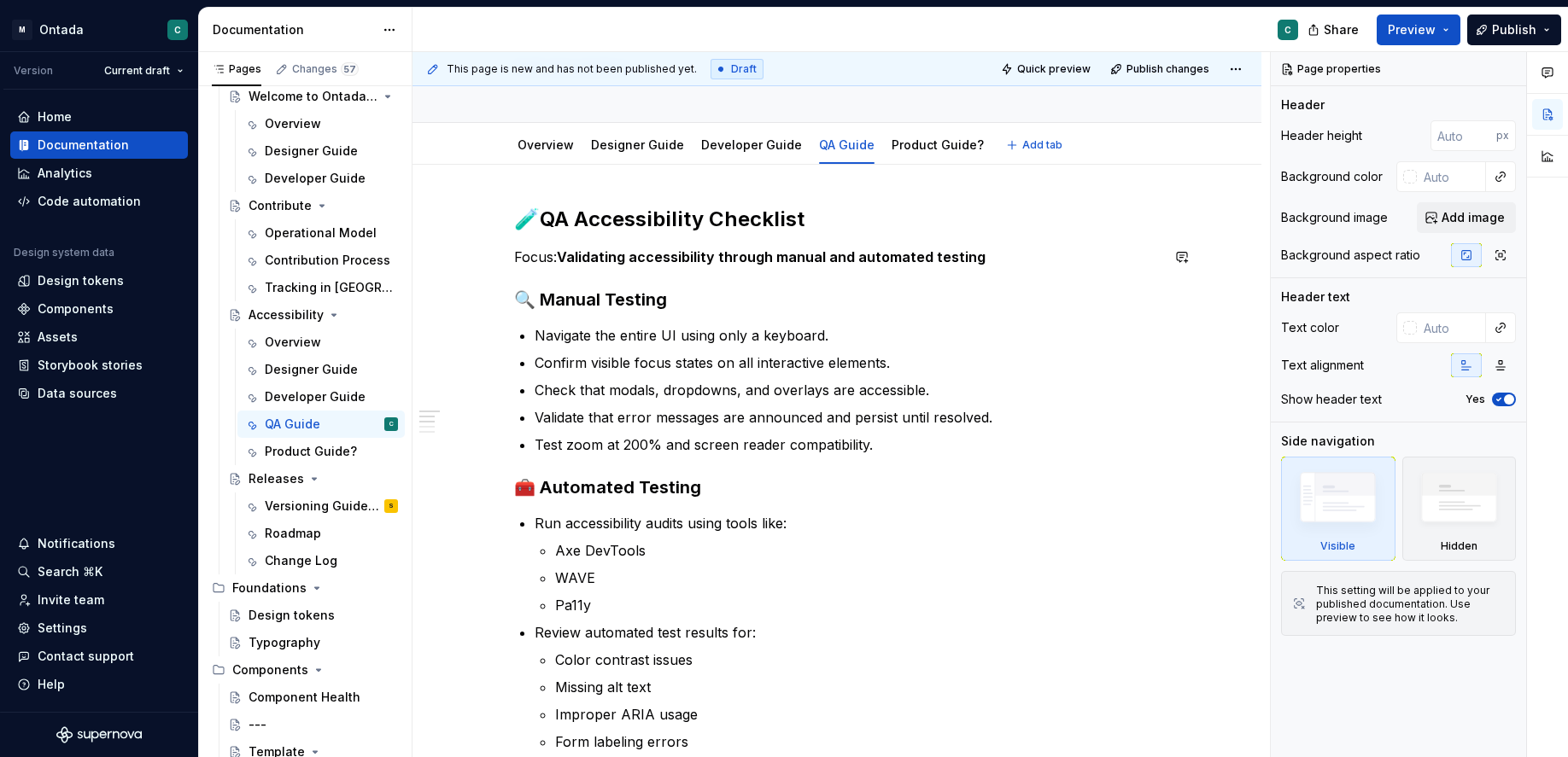
click at [909, 145] on link "Product Guide?" at bounding box center [938, 144] width 92 height 14
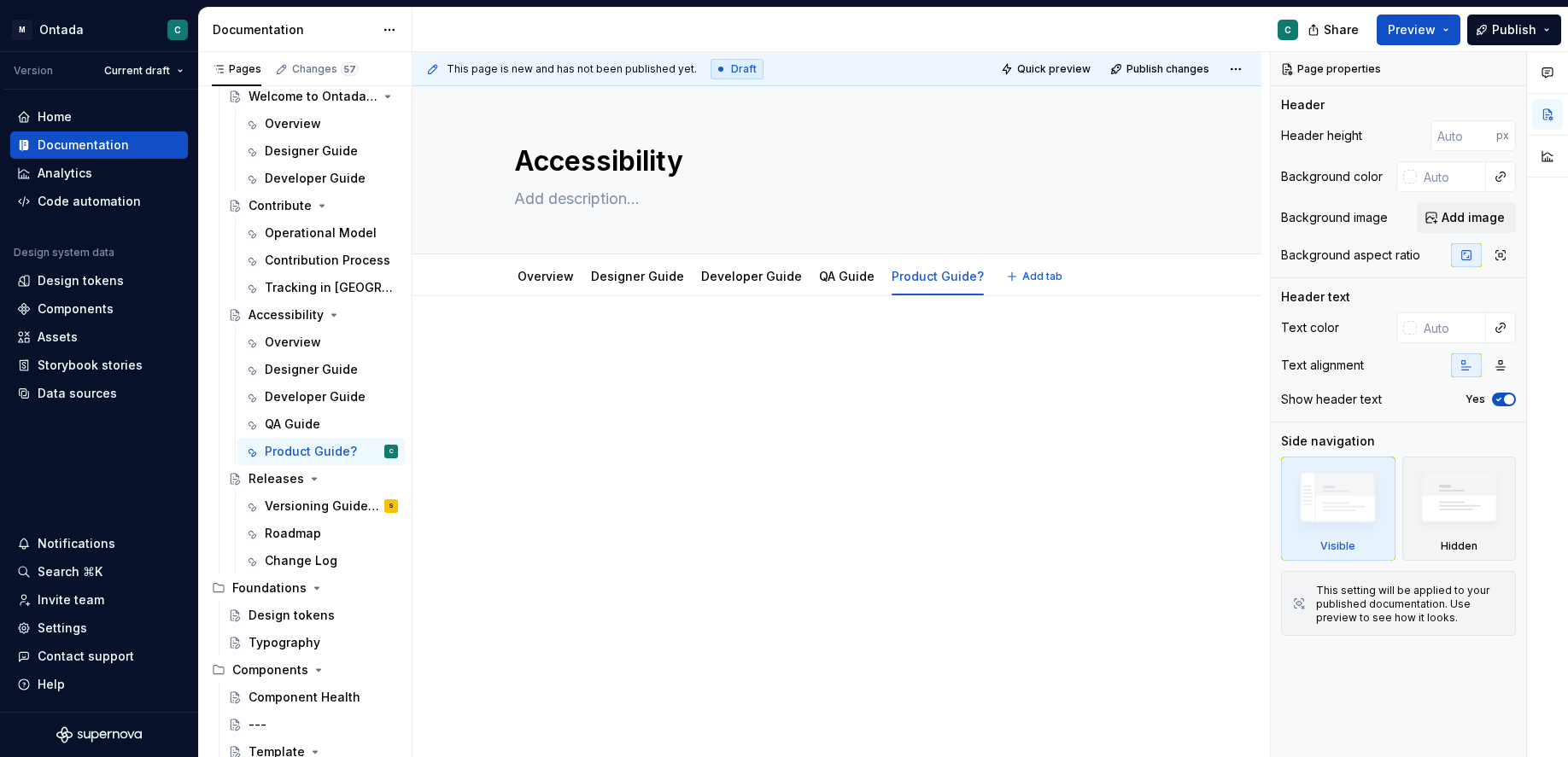
click at [741, 282] on link "Developer Guide" at bounding box center [751, 276] width 101 height 14
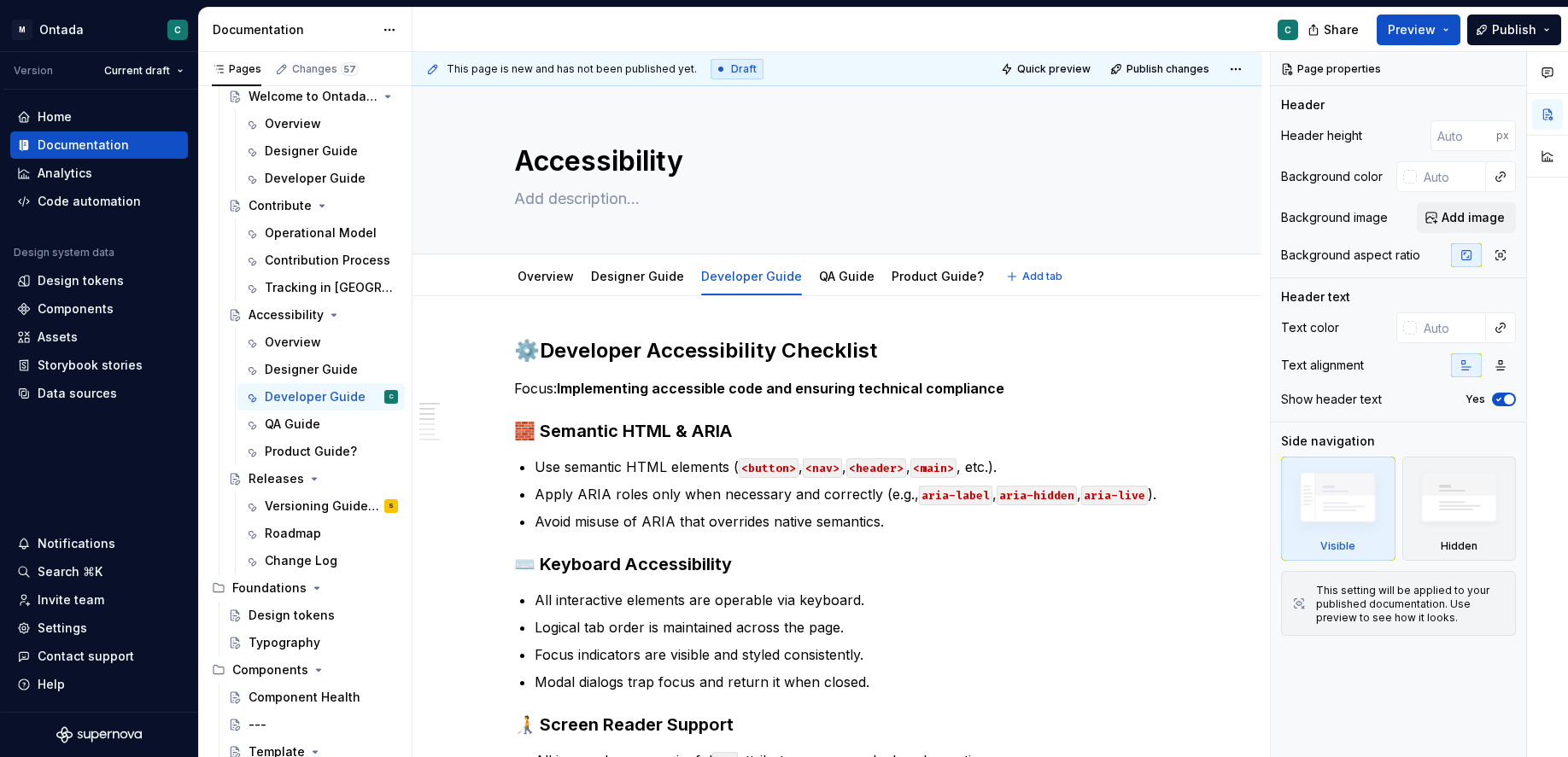
click at [903, 276] on link "Product Guide?" at bounding box center [938, 276] width 92 height 14
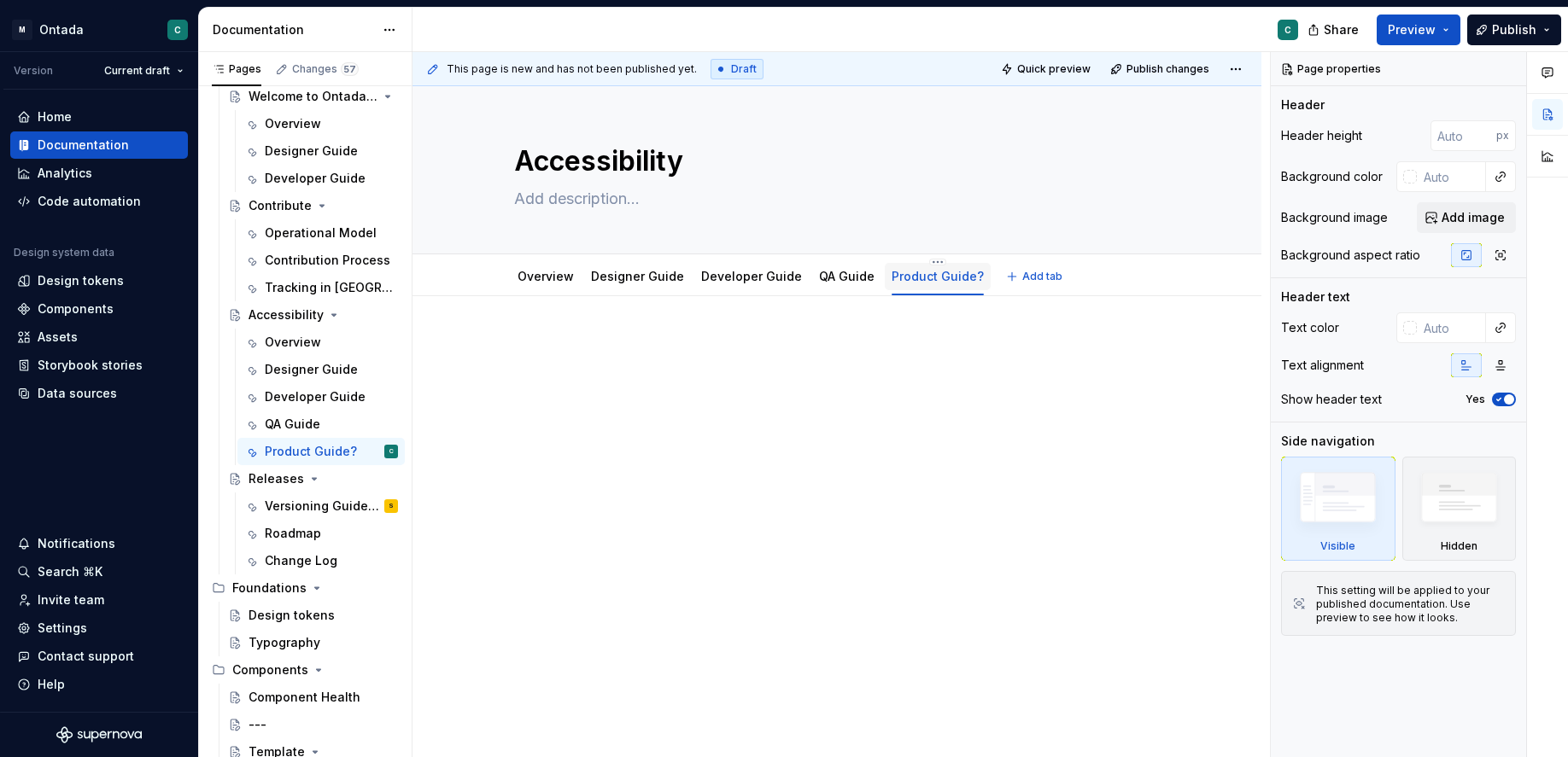
drag, startPoint x: 636, startPoint y: 124, endPoint x: 923, endPoint y: 257, distance: 316.3
click at [923, 258] on div "Product Guide?" at bounding box center [938, 275] width 106 height 36
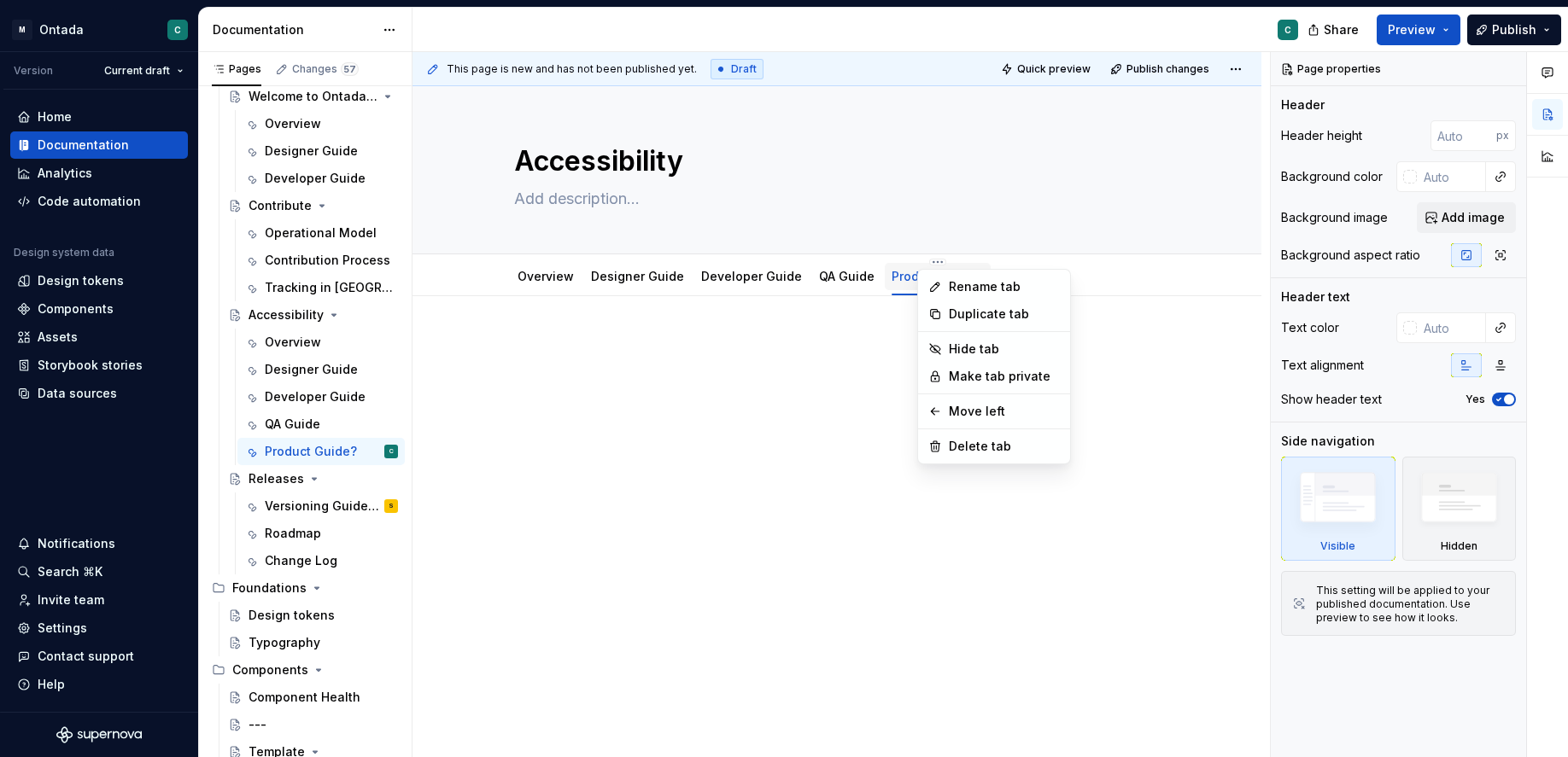
click at [925, 265] on html "M Ontada C Version Current draft Home Documentation Analytics Code automation D…" at bounding box center [784, 378] width 1568 height 757
type textarea "*"
click at [969, 284] on div "Rename tab" at bounding box center [1003, 287] width 111 height 17
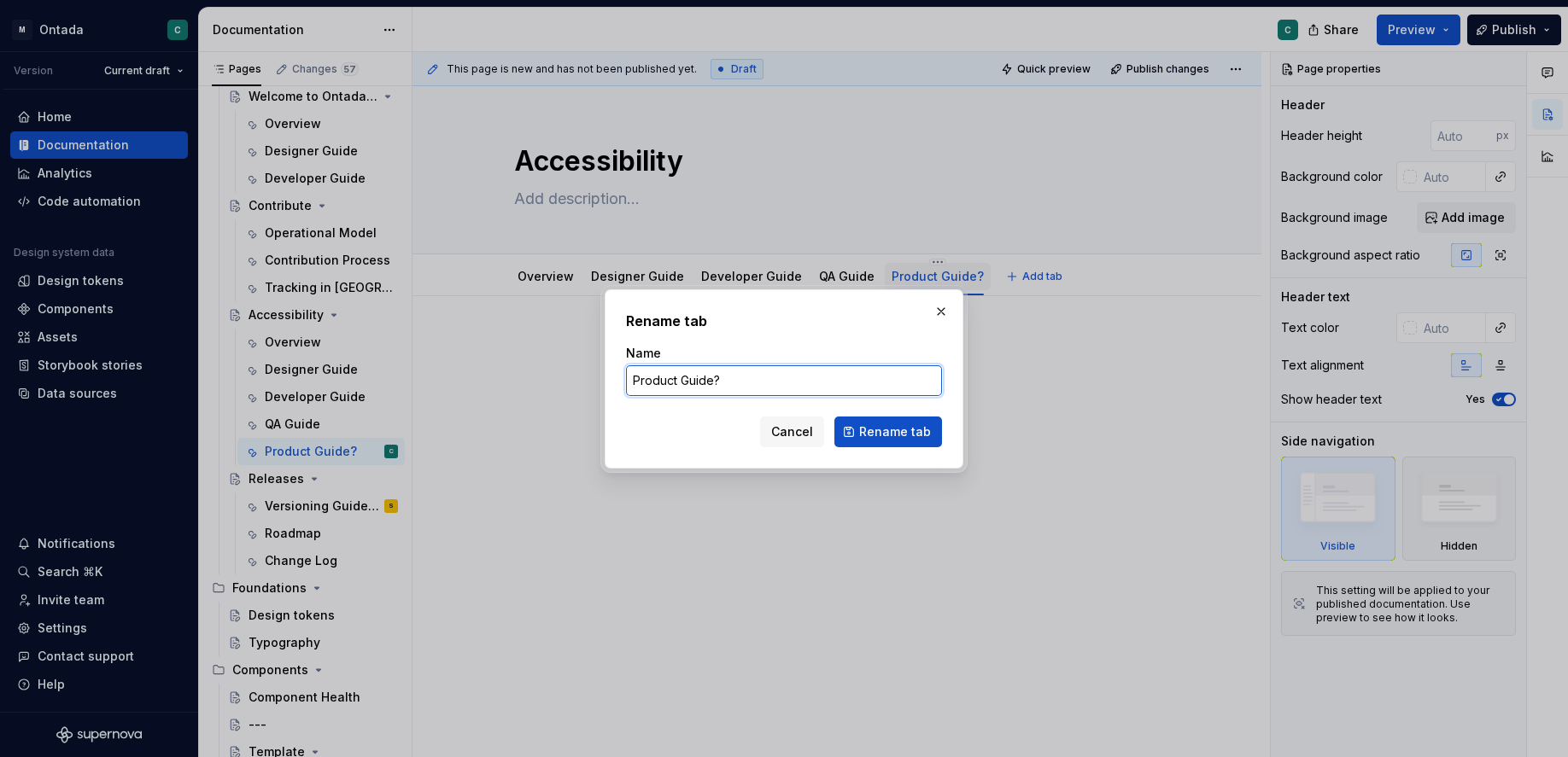
click at [681, 387] on input "Product Guide?" at bounding box center [784, 381] width 316 height 31
click at [681, 385] on input "Product Guide?" at bounding box center [784, 381] width 316 height 31
type input "G"
type input "T"
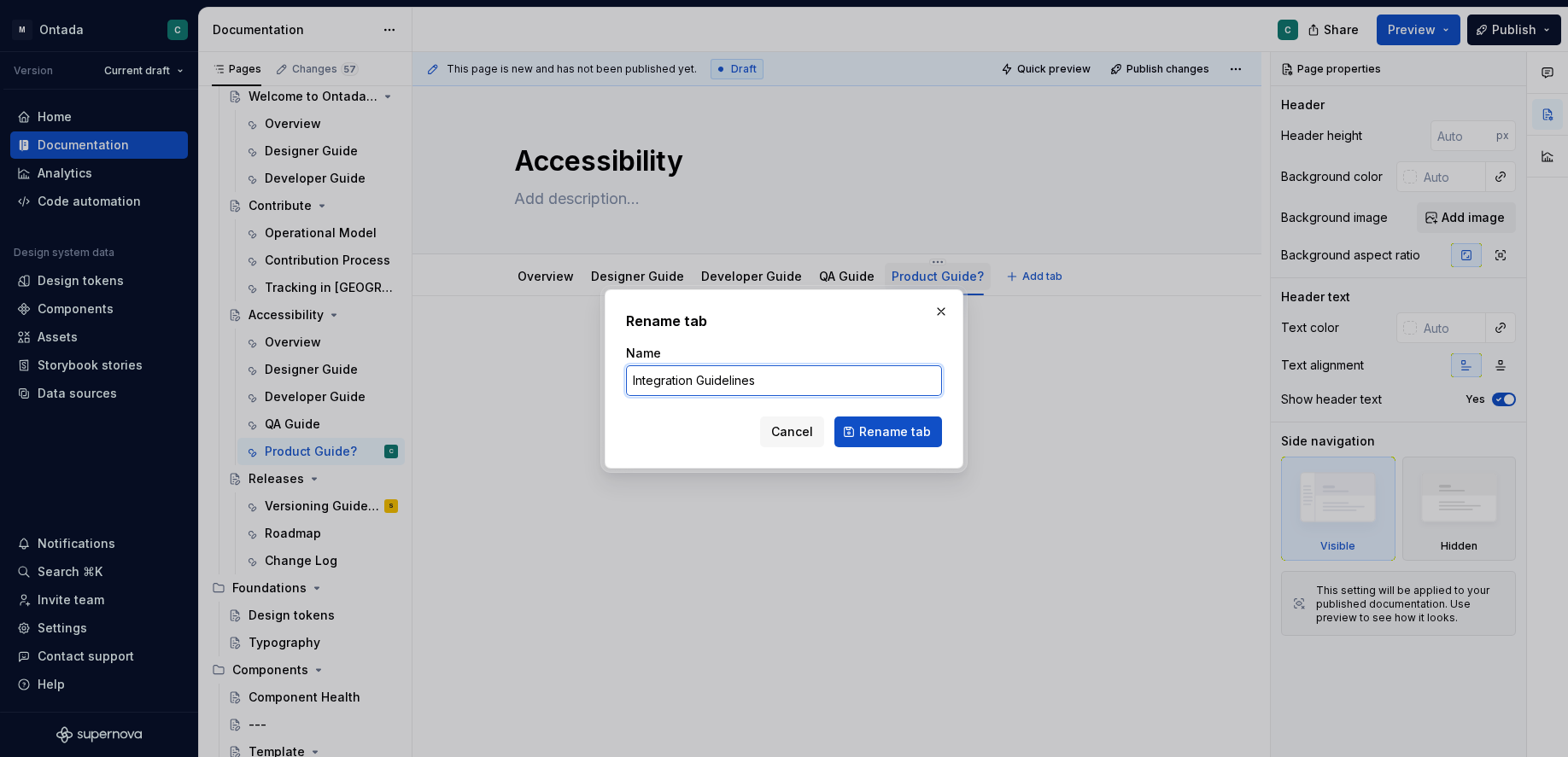
type input "Integration Guidelines"
drag, startPoint x: 923, startPoint y: 257, endPoint x: 875, endPoint y: 442, distance: 191.1
click at [875, 442] on button "Rename tab" at bounding box center [888, 432] width 108 height 31
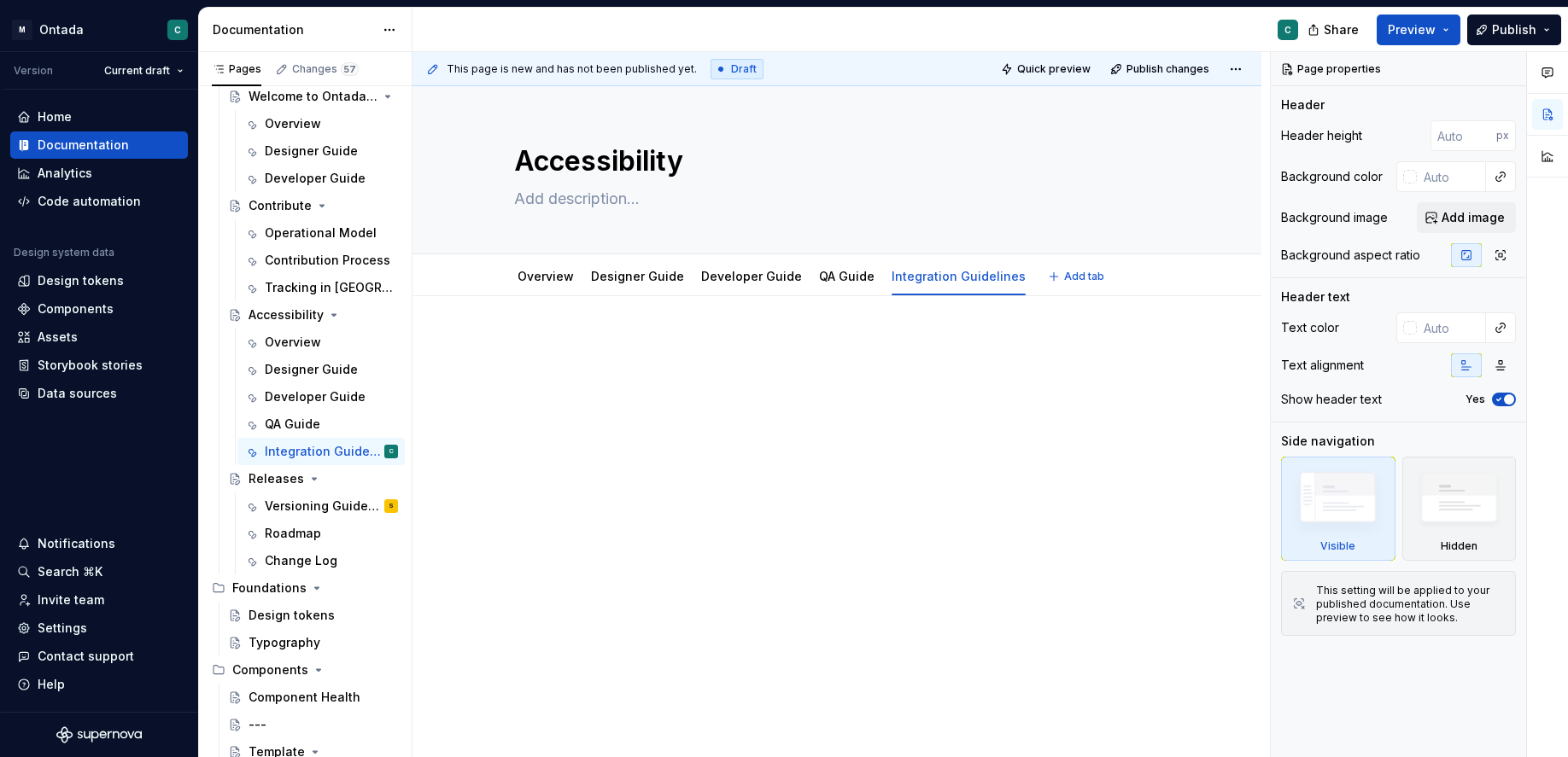
type textarea "*"
drag, startPoint x: 875, startPoint y: 442, endPoint x: 862, endPoint y: 335, distance: 107.8
click at [862, 335] on div at bounding box center [837, 472] width 848 height 353
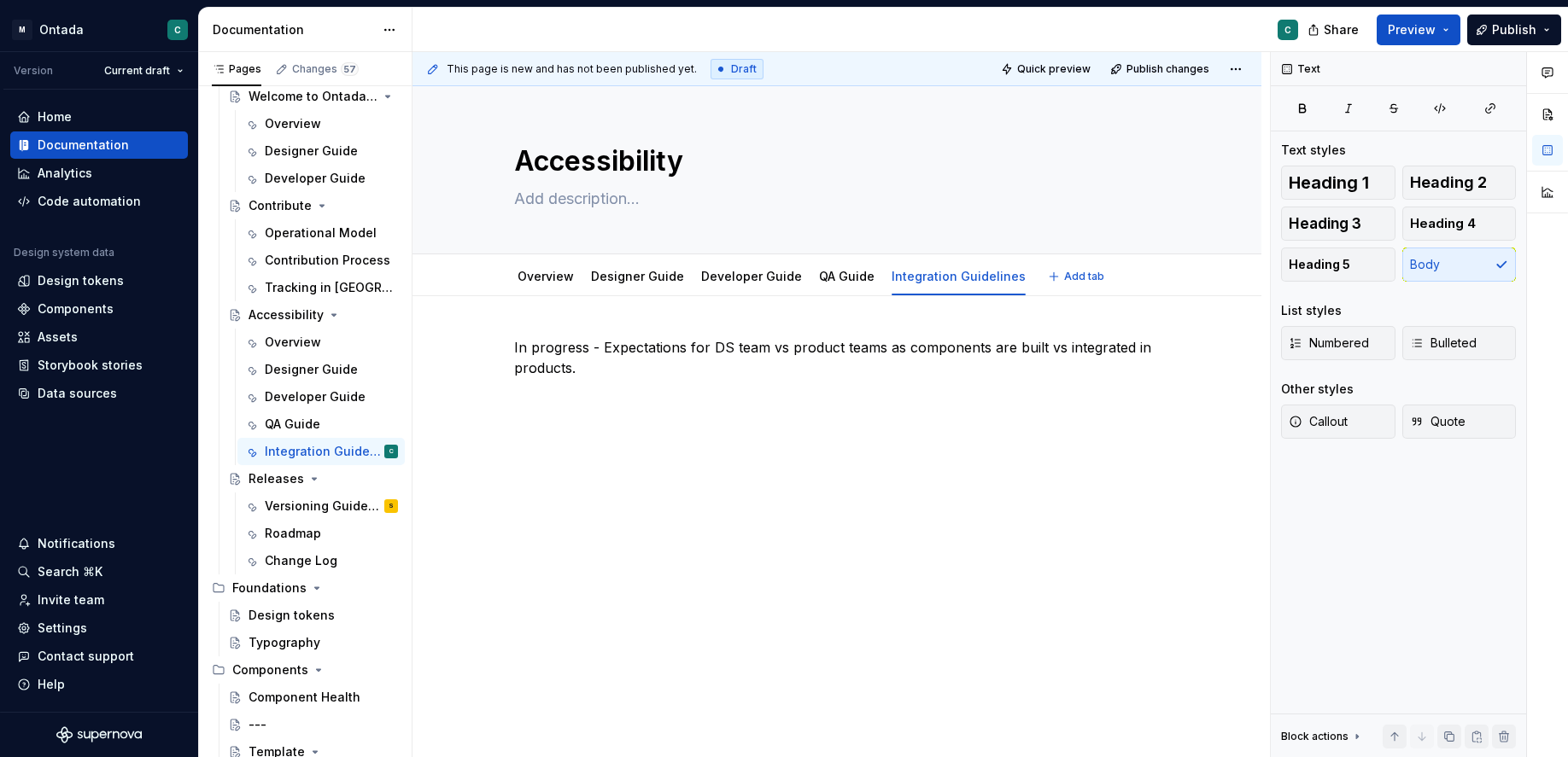
click at [847, 419] on div "In progress - Expectations for DS team vs product teams as components are built…" at bounding box center [836, 380] width 645 height 86
click at [745, 366] on p "In progress - Expectations for DS team vs product teams as components are built…" at bounding box center [836, 358] width 645 height 41
click at [735, 401] on div "In progress - Expectations for DS team vs product teams as components are built…" at bounding box center [836, 369] width 645 height 64
drag, startPoint x: 862, startPoint y: 335, endPoint x: 687, endPoint y: 445, distance: 206.7
click at [687, 445] on div "This page is new and has not been published yet. Draft Quick preview Publish ch…" at bounding box center [841, 405] width 857 height 706
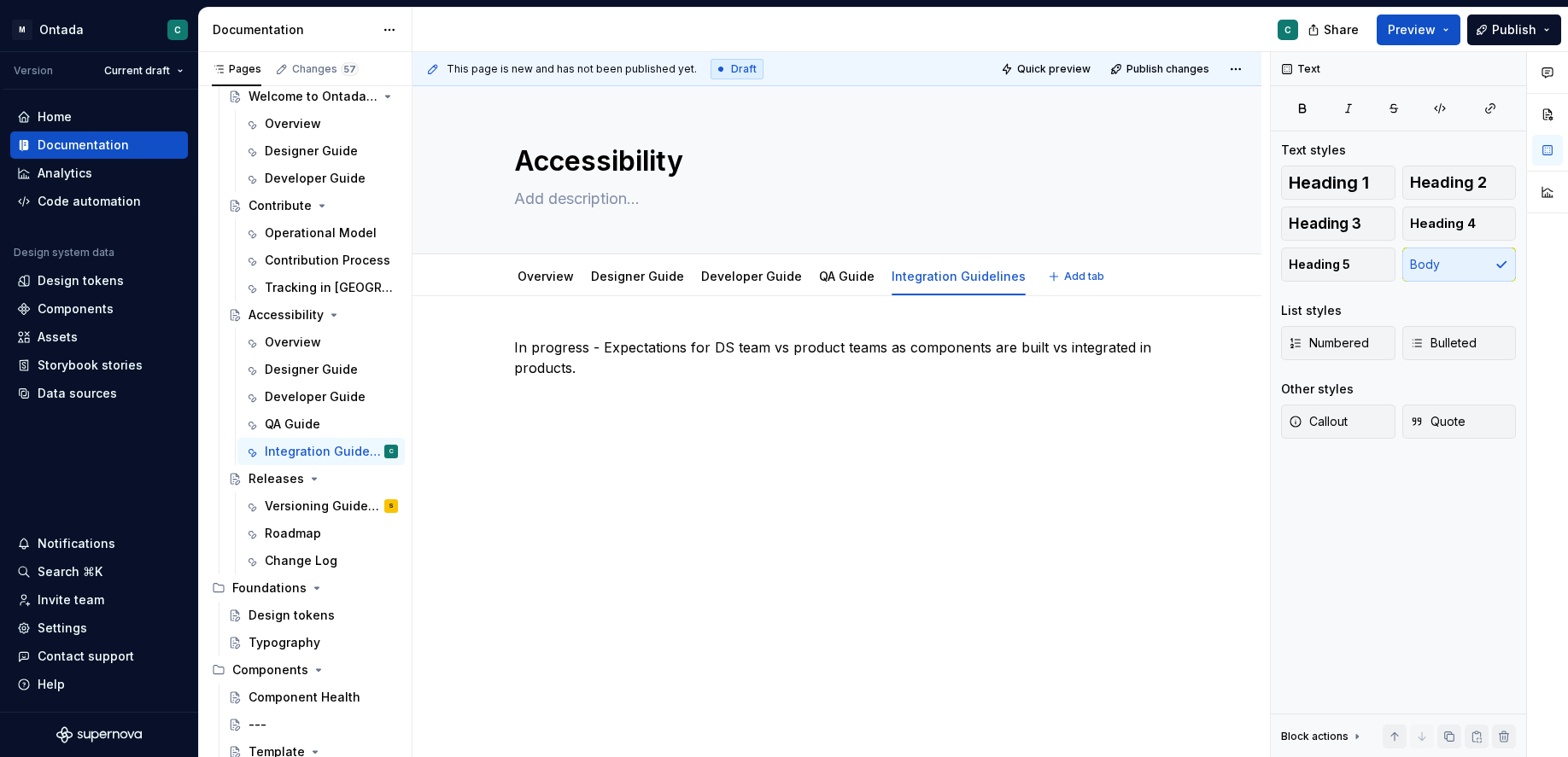
click at [642, 280] on link "Designer Guide" at bounding box center [637, 276] width 93 height 14
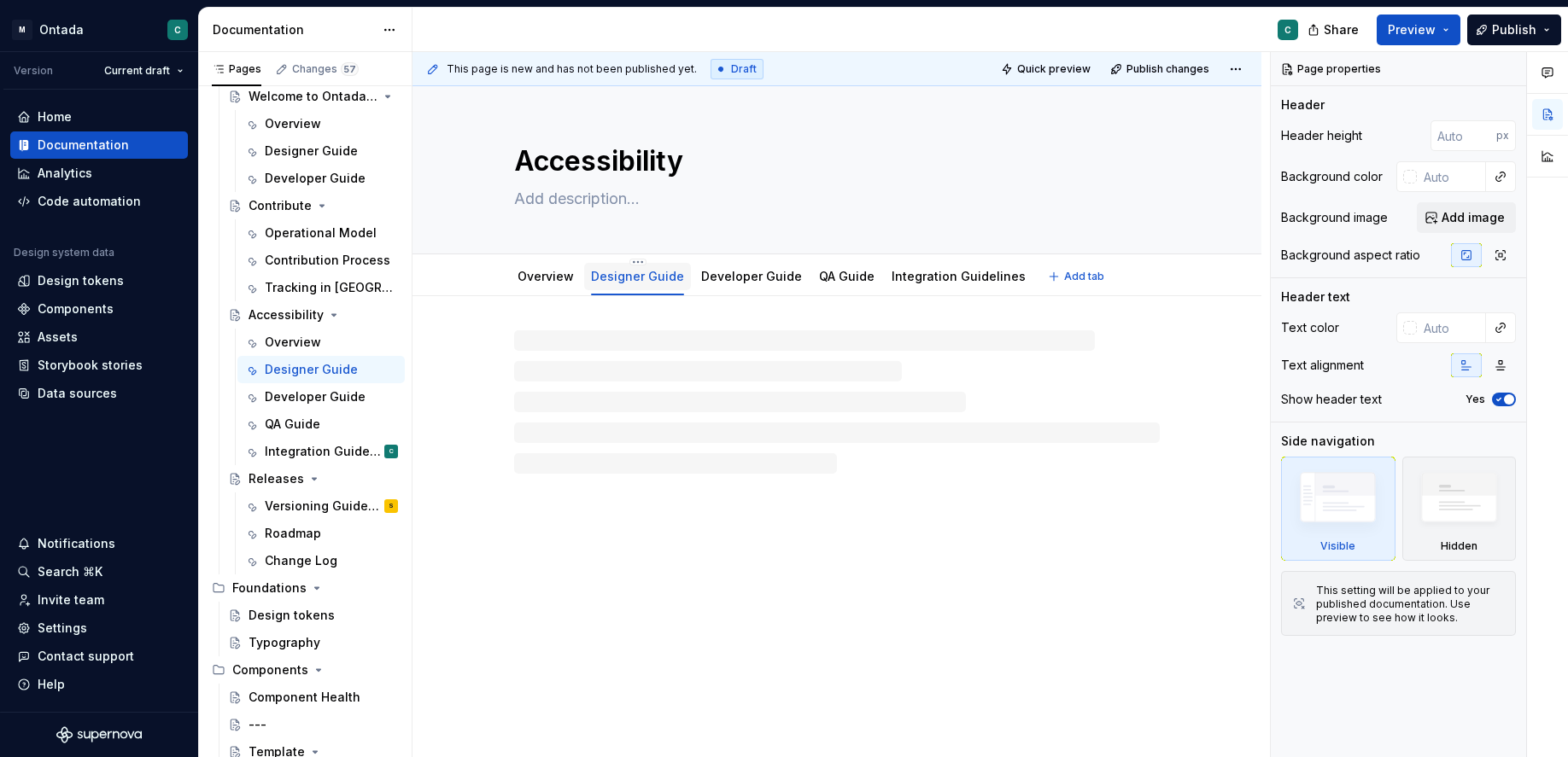
drag, startPoint x: 687, startPoint y: 445, endPoint x: 680, endPoint y: 279, distance: 166.1
click at [680, 279] on link "Designer Guide" at bounding box center [637, 276] width 93 height 14
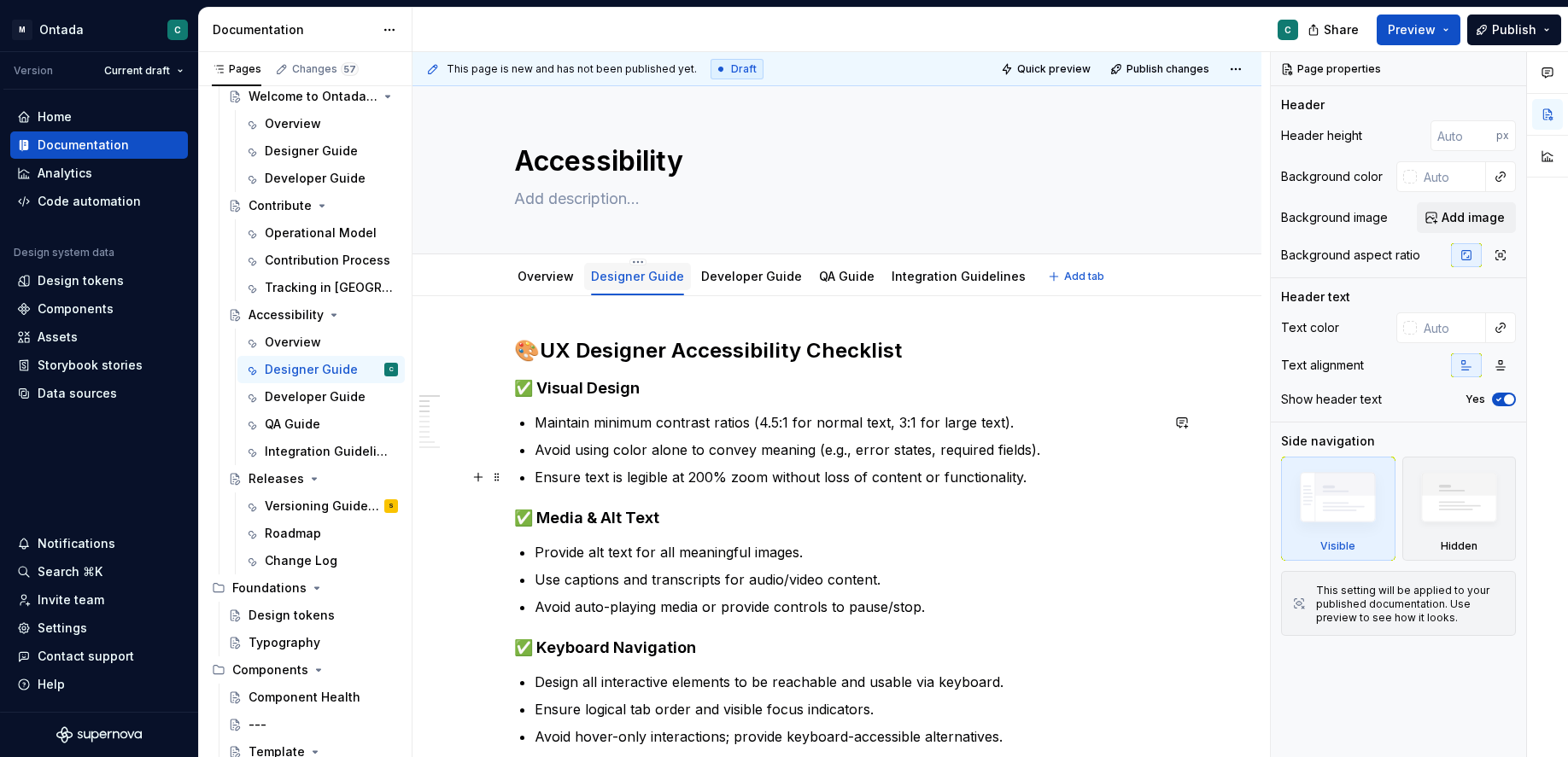
click at [754, 278] on link "Developer Guide" at bounding box center [751, 276] width 101 height 14
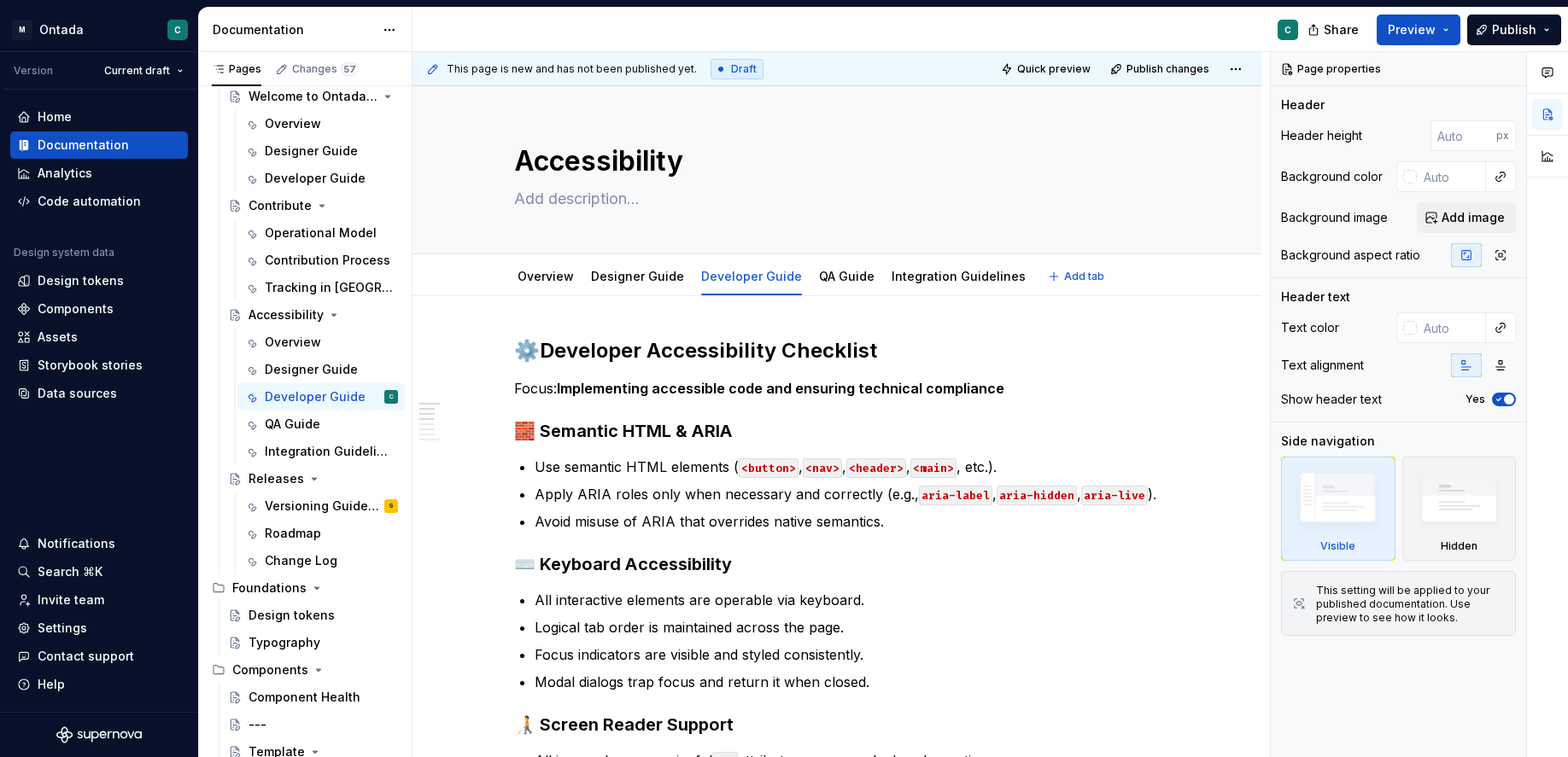
click at [955, 278] on link "Integration Guidelines" at bounding box center [958, 276] width 134 height 14
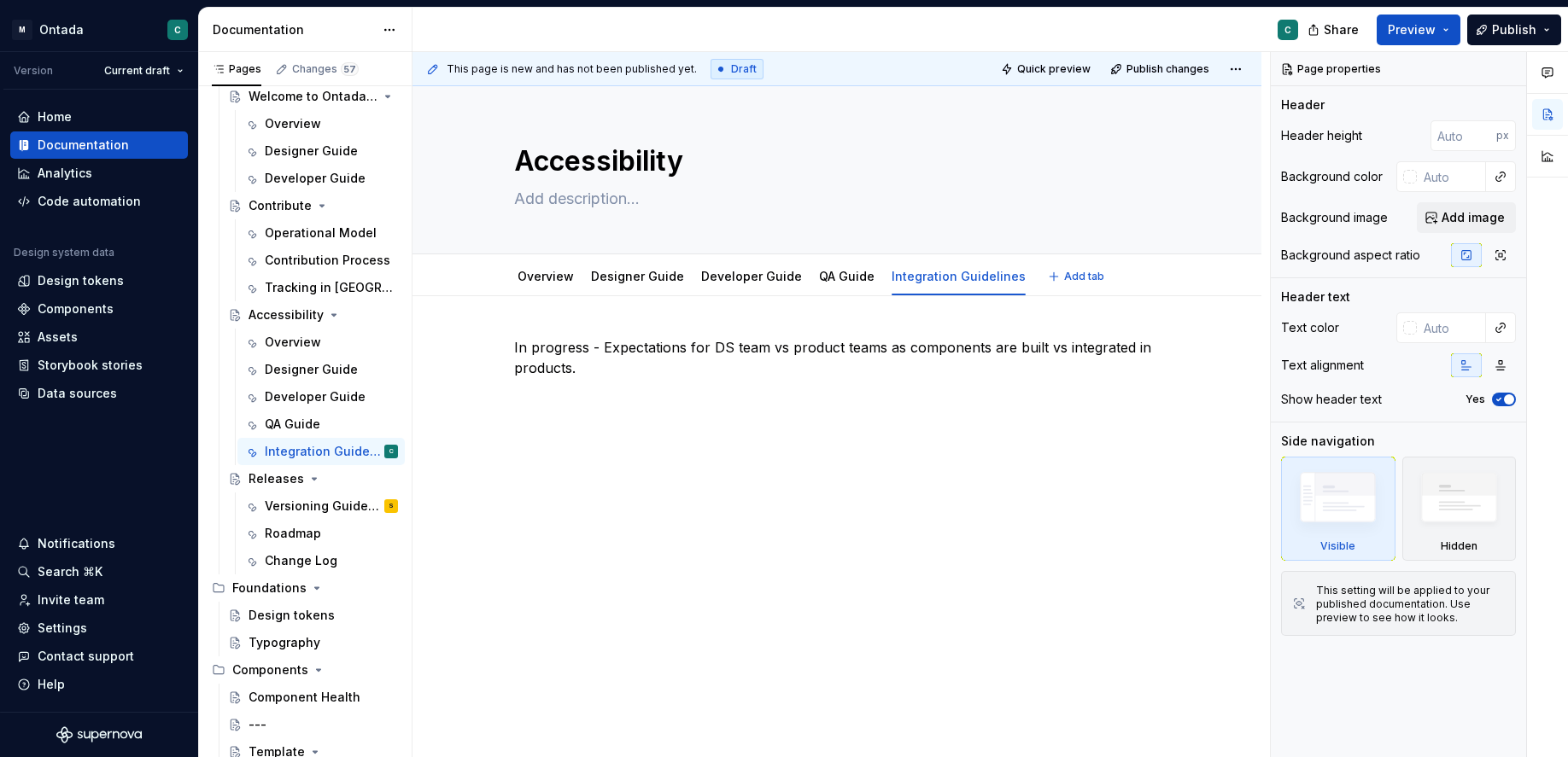
click at [856, 285] on div "QA Guide" at bounding box center [847, 277] width 56 height 17
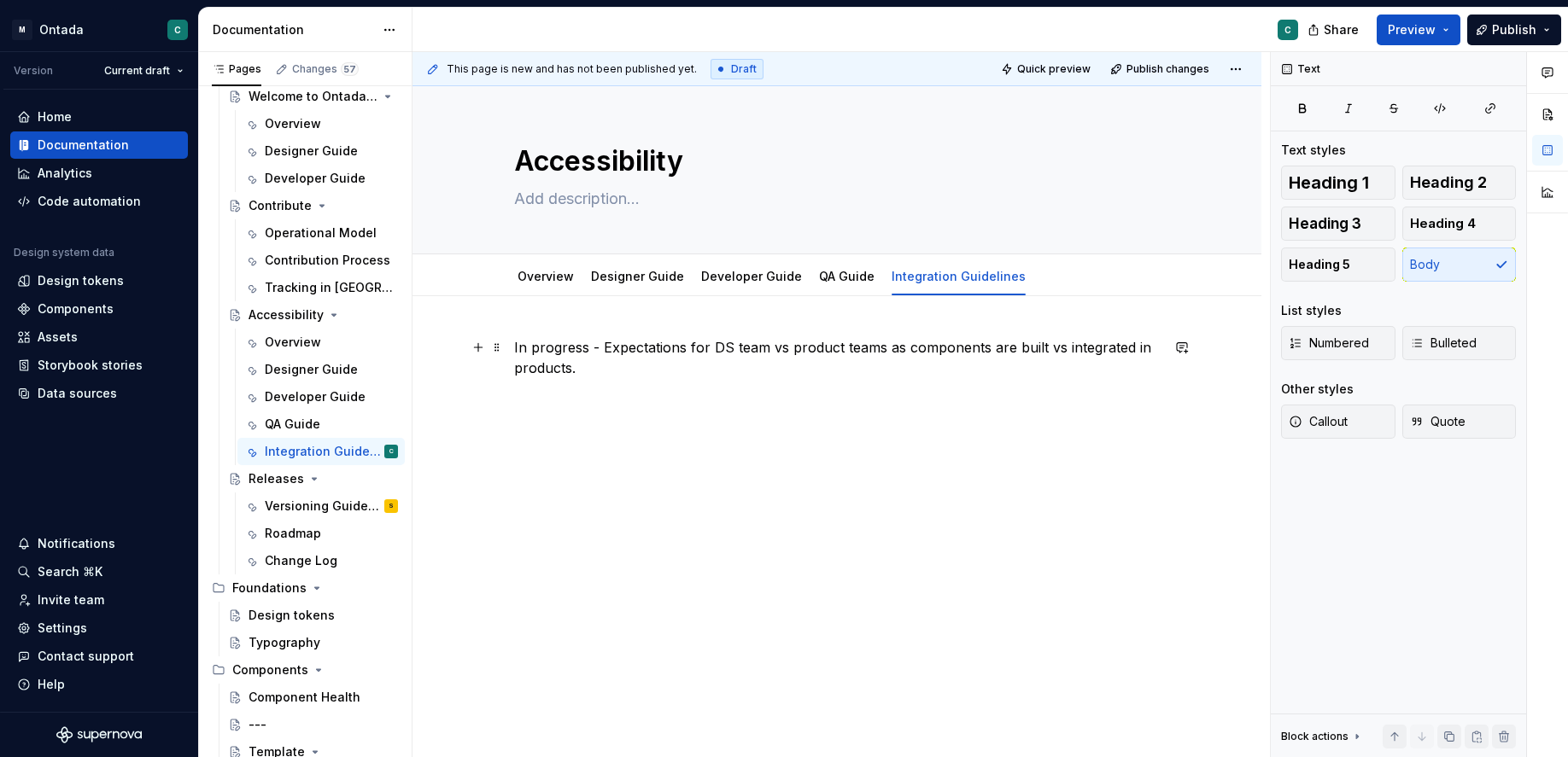
click at [720, 387] on div "In progress - Expectations for DS team vs product teams as components are built…" at bounding box center [836, 369] width 645 height 64
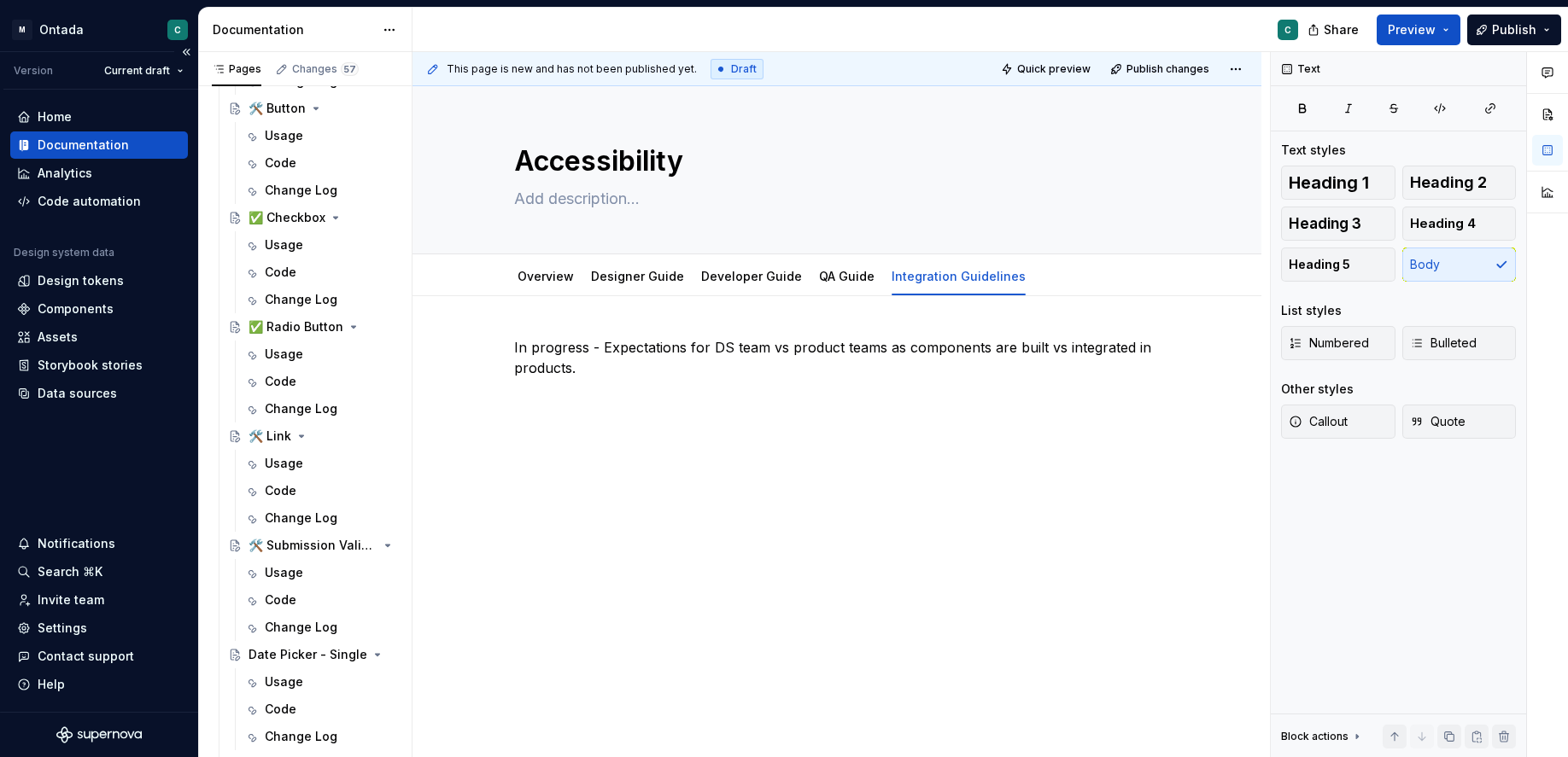
scroll to position [952, 0]
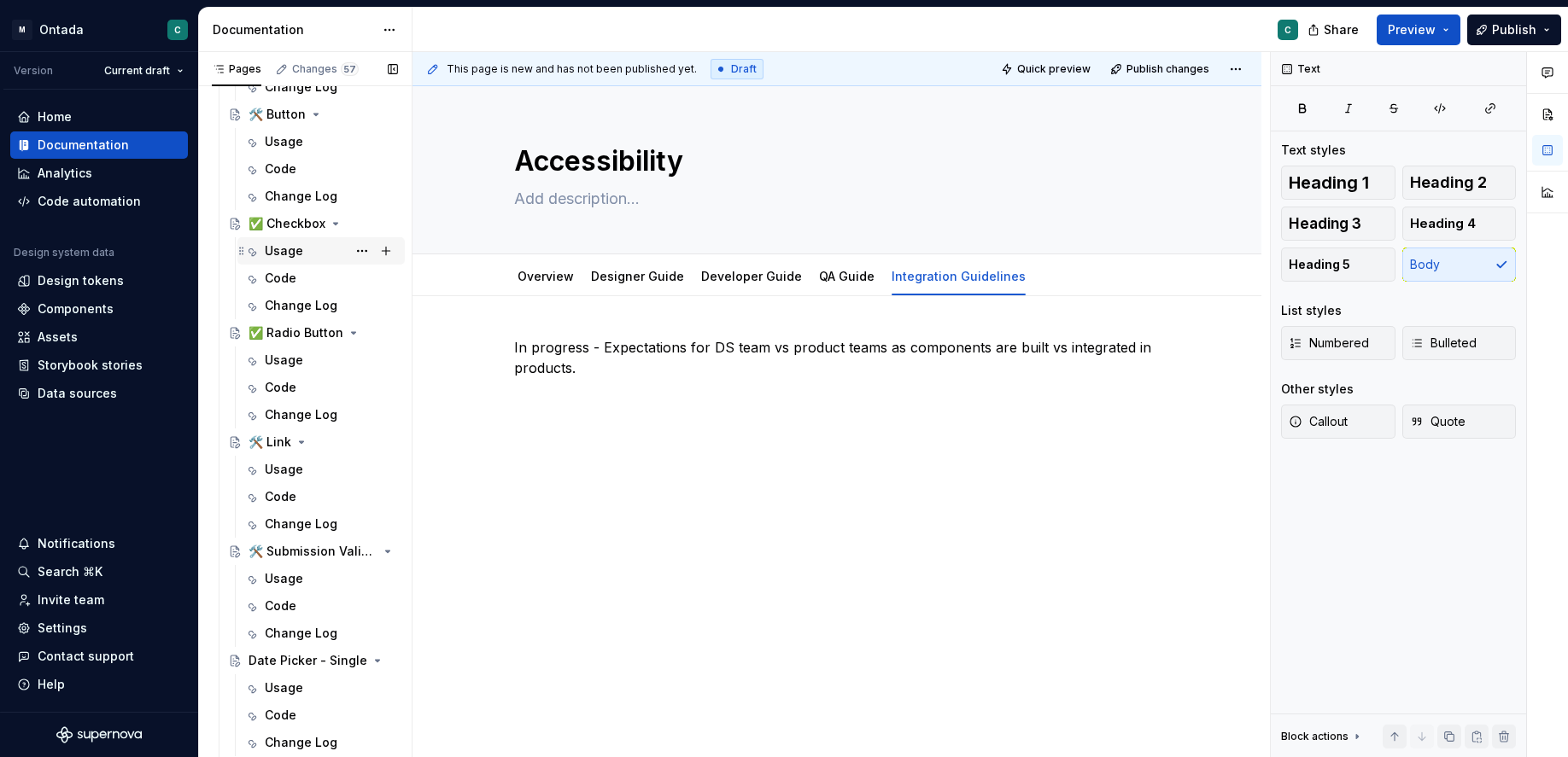
click at [278, 251] on div "Usage" at bounding box center [284, 251] width 38 height 17
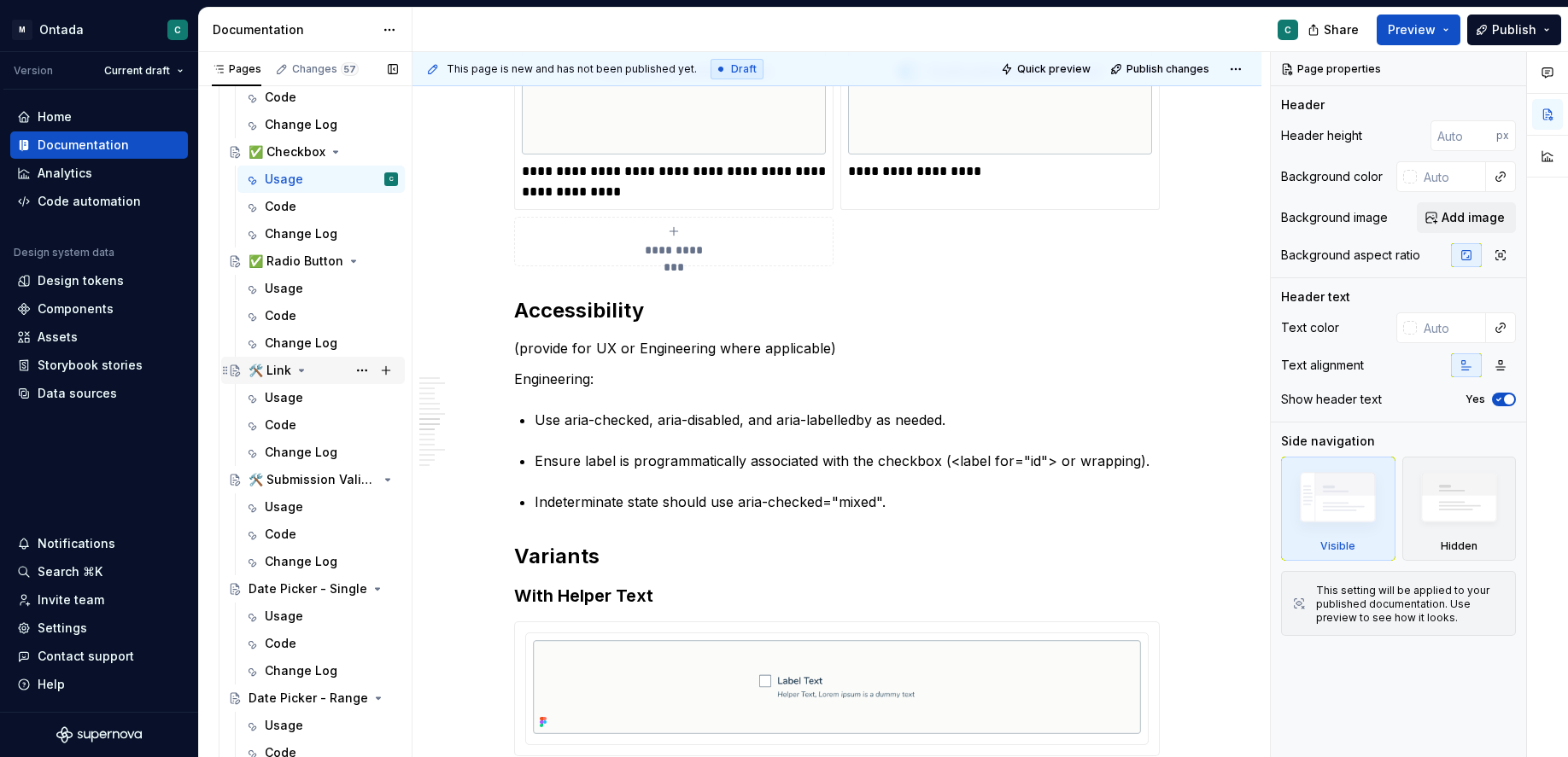
scroll to position [992, 0]
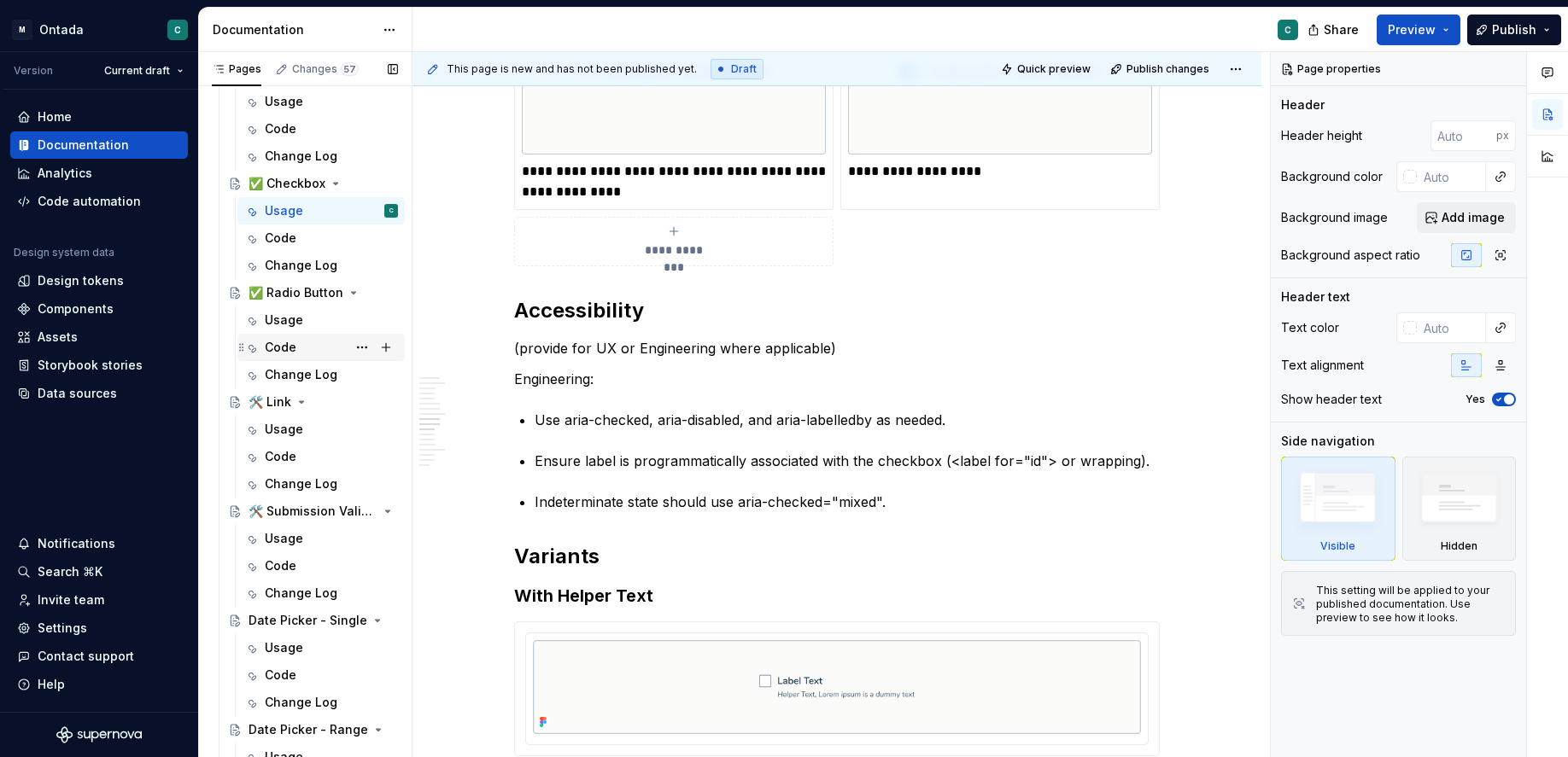
click at [280, 347] on div "Code" at bounding box center [280, 347] width 32 height 17
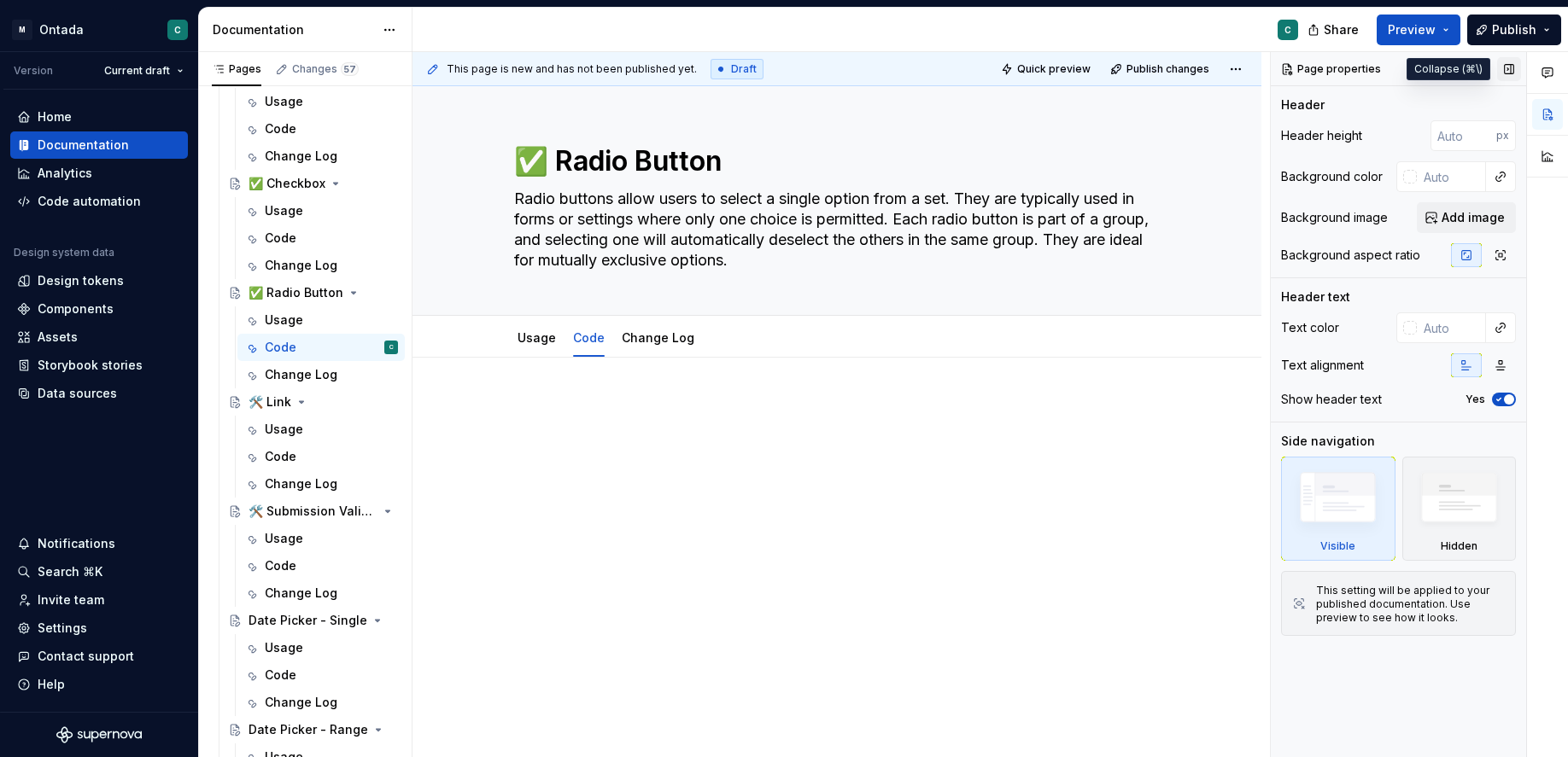
click at [1328, 74] on button "button" at bounding box center [1508, 68] width 24 height 24
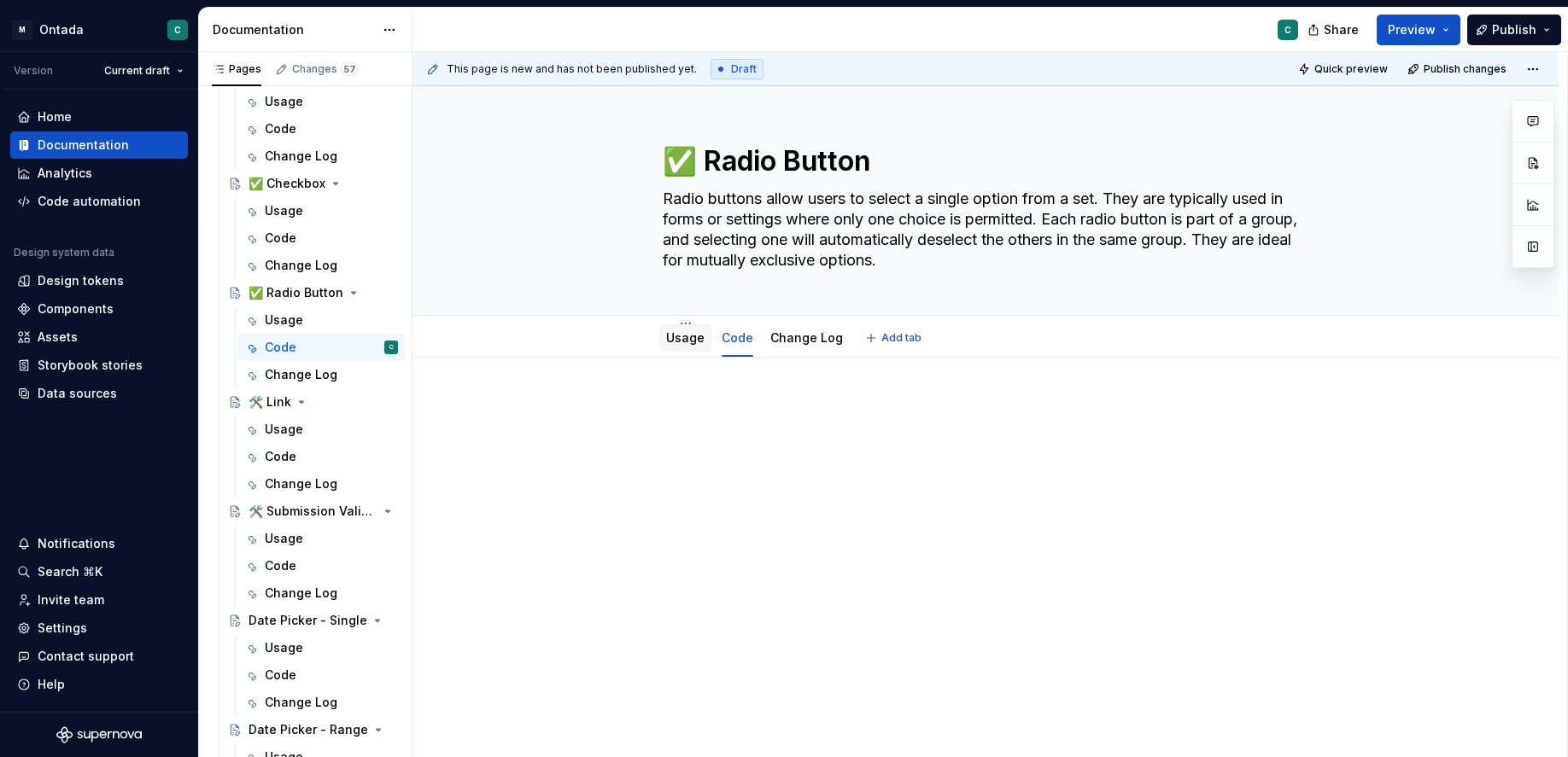
click at [688, 345] on div "Usage" at bounding box center [685, 339] width 38 height 17
click at [700, 341] on link "Usage" at bounding box center [685, 337] width 38 height 14
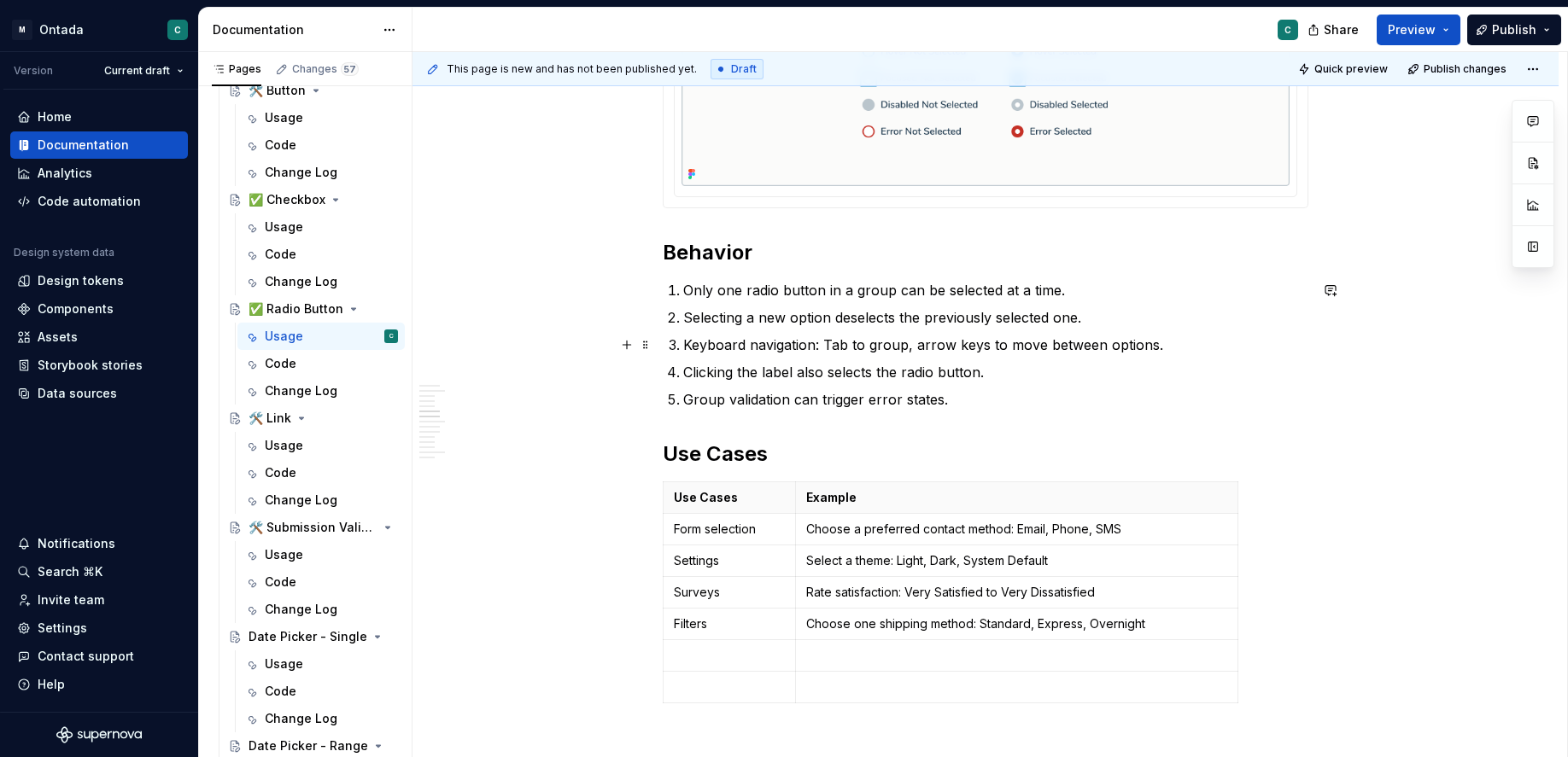
scroll to position [1982, 0]
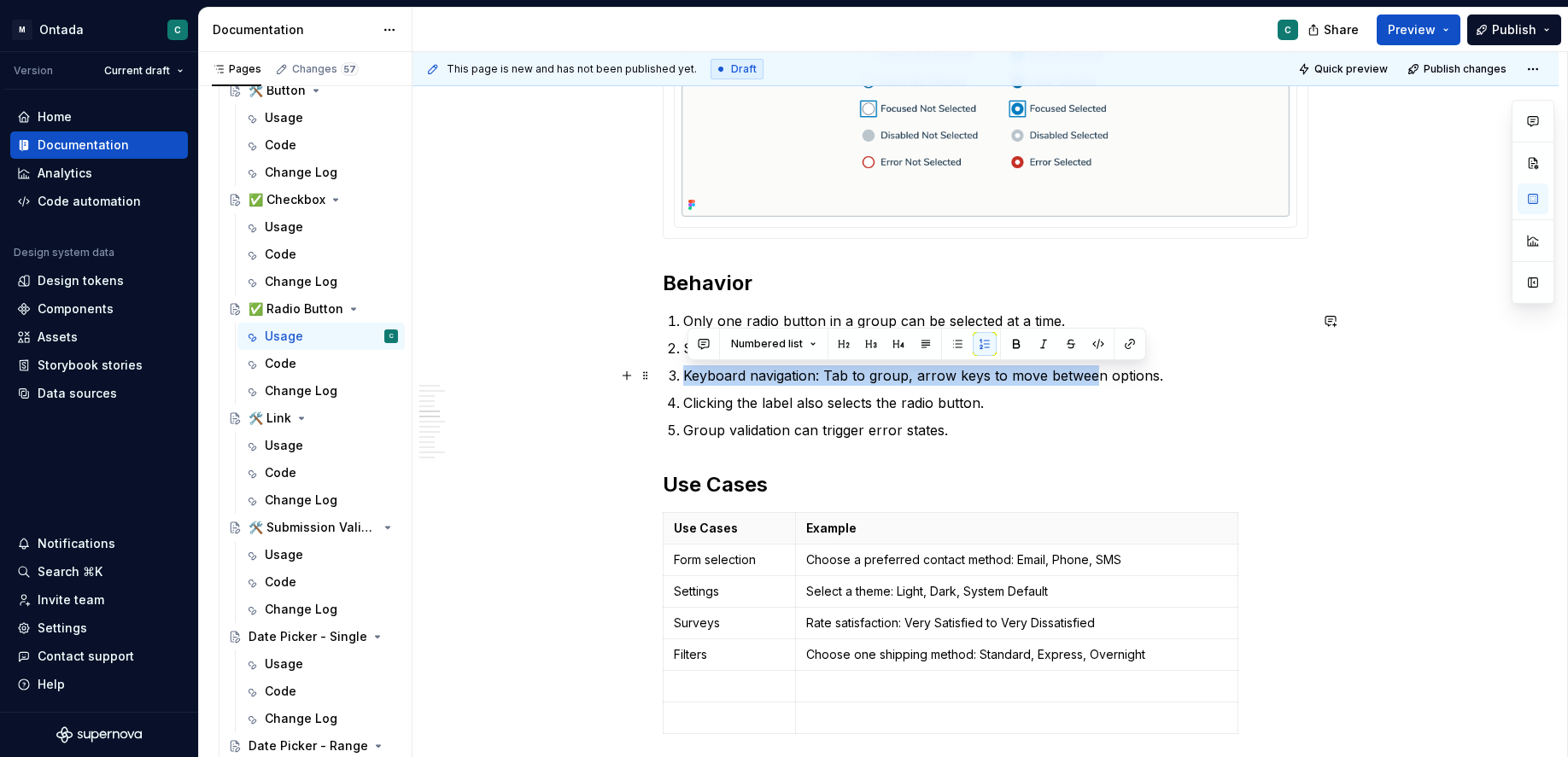
drag, startPoint x: 683, startPoint y: 382, endPoint x: 1096, endPoint y: 385, distance: 413.0
click at [1096, 385] on li "Keyboard navigation: Tab to group, arrow keys to move between options." at bounding box center [996, 375] width 625 height 20
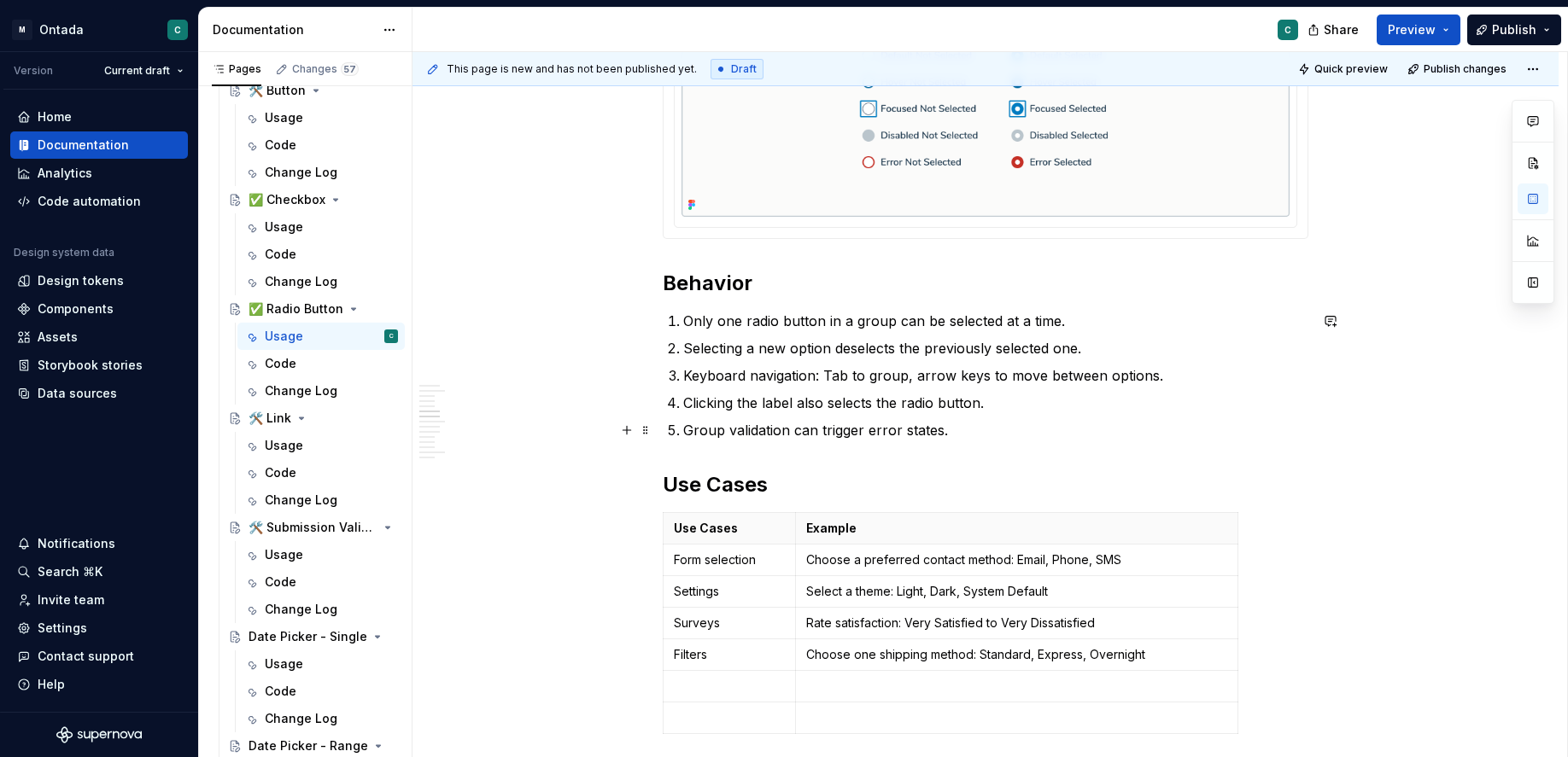
click at [1081, 421] on p "Group validation can trigger error states." at bounding box center [996, 430] width 625 height 20
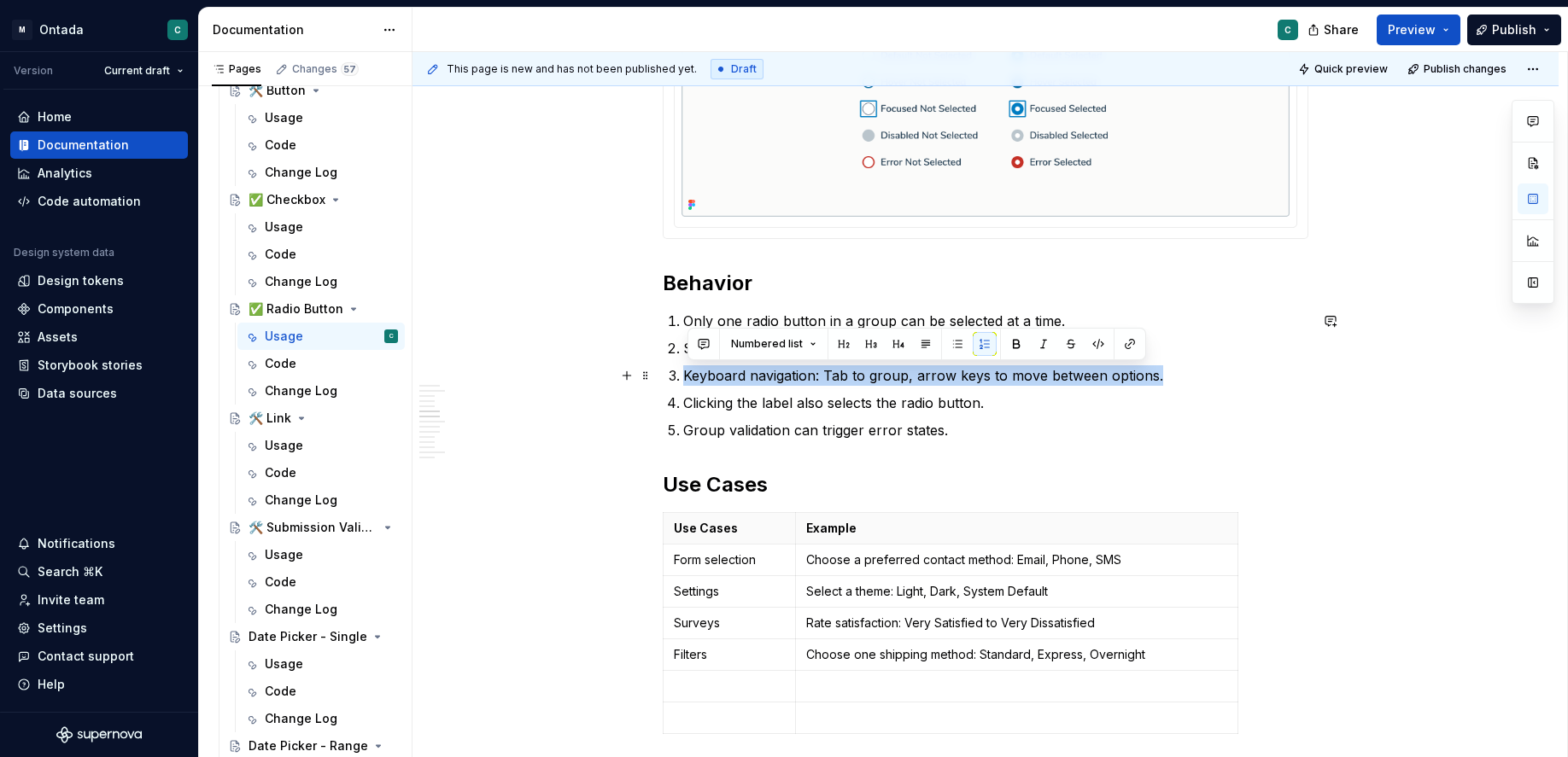
drag, startPoint x: 668, startPoint y: 376, endPoint x: 1159, endPoint y: 380, distance: 491.0
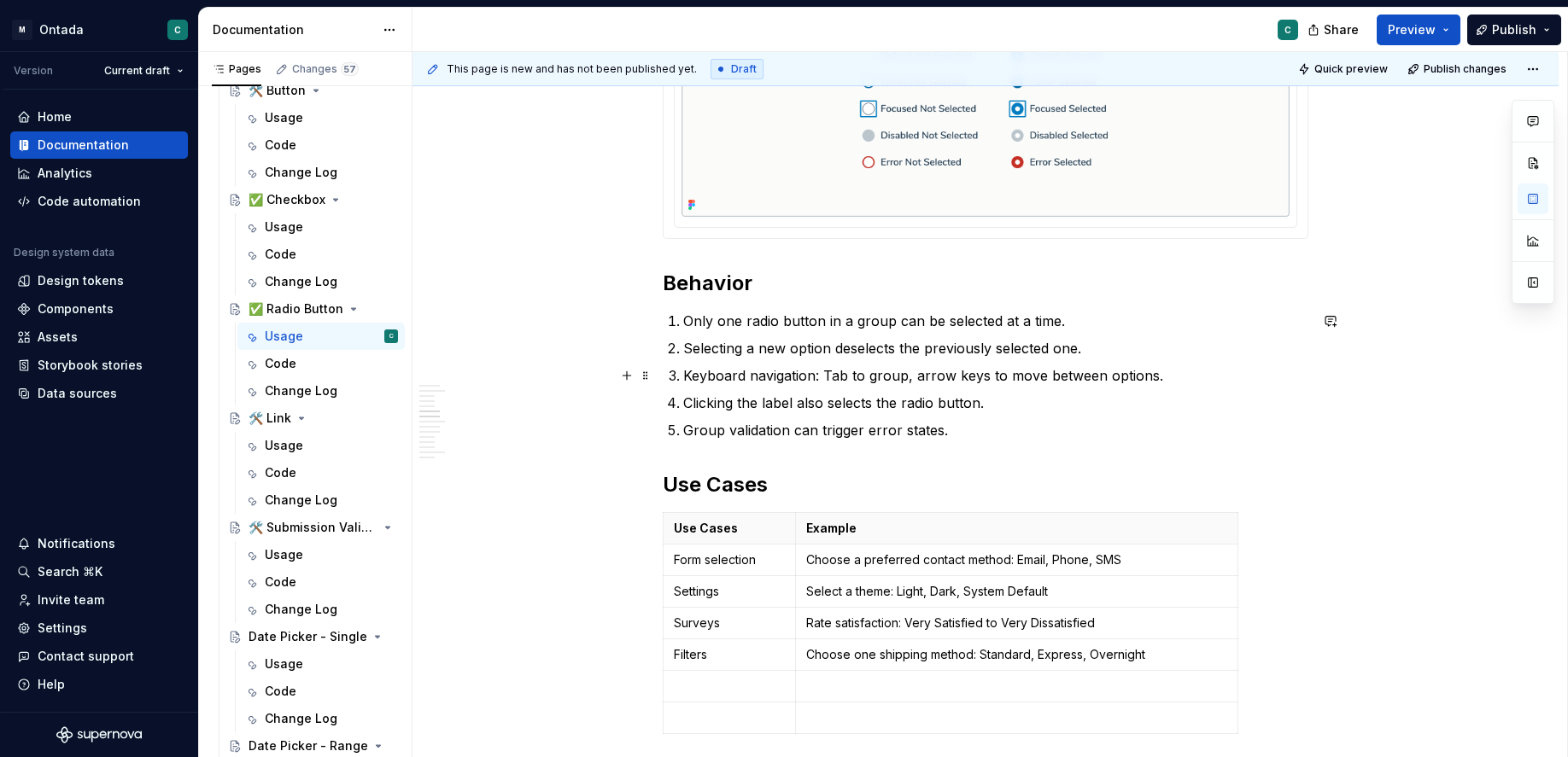
click at [1162, 384] on p "Keyboard navigation: Tab to group, arrow keys to move between options." at bounding box center [996, 375] width 625 height 20
click at [725, 379] on p "Keyboard navigation: Tab to group, arrow keys to move between options." at bounding box center [996, 375] width 625 height 20
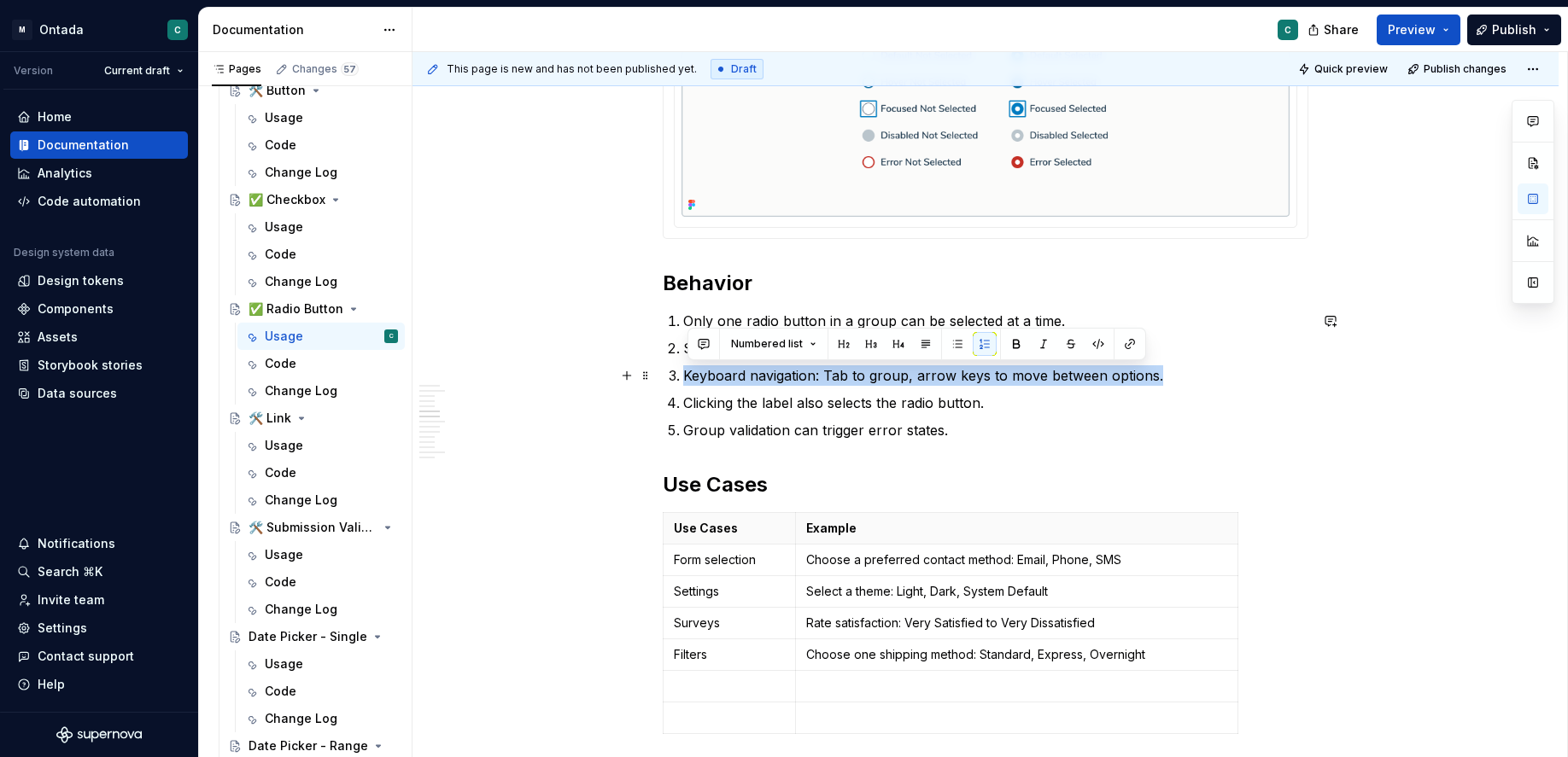
click at [725, 379] on p "Keyboard navigation: Tab to group, arrow keys to move between options." at bounding box center [996, 375] width 625 height 20
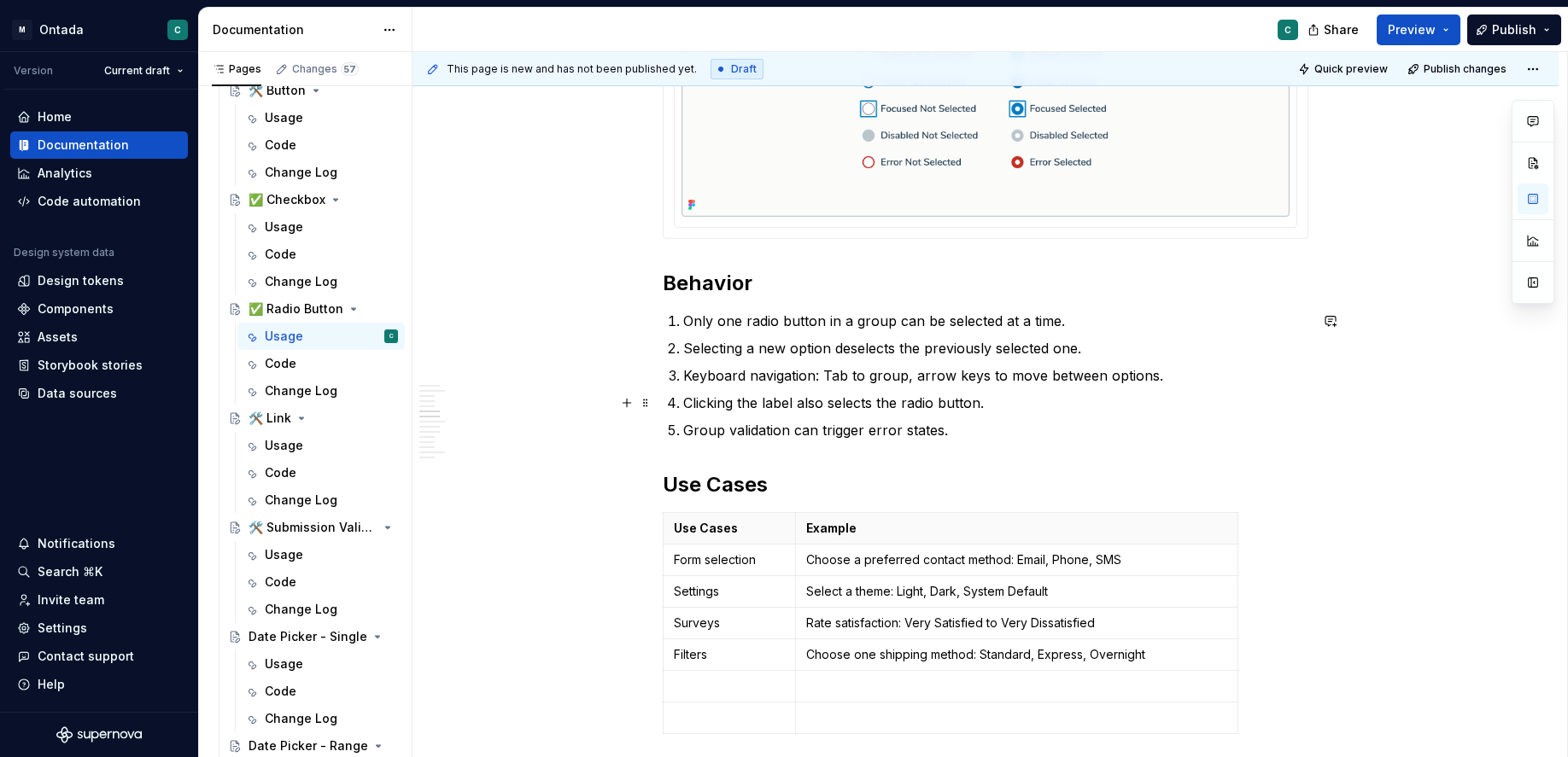
click at [703, 373] on p "Keyboard navigation: Tab to group, arrow keys to move between options." at bounding box center [996, 375] width 625 height 20
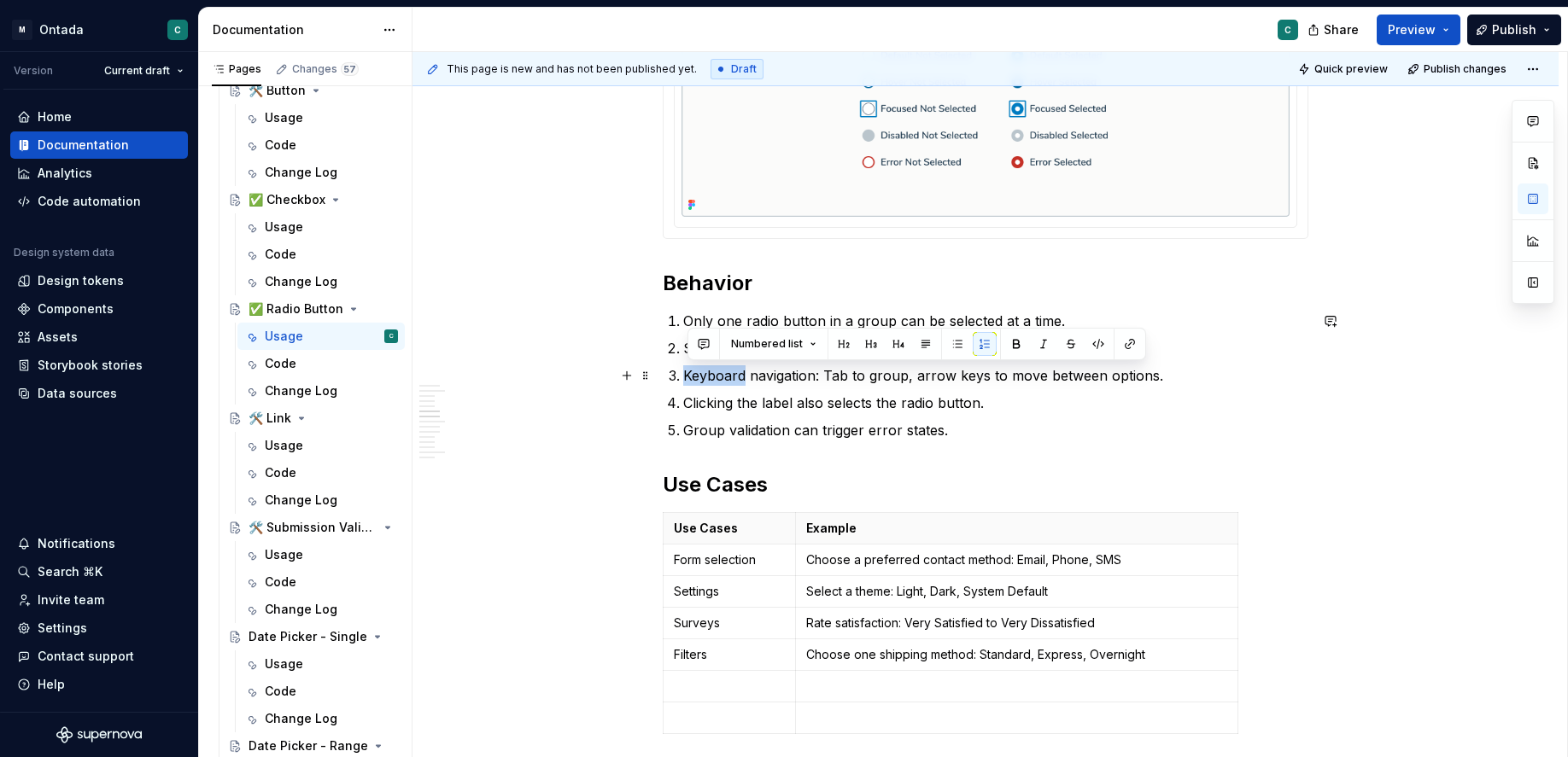
click at [703, 373] on p "Keyboard navigation: Tab to group, arrow keys to move between options." at bounding box center [996, 375] width 625 height 20
click at [1048, 378] on p "Keyboard navigation: Tab to group, arrow keys to move between options." at bounding box center [996, 375] width 625 height 20
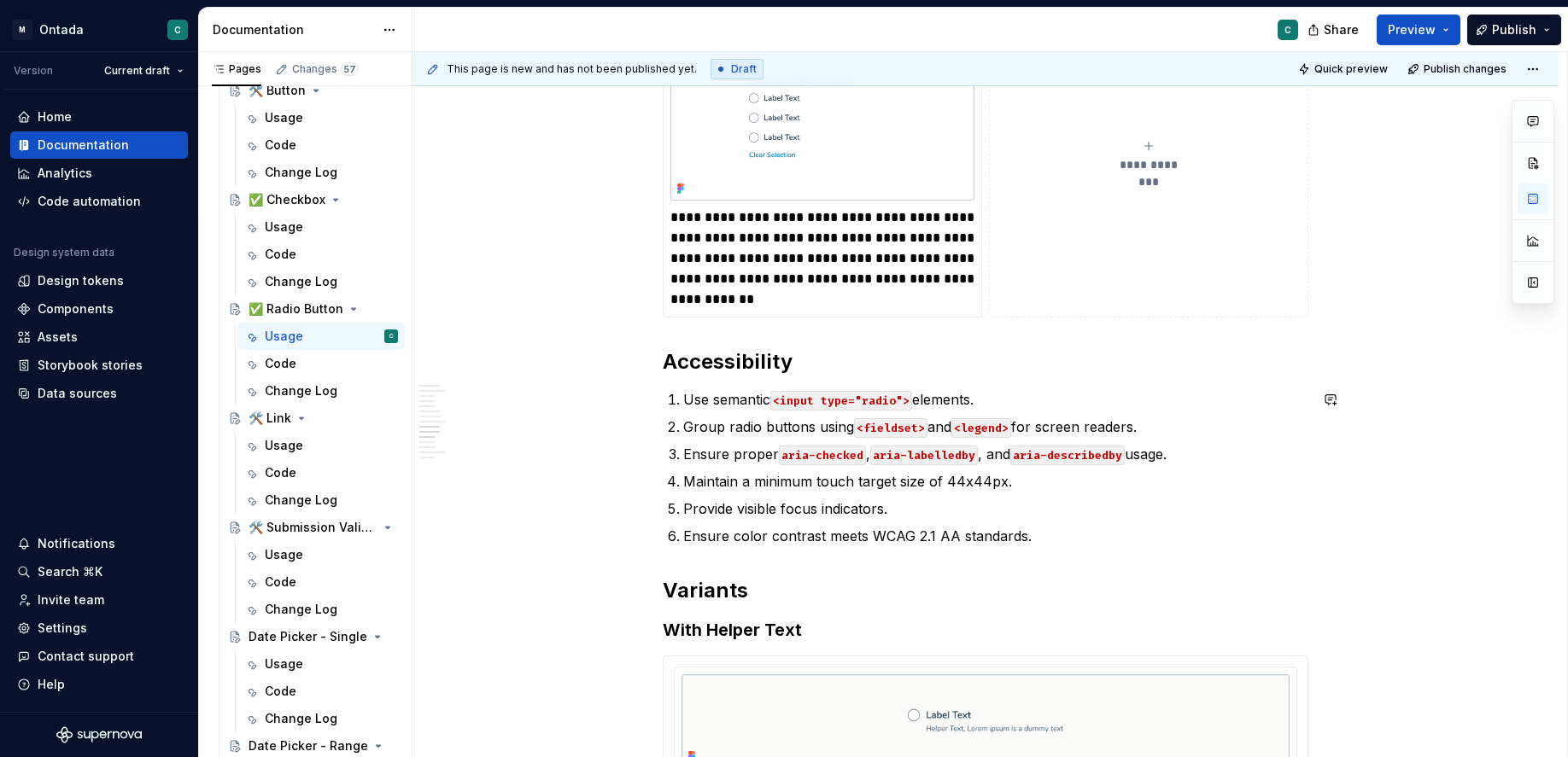
scroll to position [4103, 0]
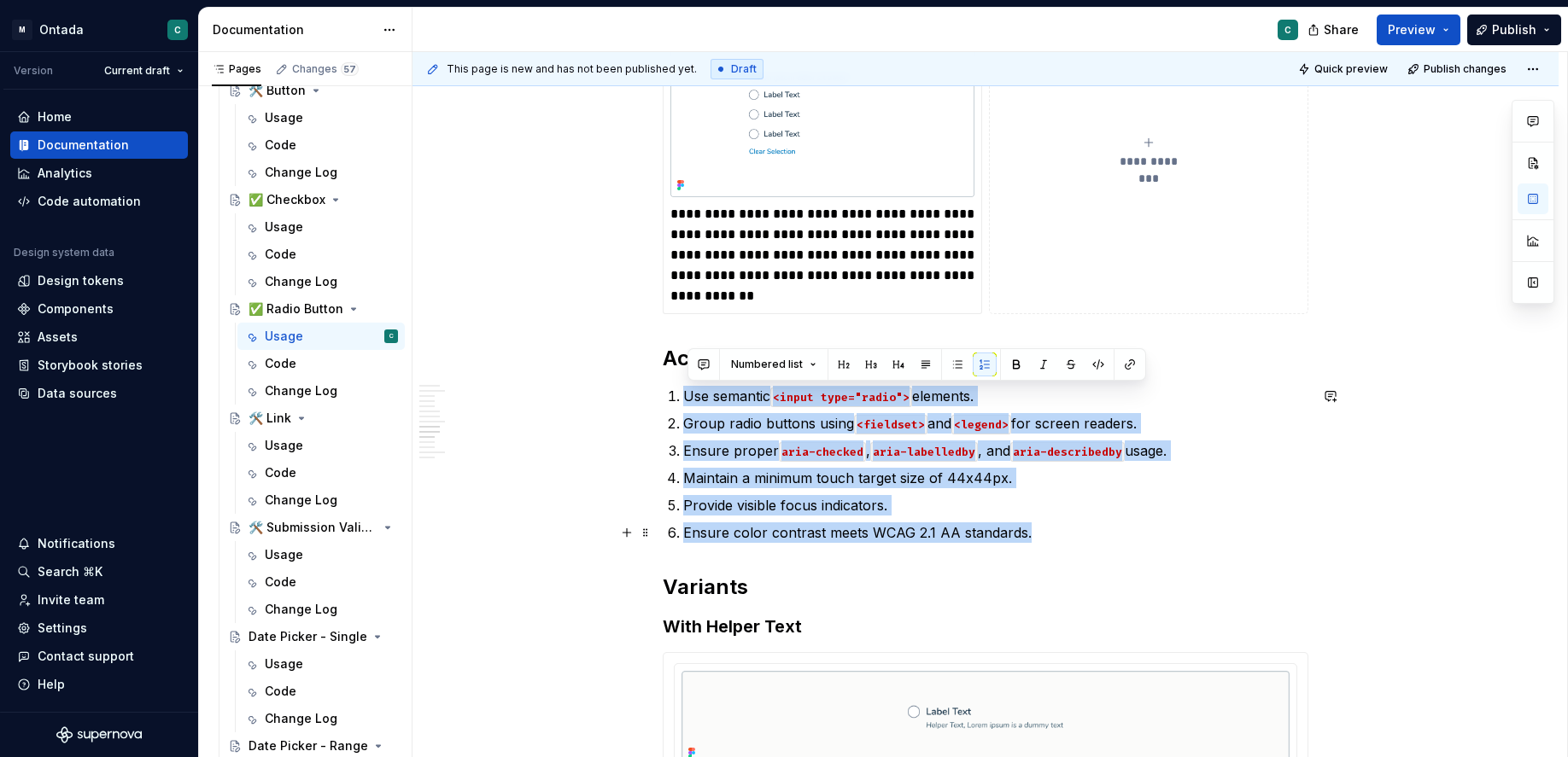
drag, startPoint x: 669, startPoint y: 401, endPoint x: 1076, endPoint y: 535, distance: 428.5
click at [1076, 535] on p "Ensure color contrast meets WCAG 2.1 AA standards." at bounding box center [996, 532] width 625 height 20
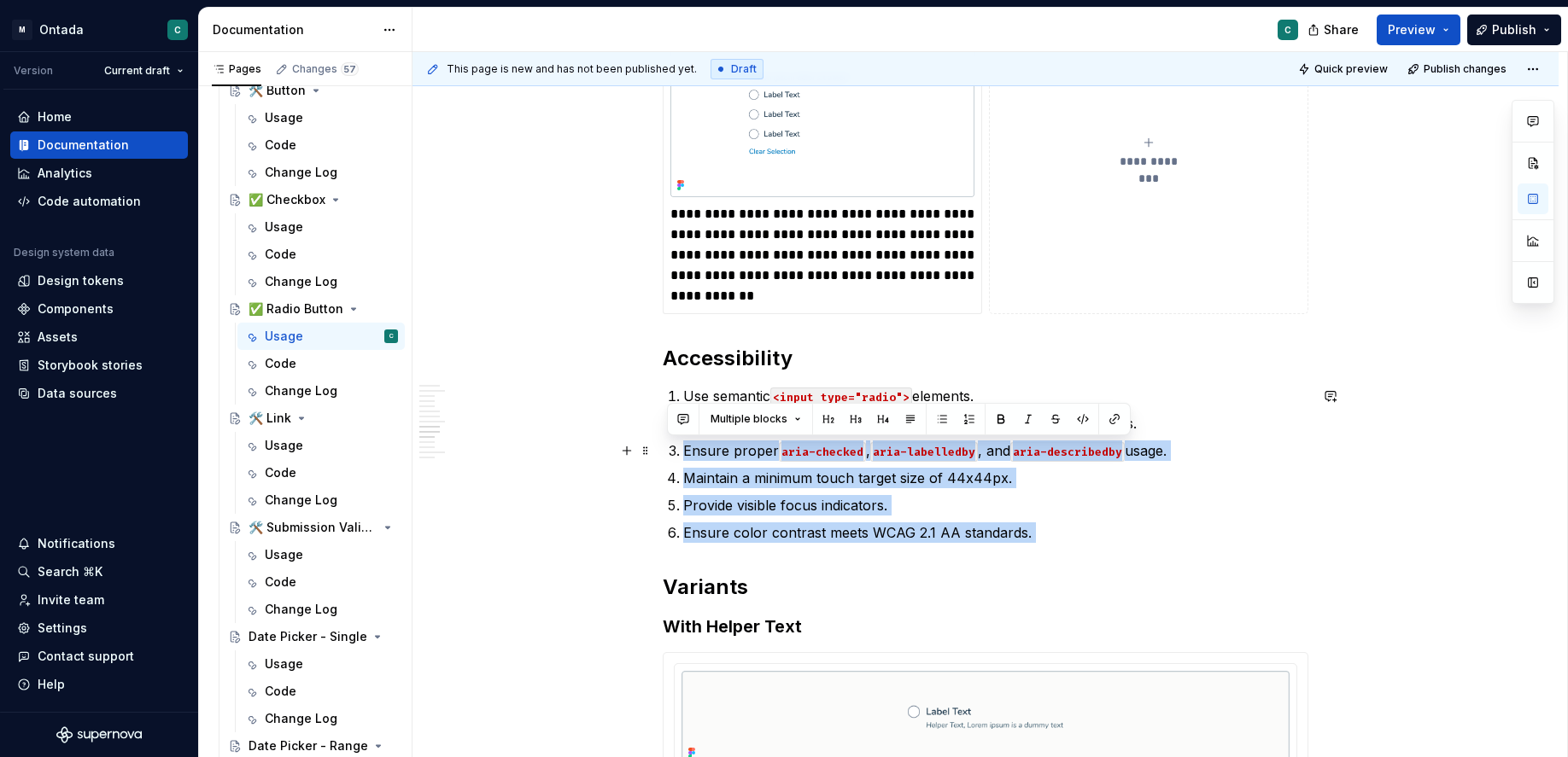
drag, startPoint x: 1076, startPoint y: 535, endPoint x: 618, endPoint y: 448, distance: 466.2
click at [648, 514] on span at bounding box center [645, 505] width 13 height 24
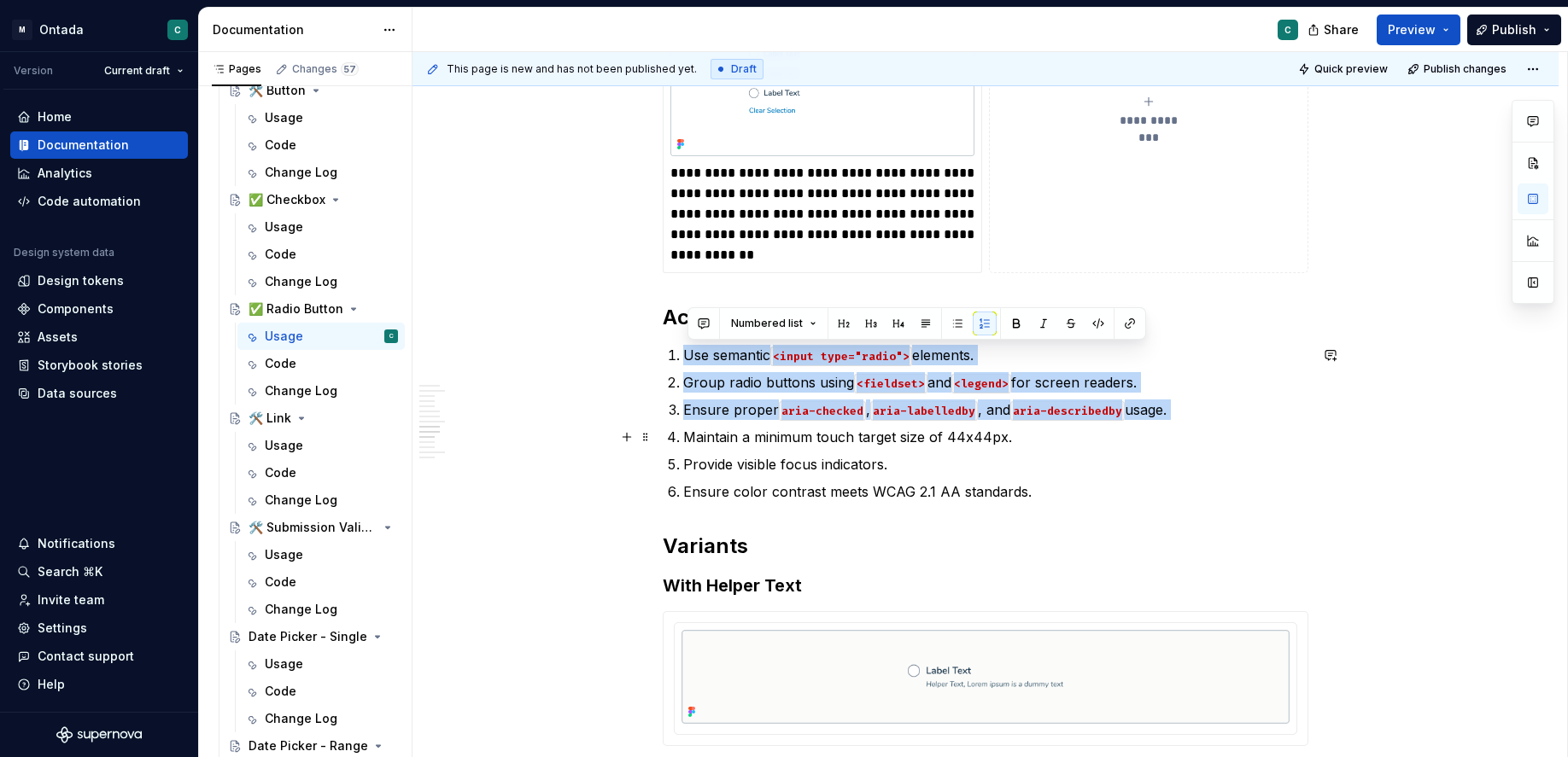
drag, startPoint x: 674, startPoint y: 353, endPoint x: 1224, endPoint y: 423, distance: 554.4
click at [1224, 423] on ol "Use semantic <input type="radio"> elements. Group radio buttons using <fieldset…" at bounding box center [996, 423] width 625 height 157
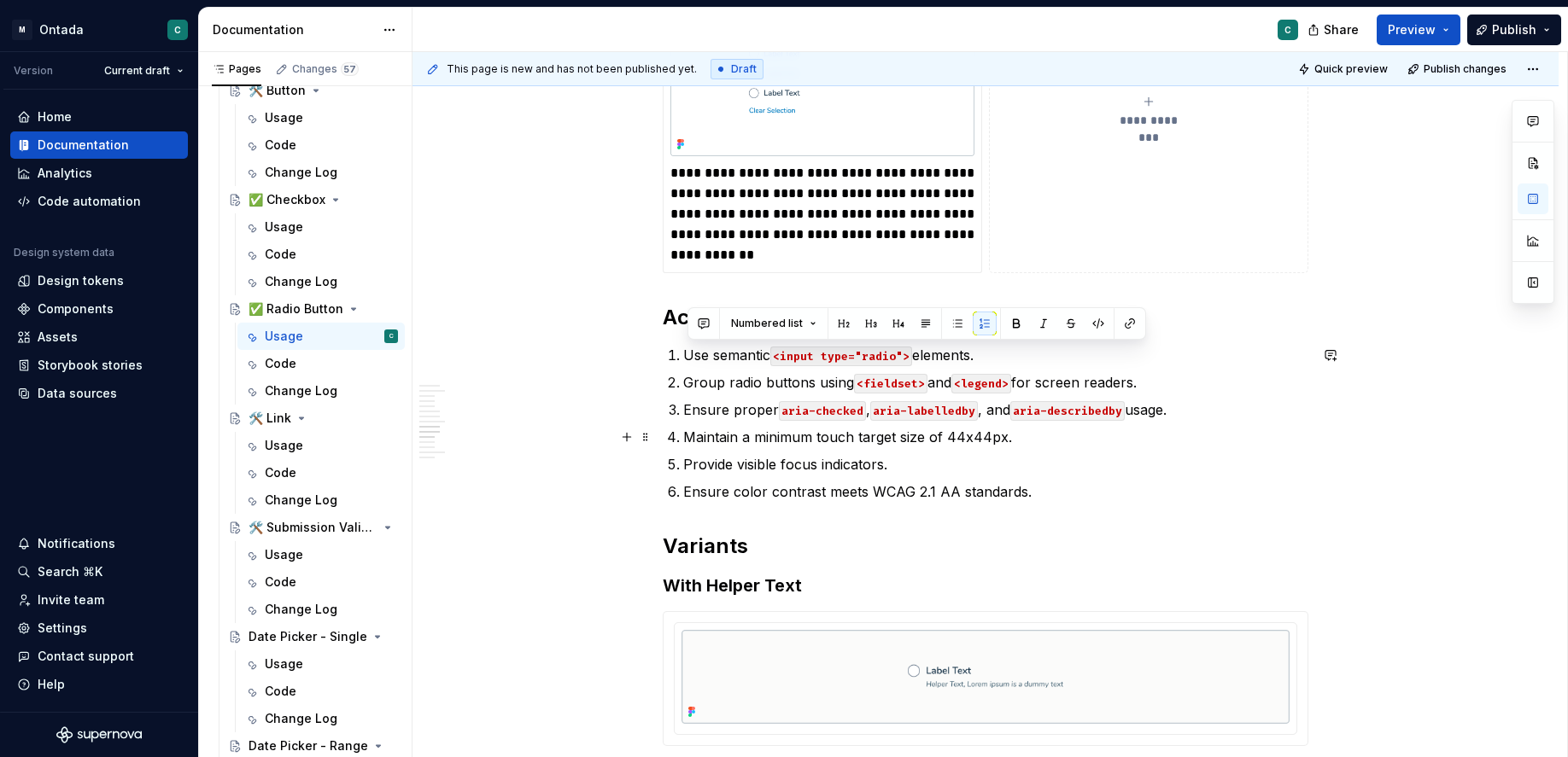
click at [1237, 431] on p "Maintain a minimum touch target size of 44x44px." at bounding box center [996, 437] width 625 height 20
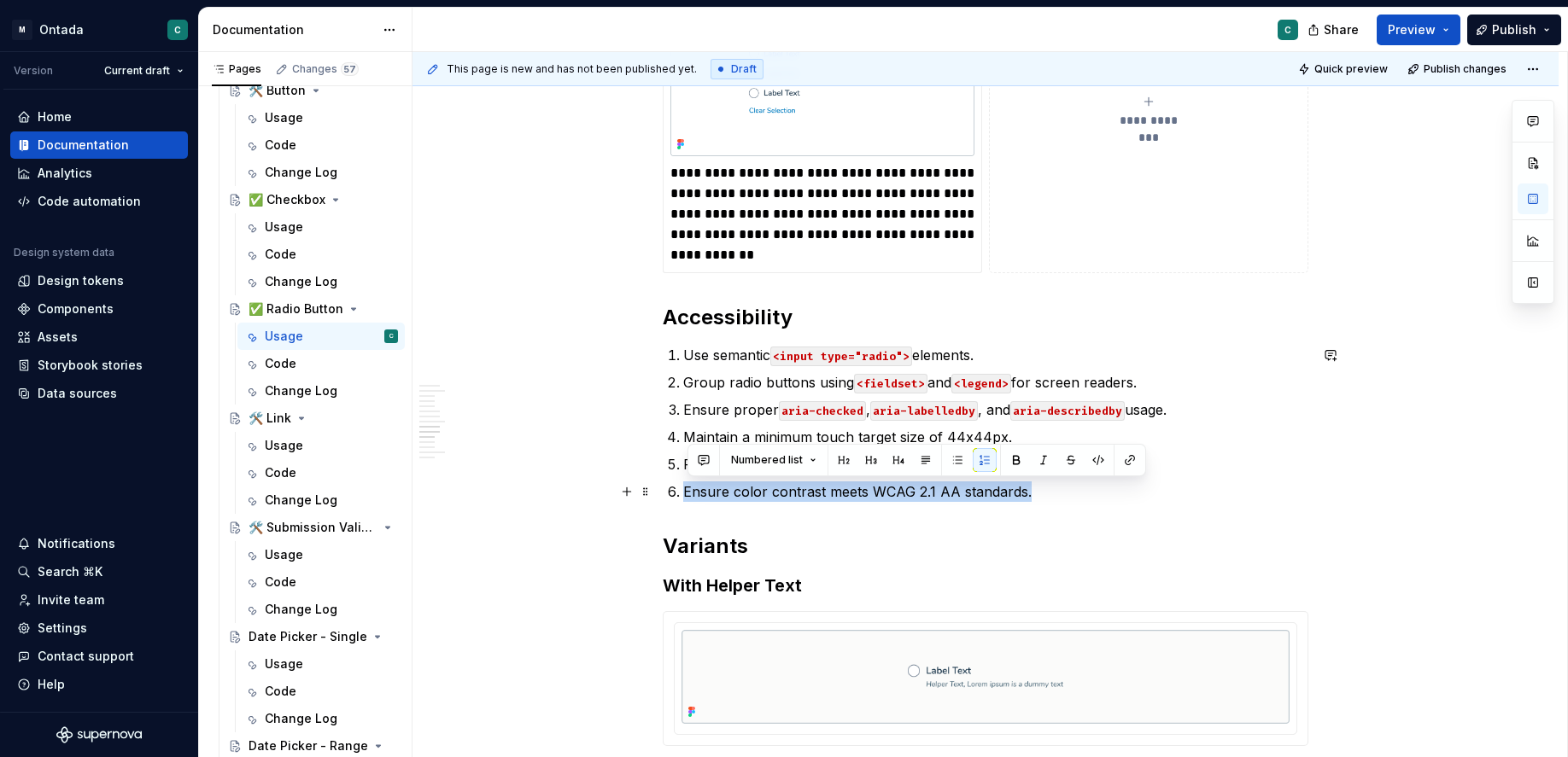
drag, startPoint x: 1052, startPoint y: 494, endPoint x: 688, endPoint y: 488, distance: 364.0
click at [688, 488] on p "Ensure color contrast meets WCAG 2.1 AA standards." at bounding box center [996, 492] width 625 height 20
click at [928, 493] on p "Ensure color contrast meets WCAG 2.1 AA standards." at bounding box center [996, 492] width 625 height 20
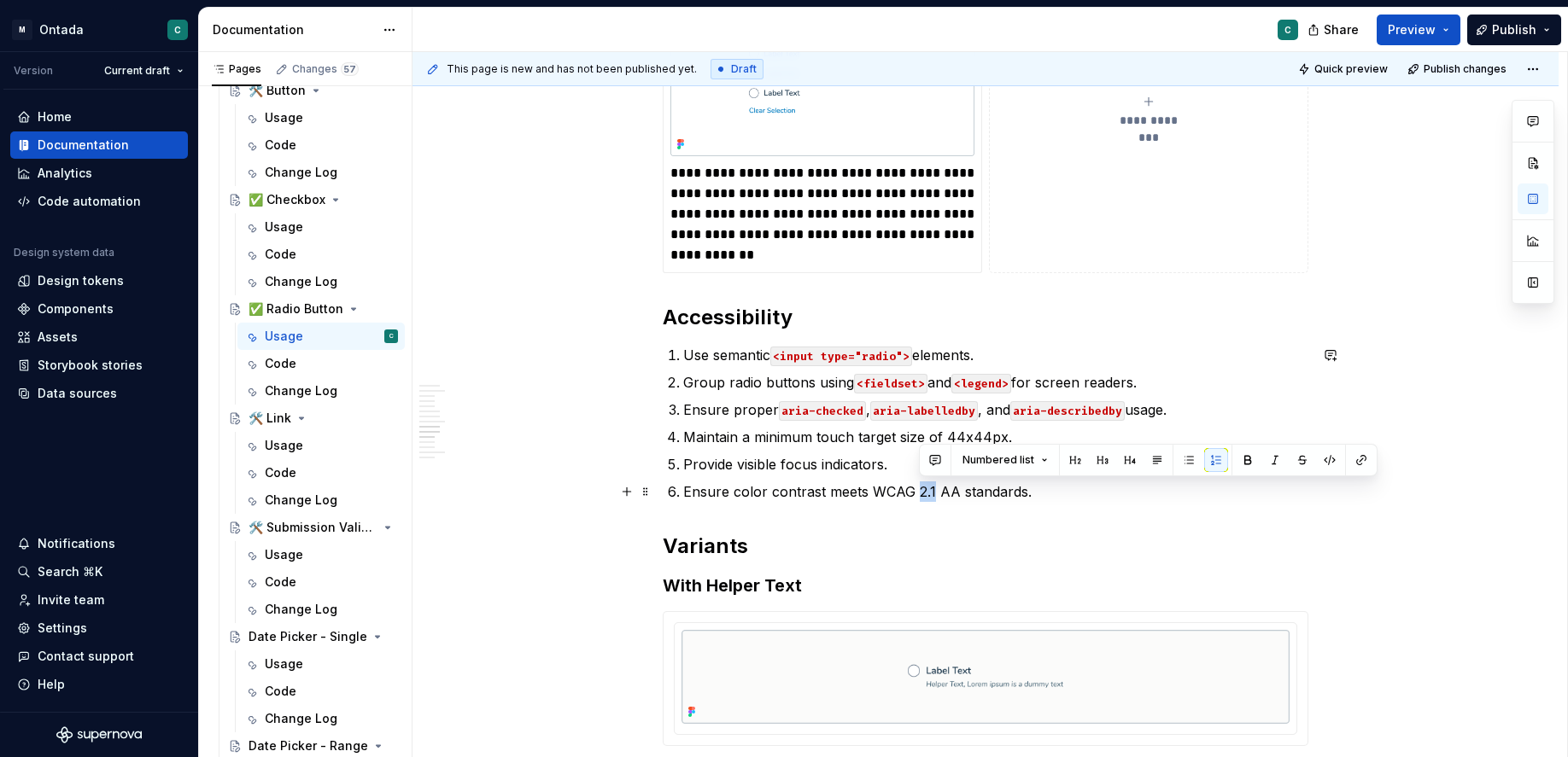
click at [928, 493] on p "Ensure color contrast meets WCAG 2.1 AA standards." at bounding box center [996, 492] width 625 height 20
click at [928, 492] on p "Ensure color contrast meets WCAG 2.1 AA standards." at bounding box center [996, 492] width 625 height 20
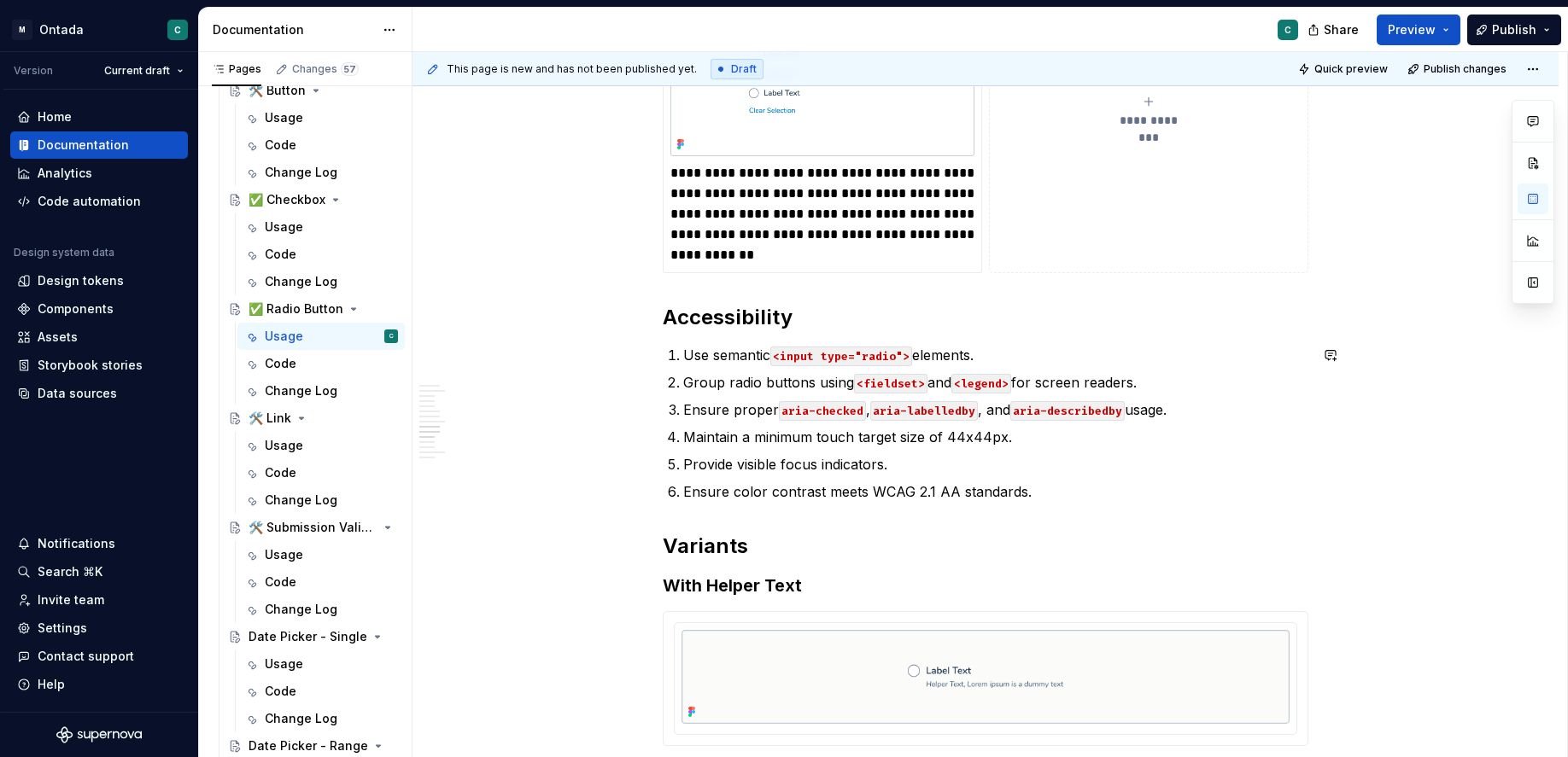
drag, startPoint x: 710, startPoint y: 463, endPoint x: 918, endPoint y: 462, distance: 208.0
click at [918, 462] on p "Provide visible focus indicators." at bounding box center [996, 464] width 625 height 20
click at [917, 461] on p "Provide visible focus indicators." at bounding box center [996, 464] width 625 height 20
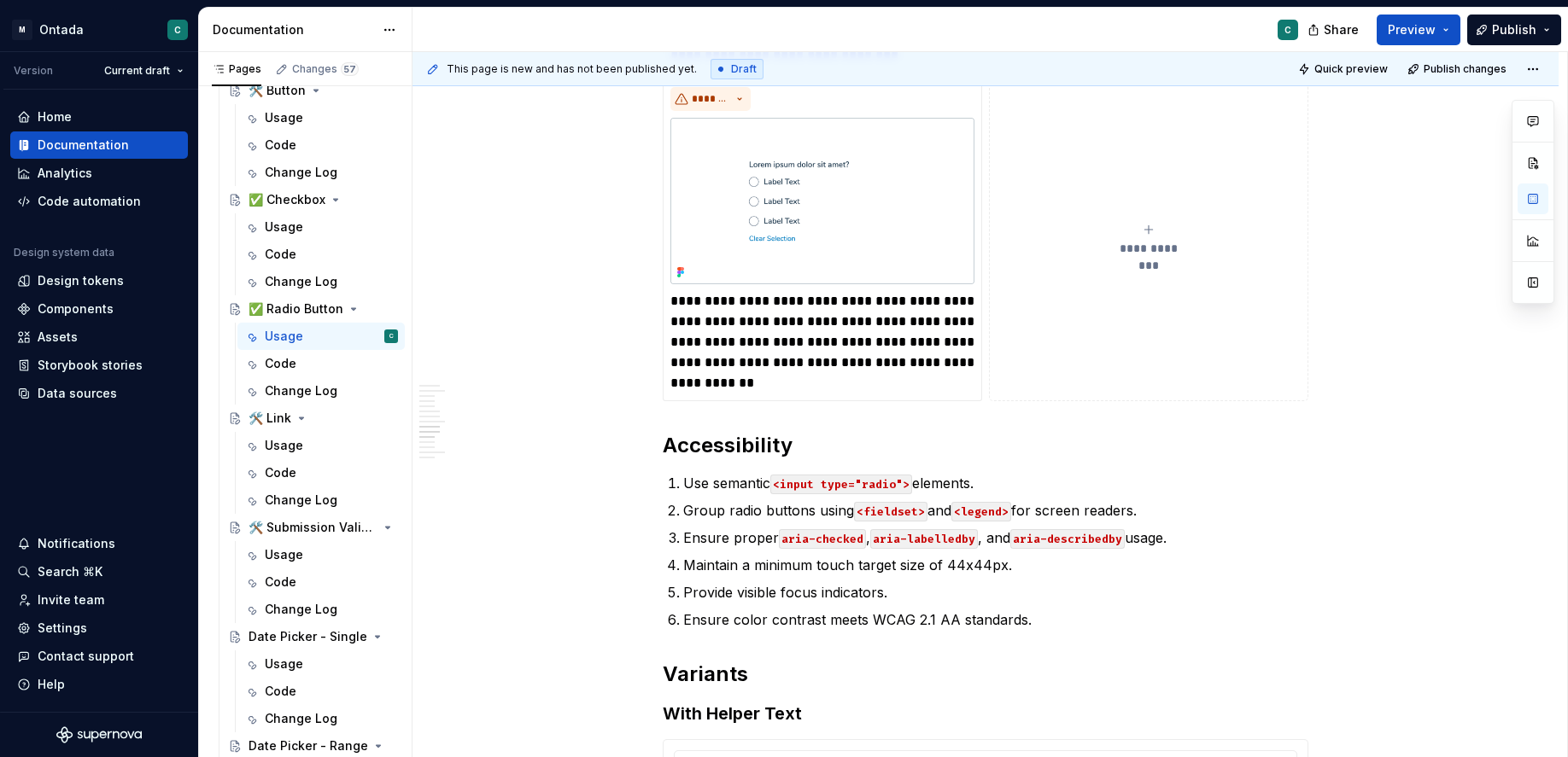
scroll to position [4014, 0]
click at [733, 561] on p "Maintain a minimum touch target size of 44x44px." at bounding box center [996, 567] width 625 height 20
click at [854, 577] on ol "Use semantic <input type="radio"> elements. Group radio buttons using <fieldset…" at bounding box center [996, 552] width 625 height 157
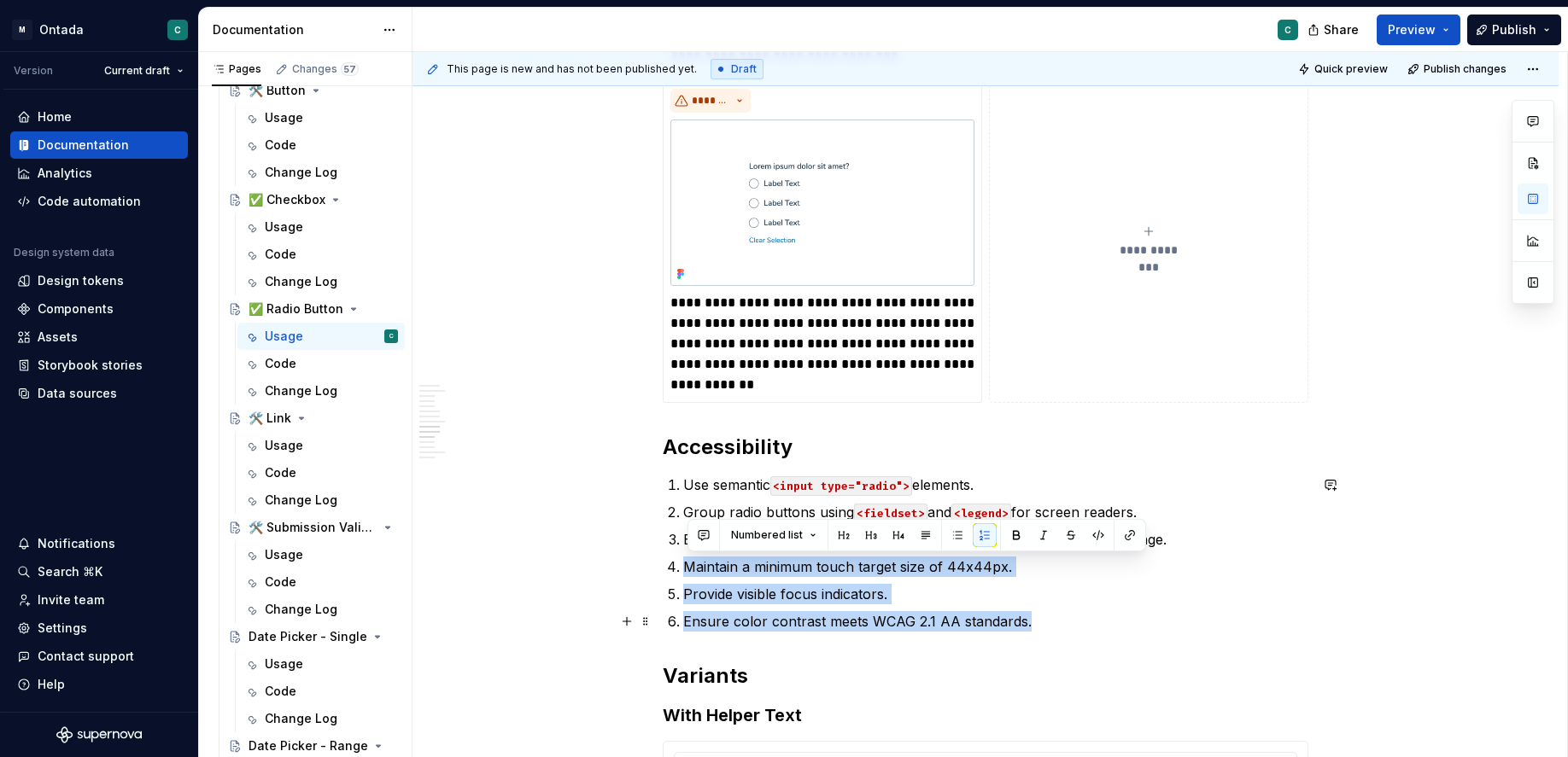
drag, startPoint x: 680, startPoint y: 559, endPoint x: 1113, endPoint y: 629, distance: 438.6
click at [1113, 629] on ol "Use semantic <input type="radio"> elements. Group radio buttons using <fieldset…" at bounding box center [996, 552] width 625 height 157
click at [1113, 629] on p "Ensure color contrast meets WCAG 2.1 AA standards." at bounding box center [996, 621] width 625 height 20
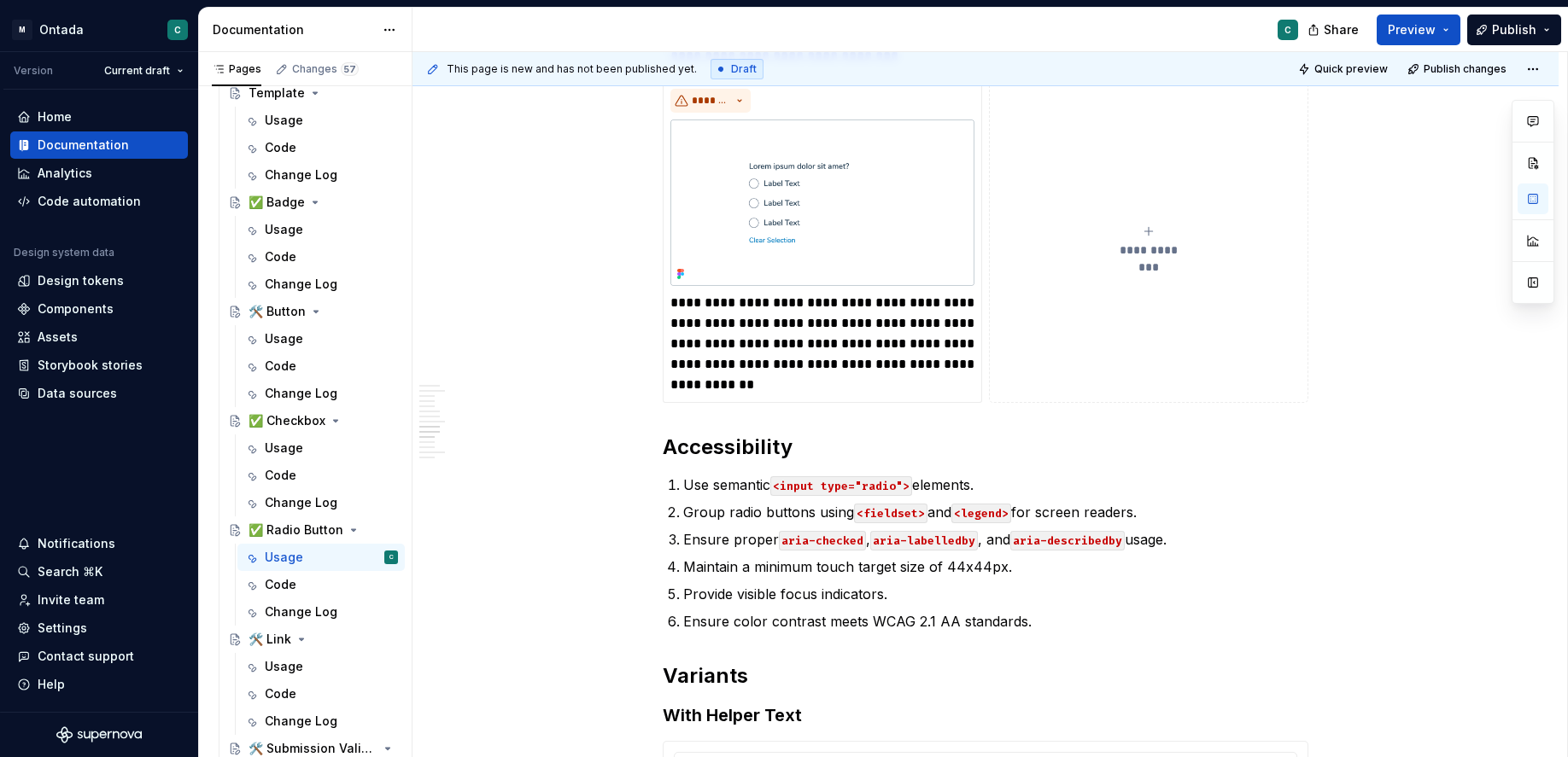
scroll to position [0, 0]
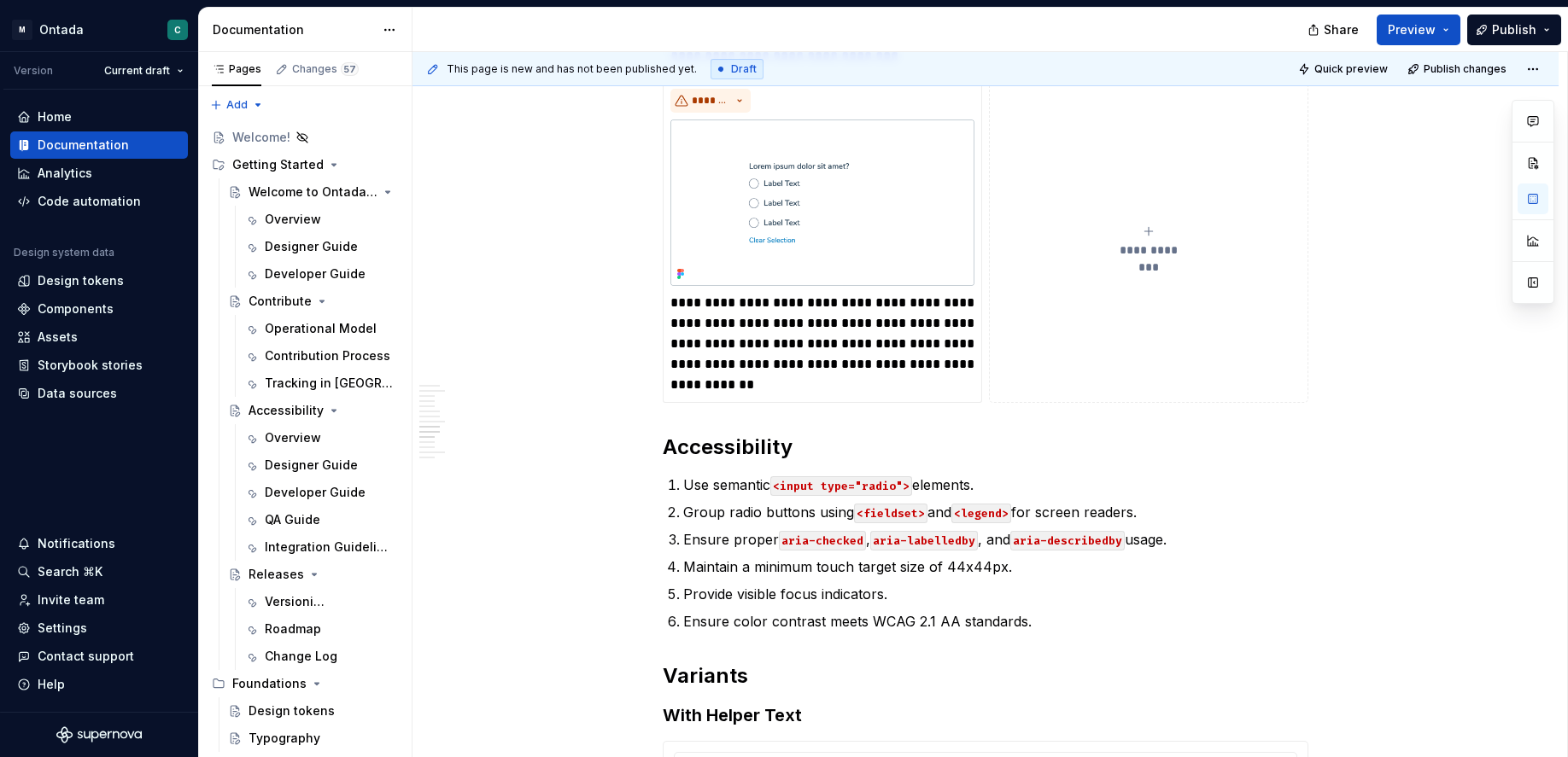
type textarea "*"
